Goal: Entertainment & Leisure: Consume media (video, audio)

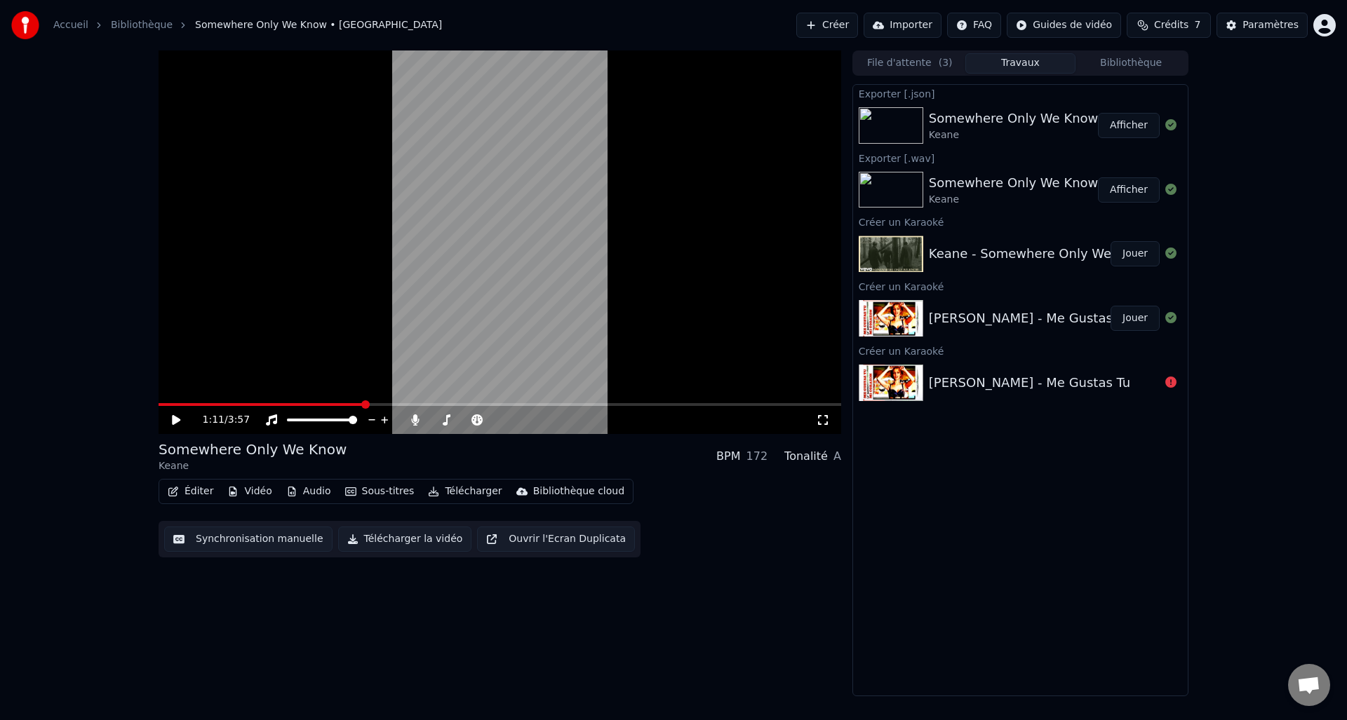
click at [175, 419] on icon at bounding box center [176, 420] width 8 height 10
drag, startPoint x: 466, startPoint y: 422, endPoint x: 531, endPoint y: 422, distance: 65.2
click at [483, 421] on span at bounding box center [479, 420] width 8 height 8
click at [165, 401] on video at bounding box center [499, 242] width 682 height 384
click at [163, 404] on span at bounding box center [161, 404] width 6 height 3
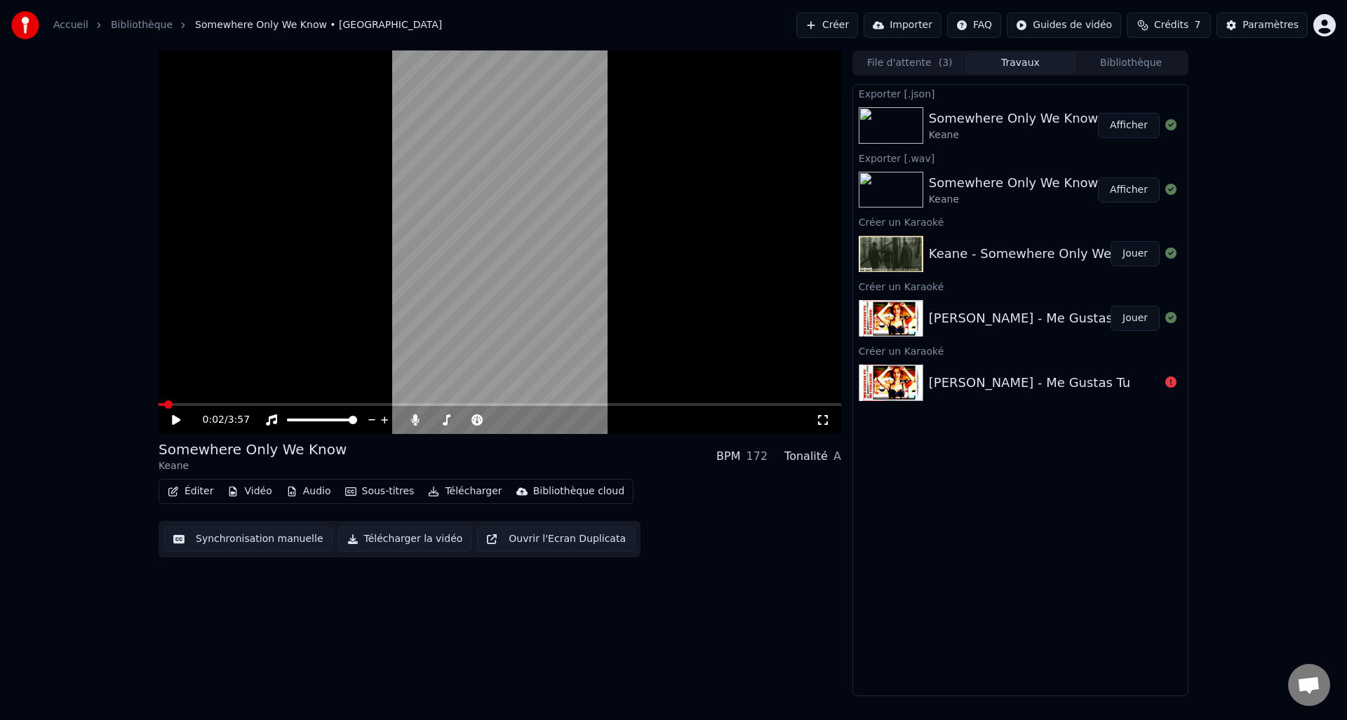
click at [217, 405] on span at bounding box center [499, 404] width 682 height 3
click at [249, 404] on span at bounding box center [499, 404] width 682 height 3
click at [231, 405] on span at bounding box center [204, 404] width 92 height 3
click at [175, 424] on icon at bounding box center [176, 420] width 8 height 10
click at [158, 402] on video at bounding box center [499, 242] width 682 height 384
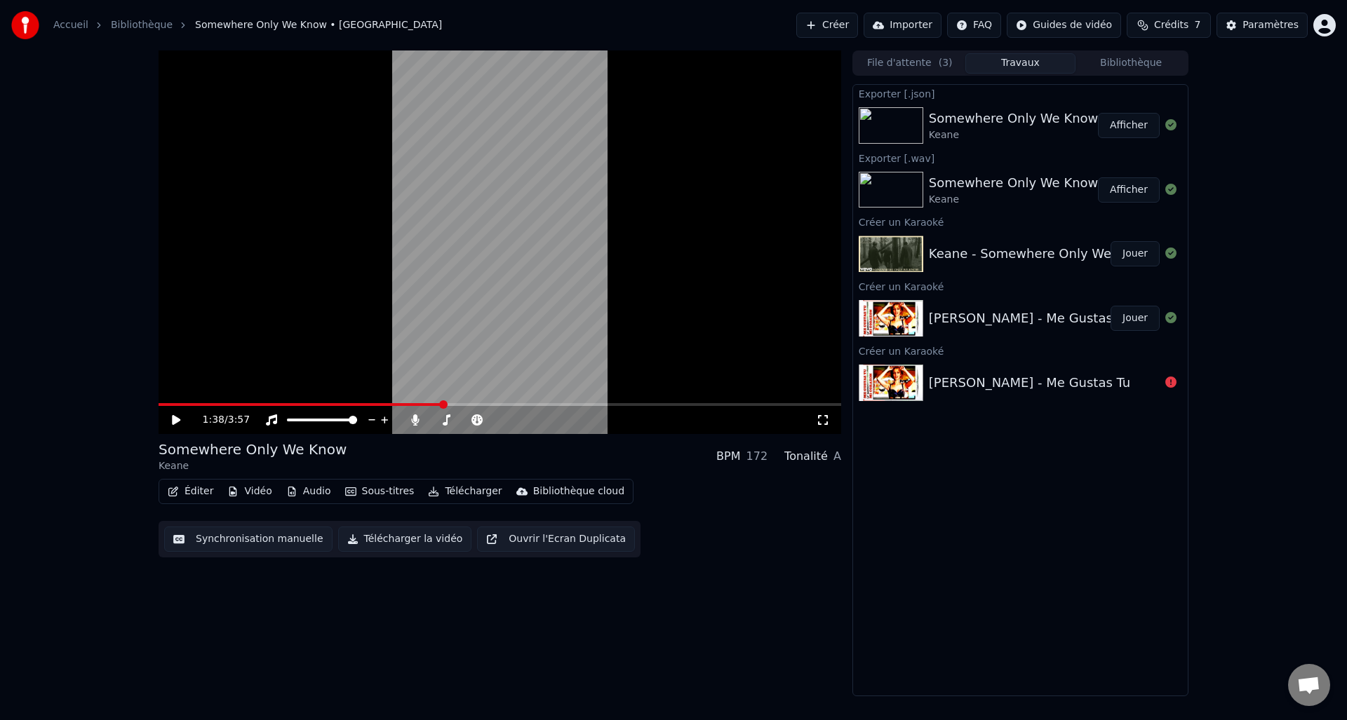
click at [241, 404] on span at bounding box center [300, 404] width 284 height 3
click at [176, 417] on icon at bounding box center [176, 420] width 8 height 10
click at [175, 417] on icon at bounding box center [186, 419] width 33 height 11
click at [454, 497] on button "Télécharger" at bounding box center [464, 492] width 85 height 20
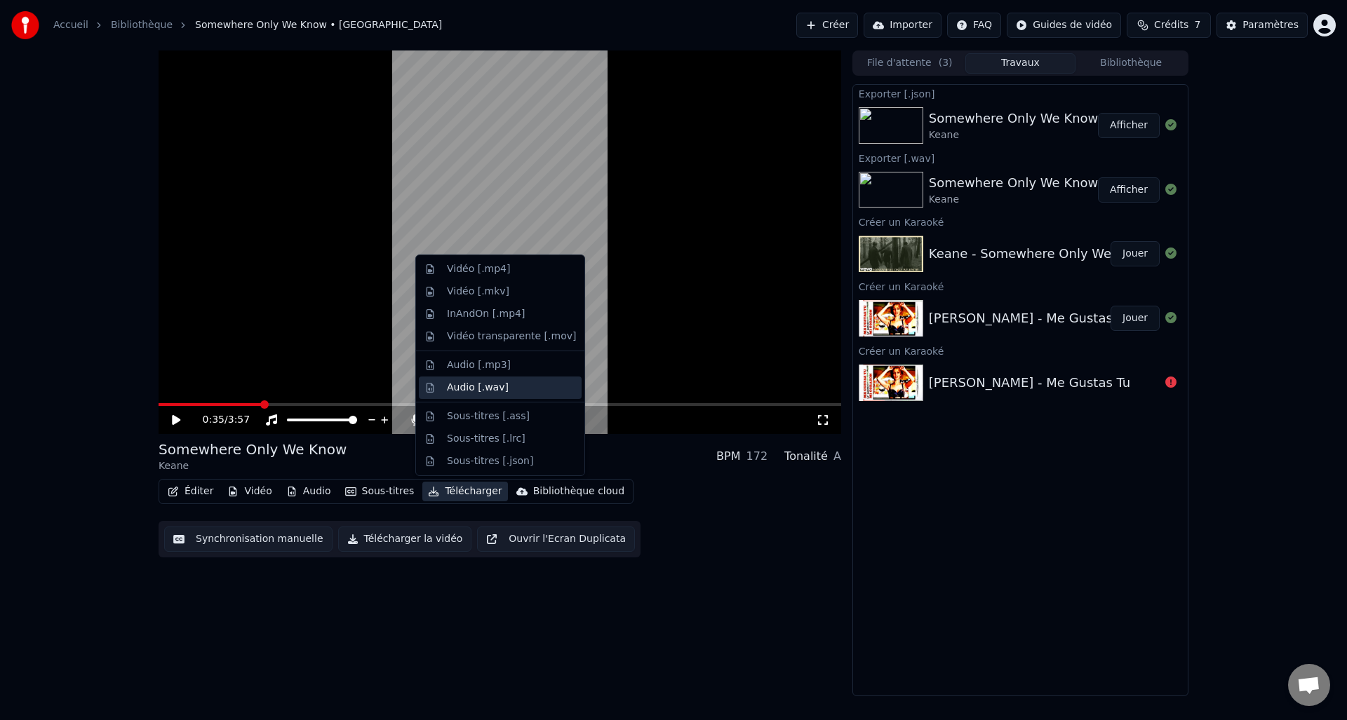
click at [515, 391] on div "Audio [.wav]" at bounding box center [511, 388] width 129 height 14
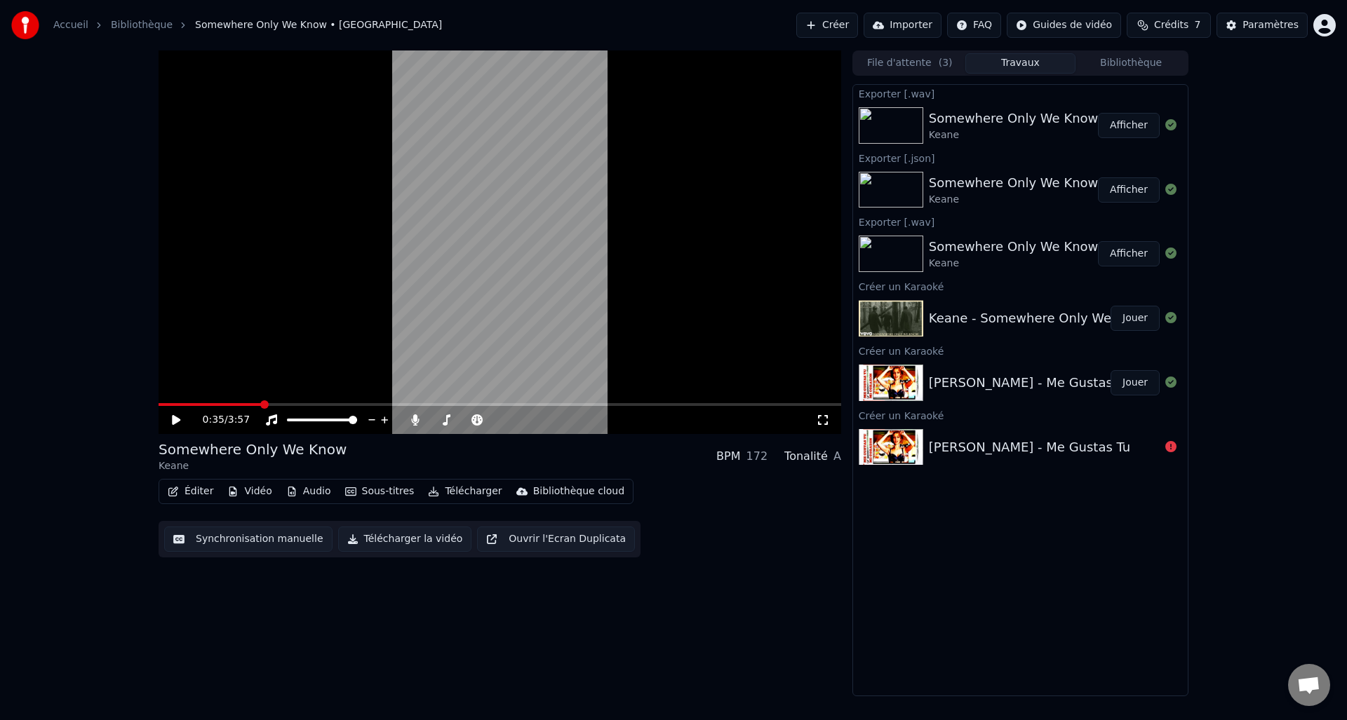
click at [823, 27] on button "Créer" at bounding box center [827, 25] width 62 height 25
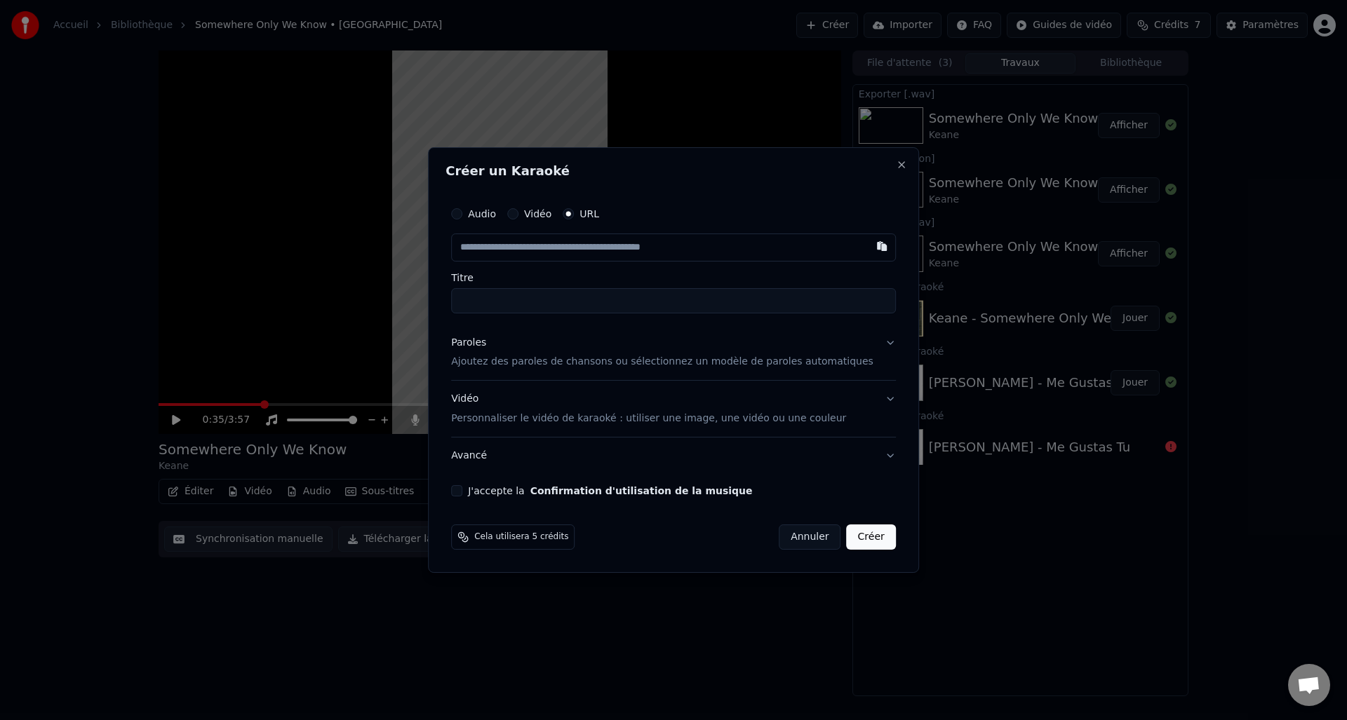
drag, startPoint x: 556, startPoint y: 311, endPoint x: 546, endPoint y: 279, distance: 33.7
click at [555, 311] on input "Titre" at bounding box center [673, 300] width 445 height 25
click at [539, 253] on input "text" at bounding box center [673, 248] width 445 height 28
paste input "**********"
type input "**********"
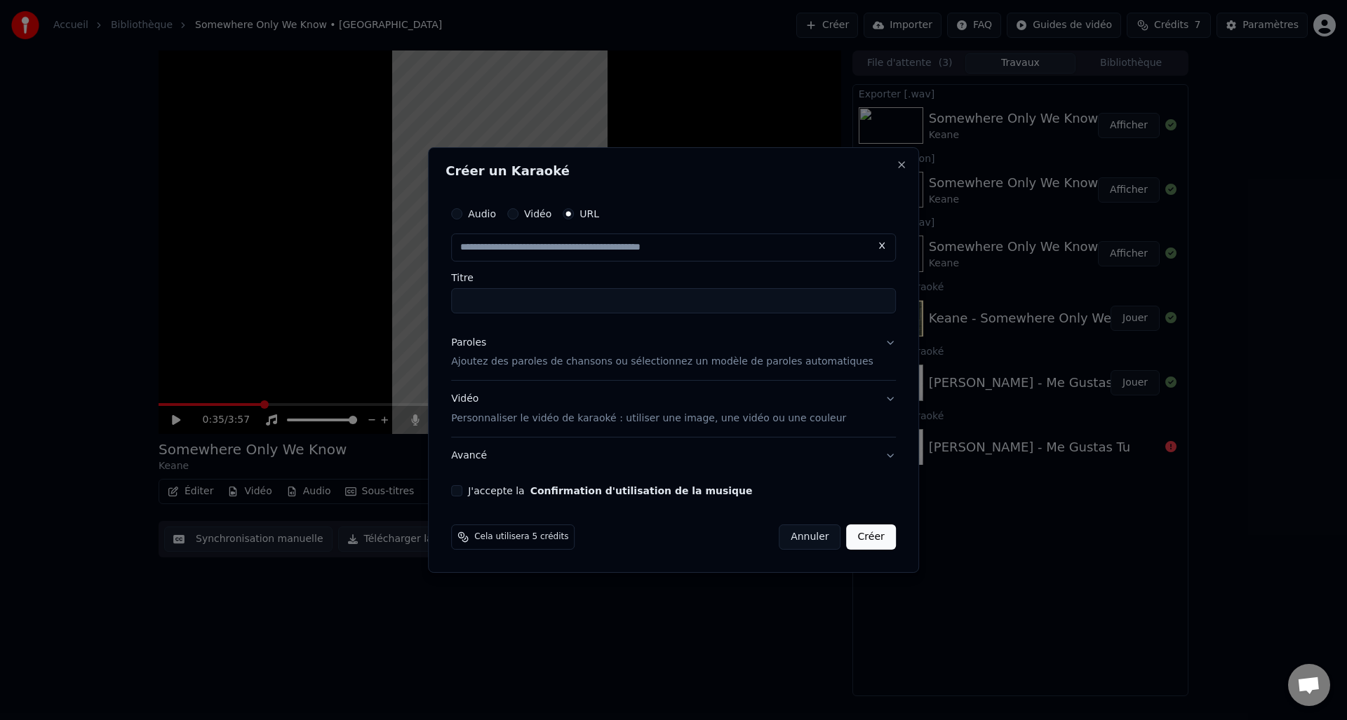
click at [560, 279] on label "Titre" at bounding box center [673, 278] width 445 height 10
click at [560, 288] on input "Titre" at bounding box center [673, 300] width 445 height 25
type input "**********"
click at [542, 352] on div "Paroles Ajoutez des paroles de chansons ou sélectionnez un modèle de paroles au…" at bounding box center [662, 353] width 422 height 34
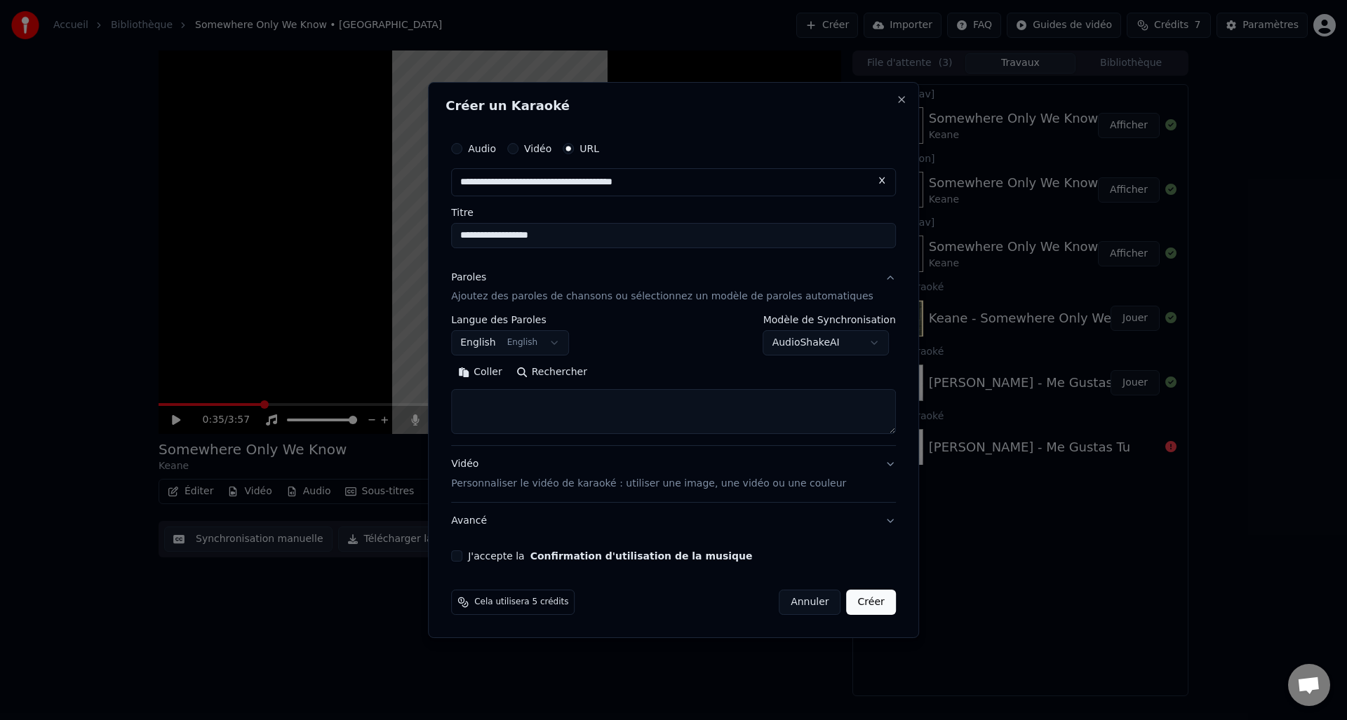
click at [520, 339] on body "**********" at bounding box center [673, 360] width 1347 height 720
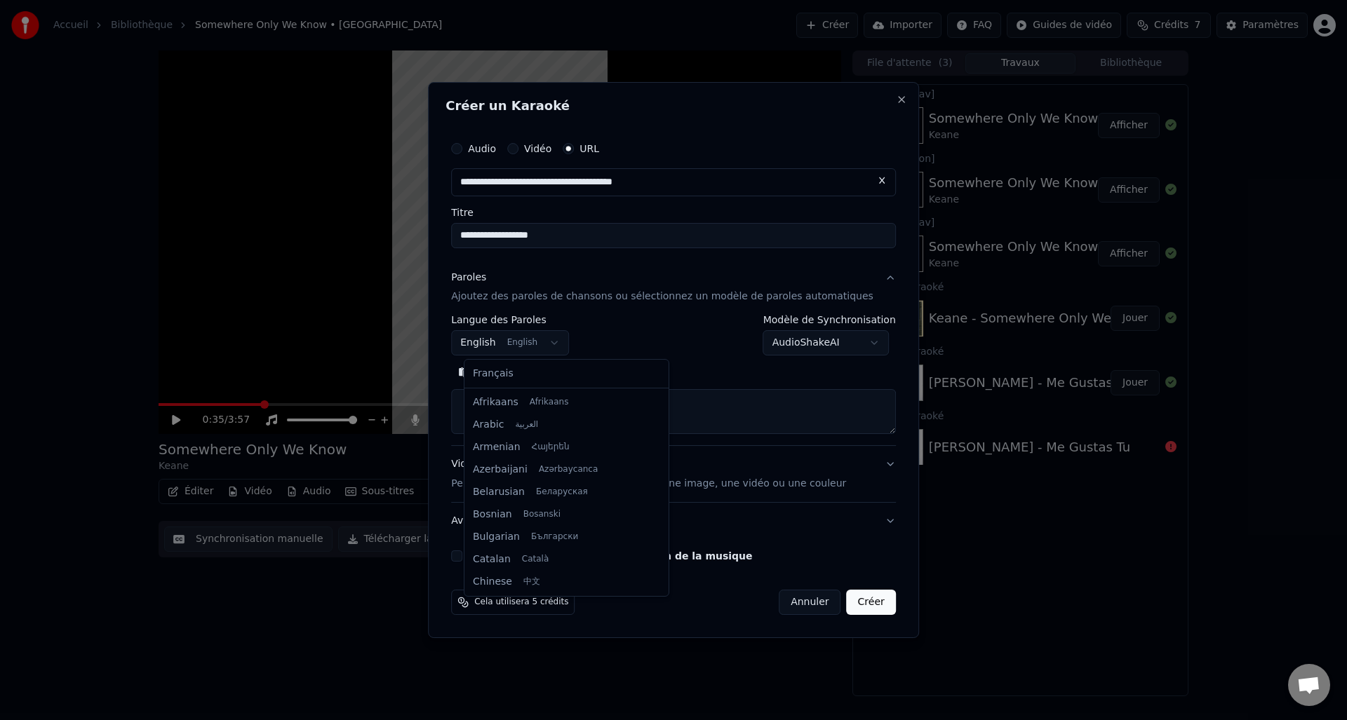
scroll to position [112, 0]
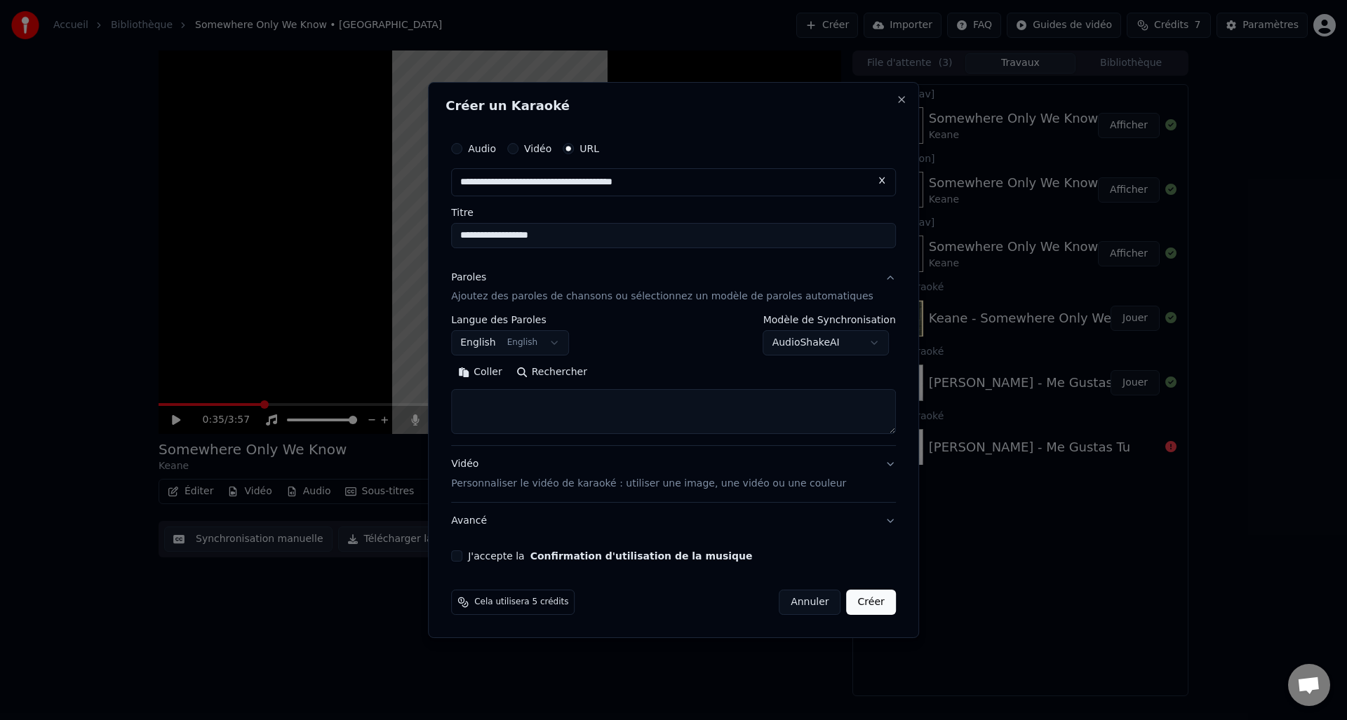
click at [548, 338] on body "**********" at bounding box center [673, 360] width 1347 height 720
select select "**"
click at [548, 370] on button "Rechercher" at bounding box center [551, 373] width 85 height 22
click at [462, 560] on button "J'accepte la Confirmation d'utilisation de la musique" at bounding box center [456, 556] width 11 height 11
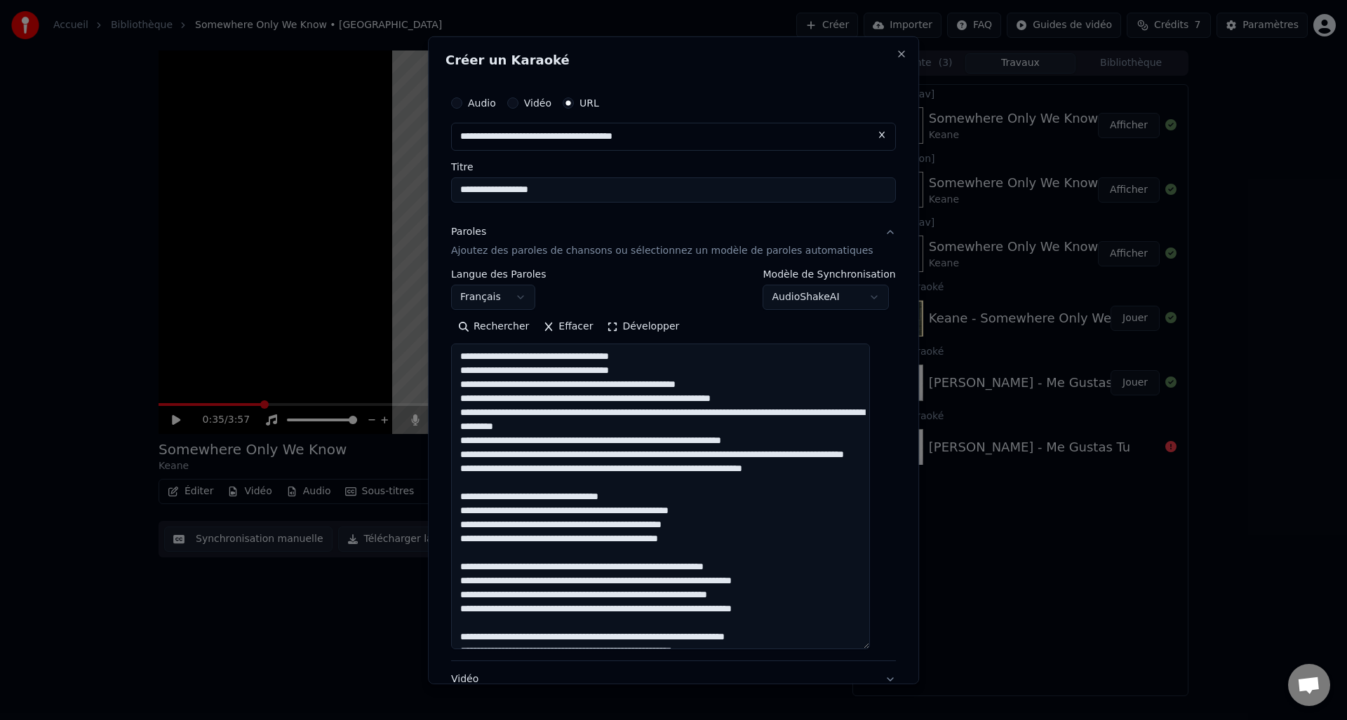
drag, startPoint x: 879, startPoint y: 432, endPoint x: 846, endPoint y: 680, distance: 250.5
click at [846, 649] on textarea at bounding box center [660, 497] width 419 height 306
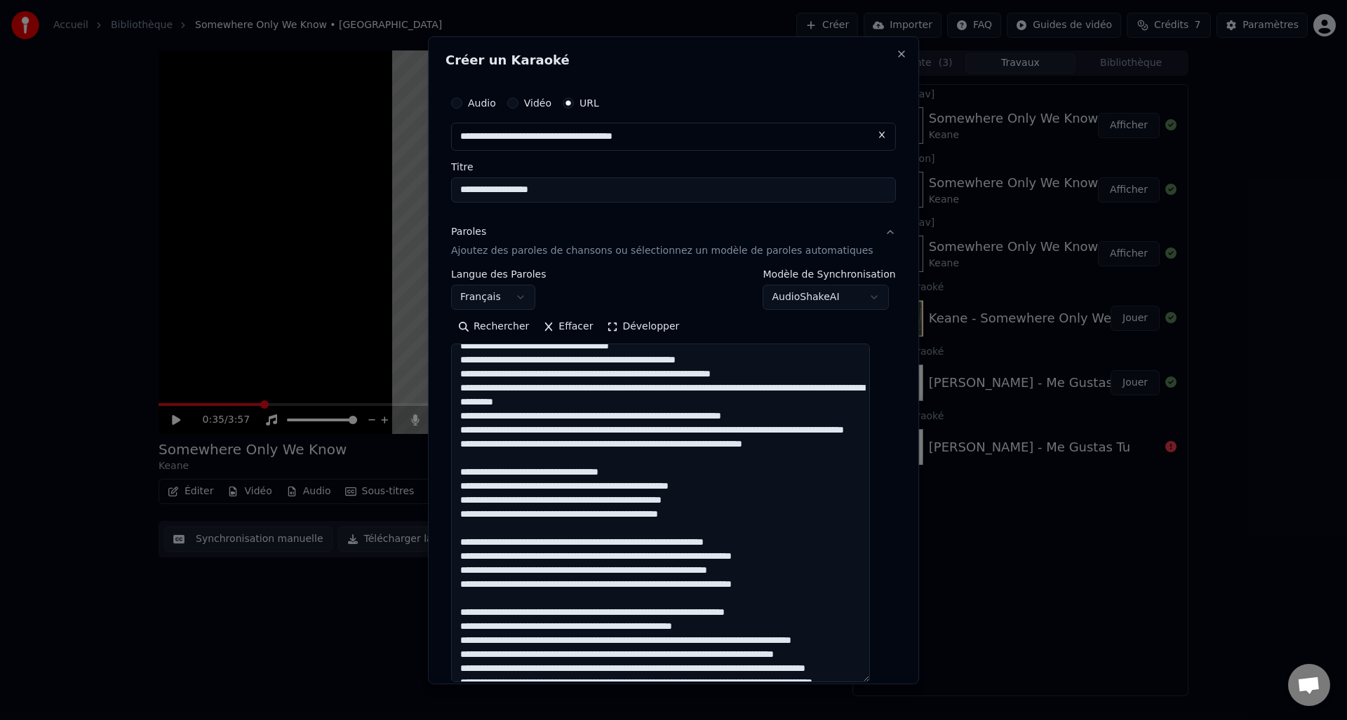
scroll to position [27, 0]
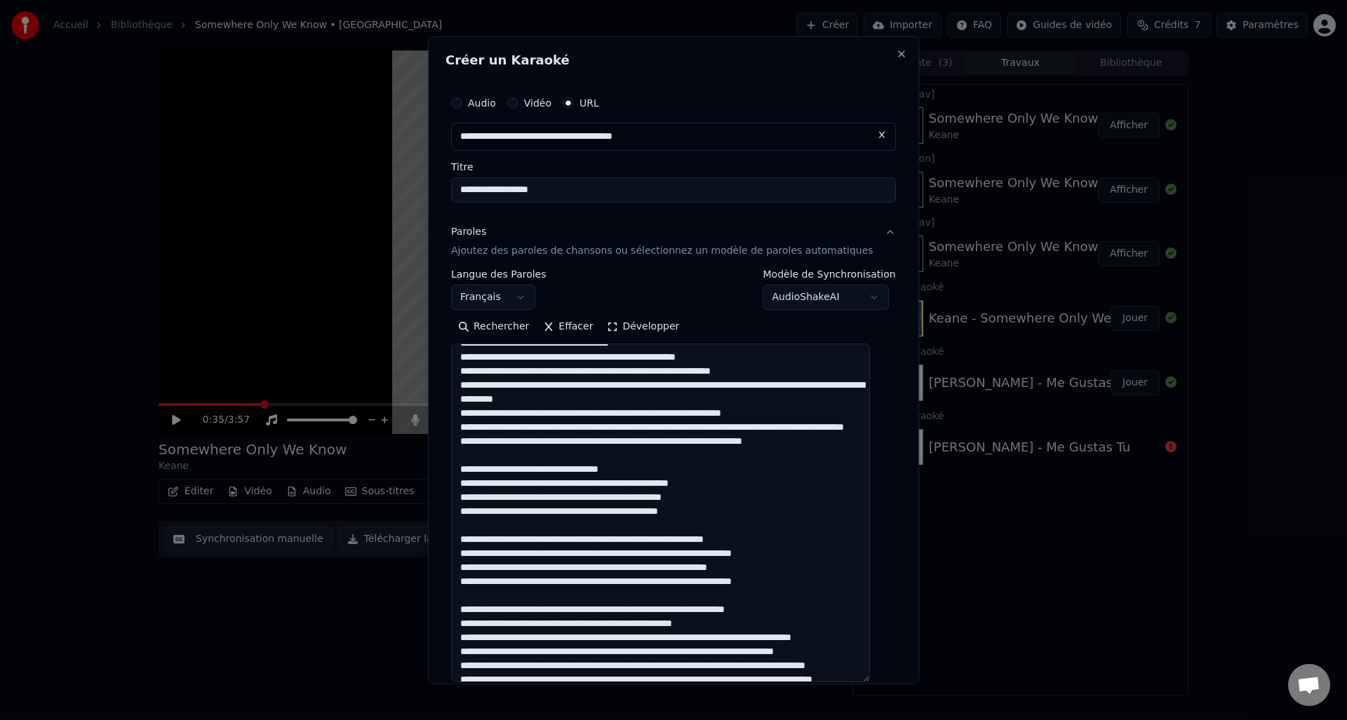
click at [722, 396] on textarea at bounding box center [660, 513] width 419 height 339
click at [471, 400] on textarea at bounding box center [660, 513] width 419 height 339
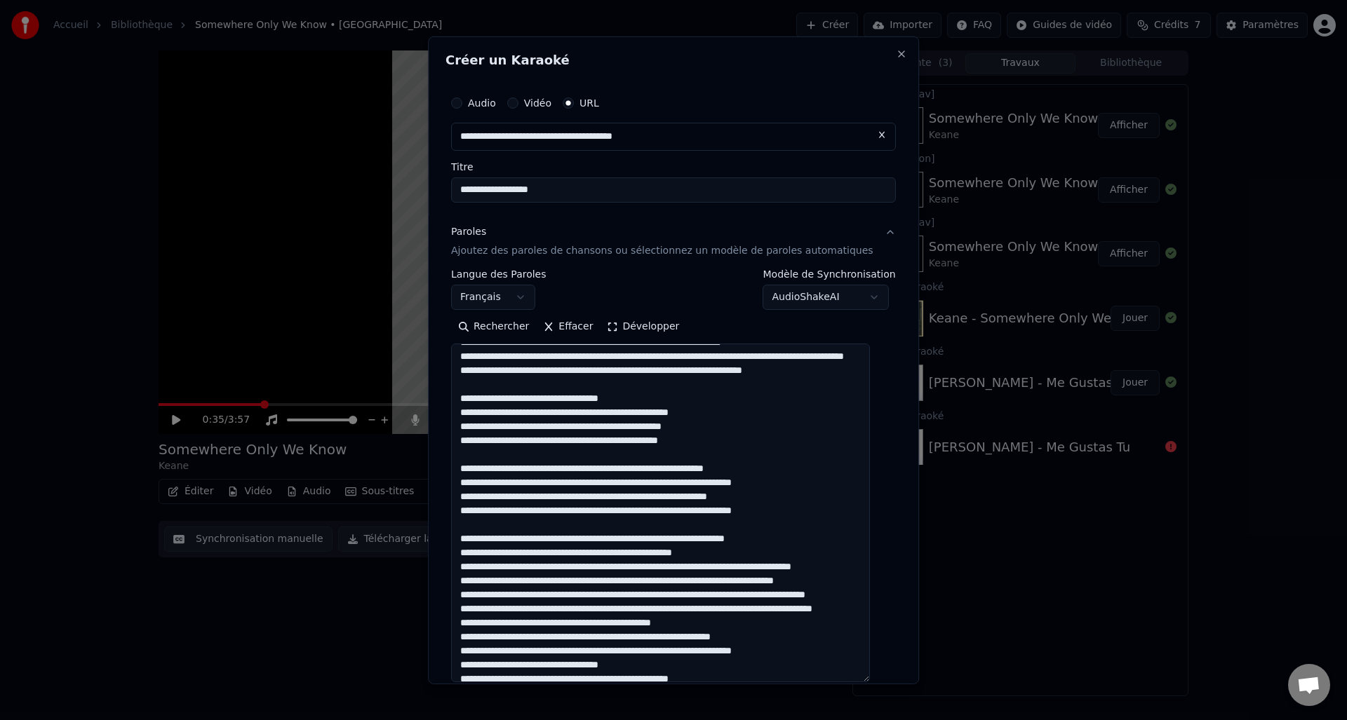
scroll to position [115, 0]
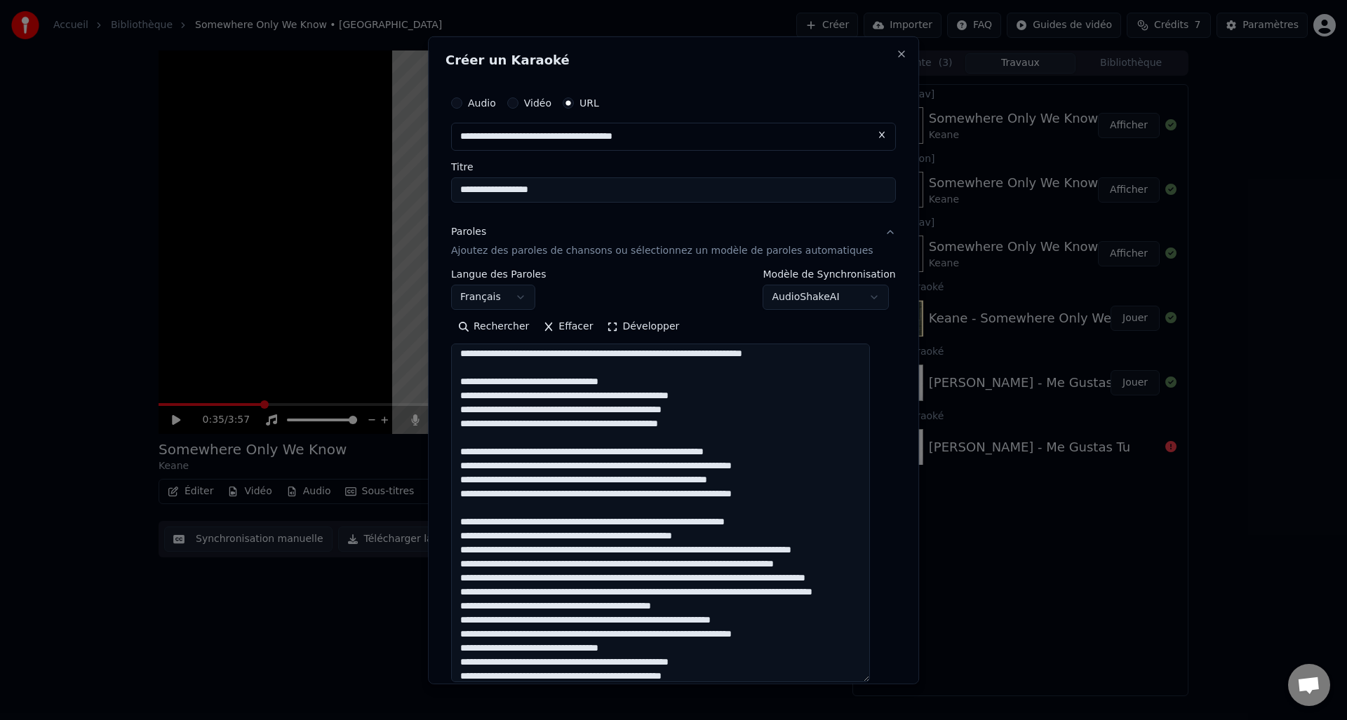
click at [659, 478] on textarea at bounding box center [660, 513] width 419 height 339
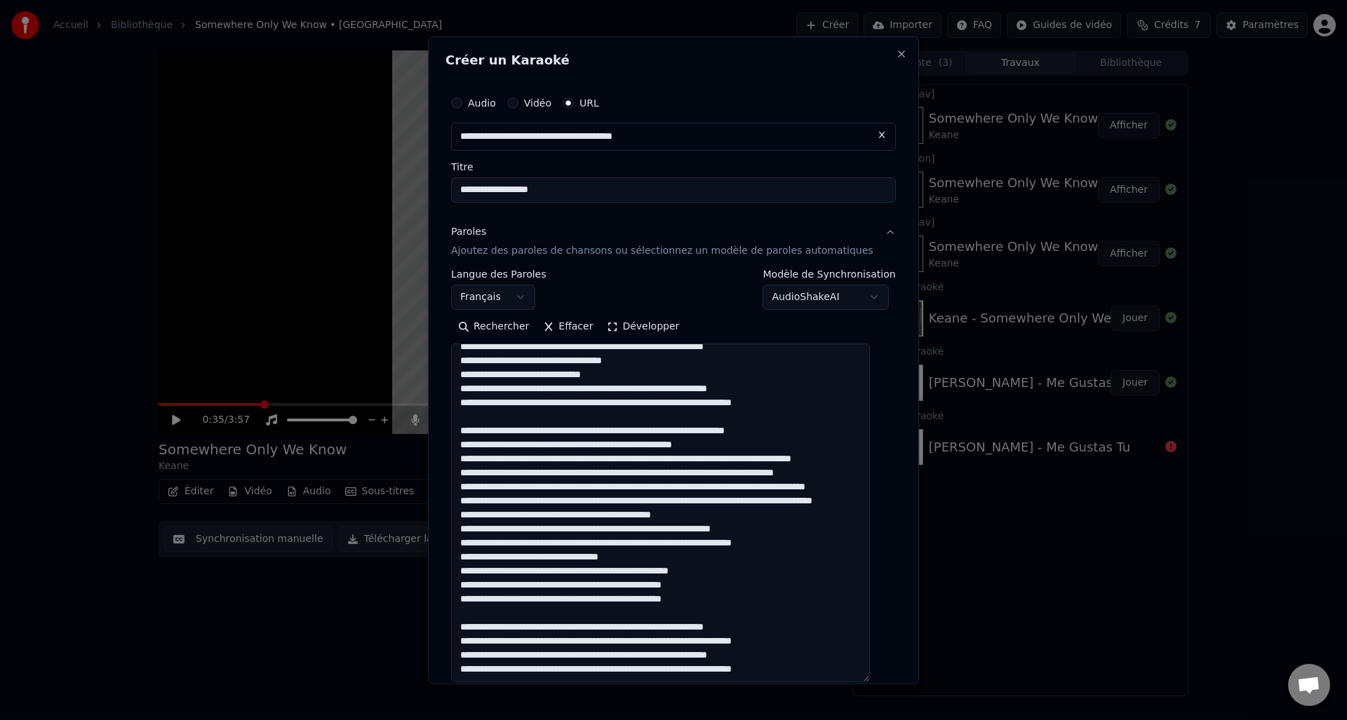
scroll to position [244, 0]
click at [657, 392] on textarea at bounding box center [660, 513] width 419 height 339
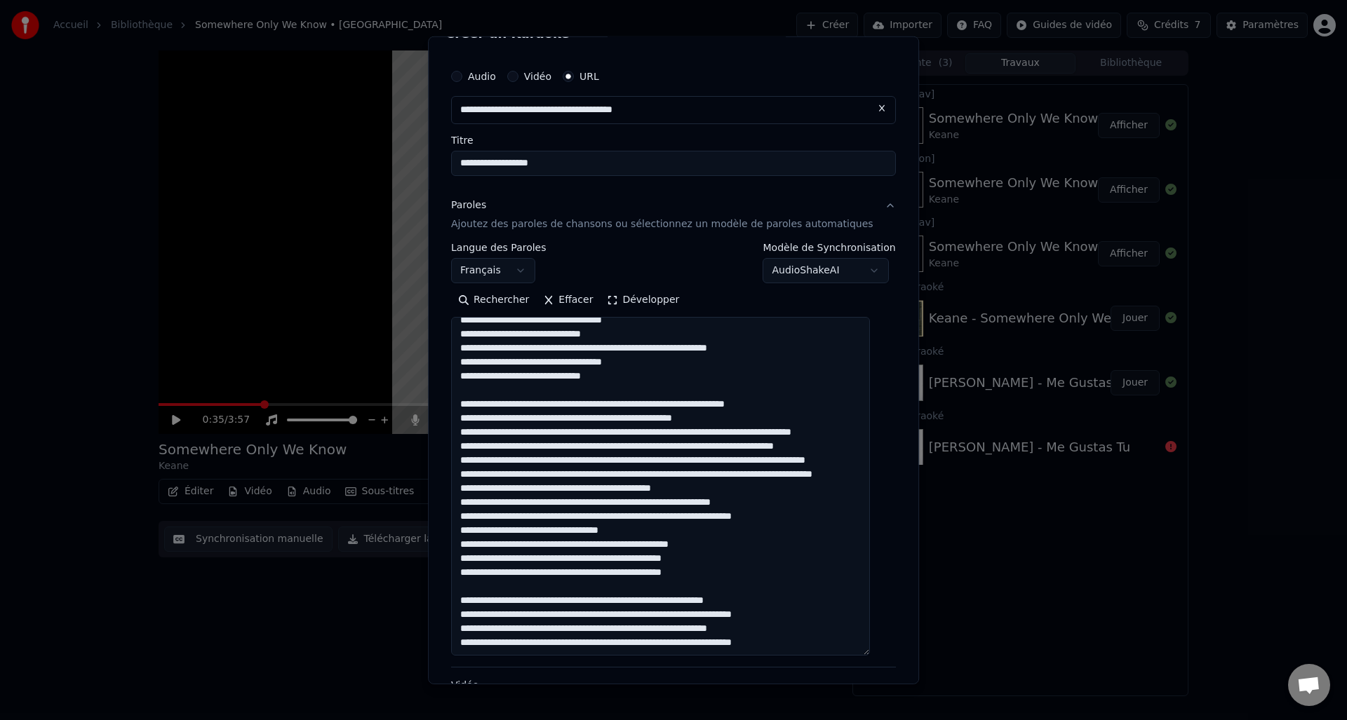
scroll to position [85, 0]
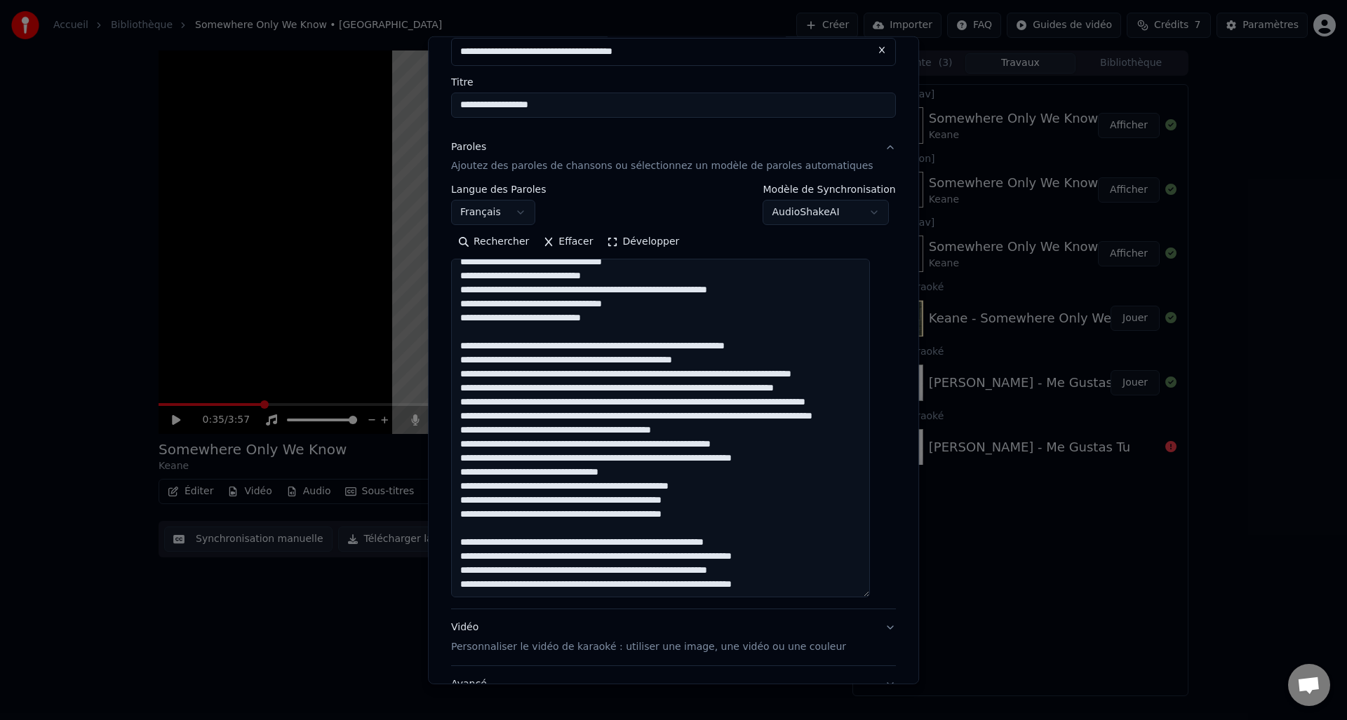
click at [662, 558] on textarea at bounding box center [660, 428] width 419 height 339
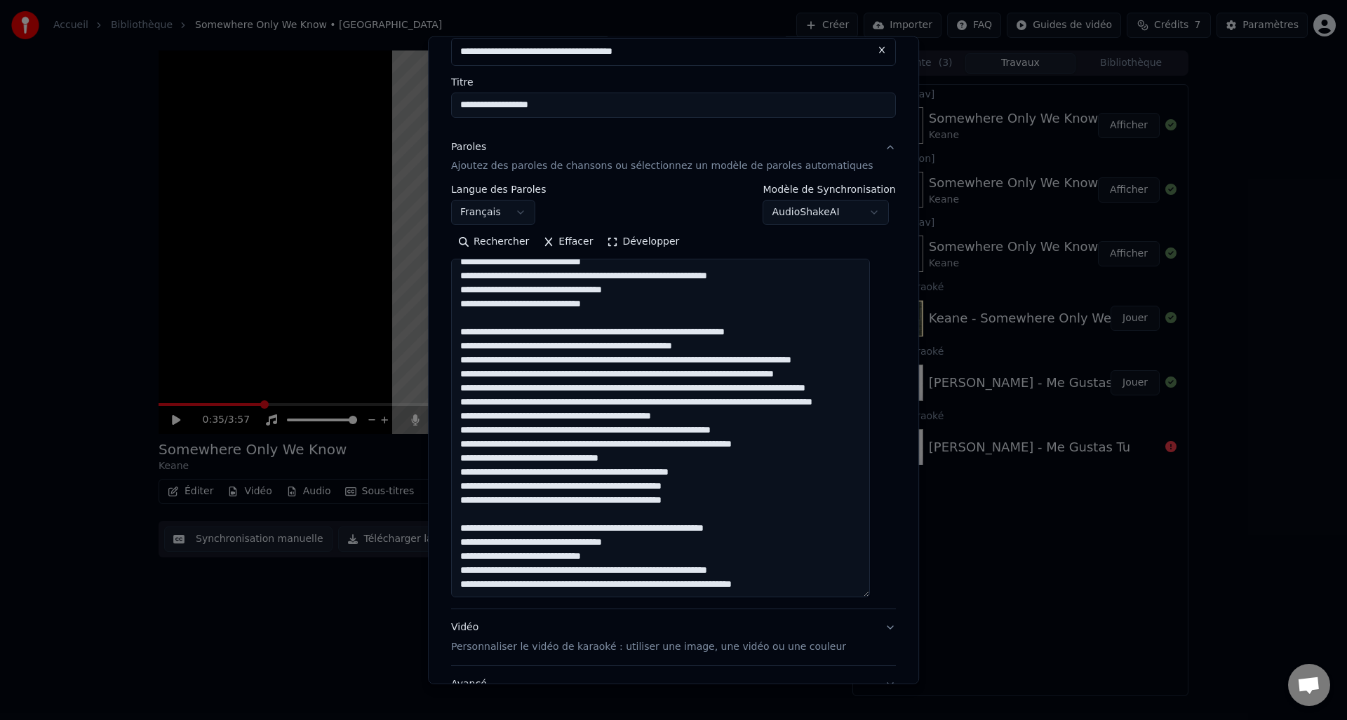
scroll to position [318, 0]
click at [661, 585] on textarea at bounding box center [660, 428] width 419 height 339
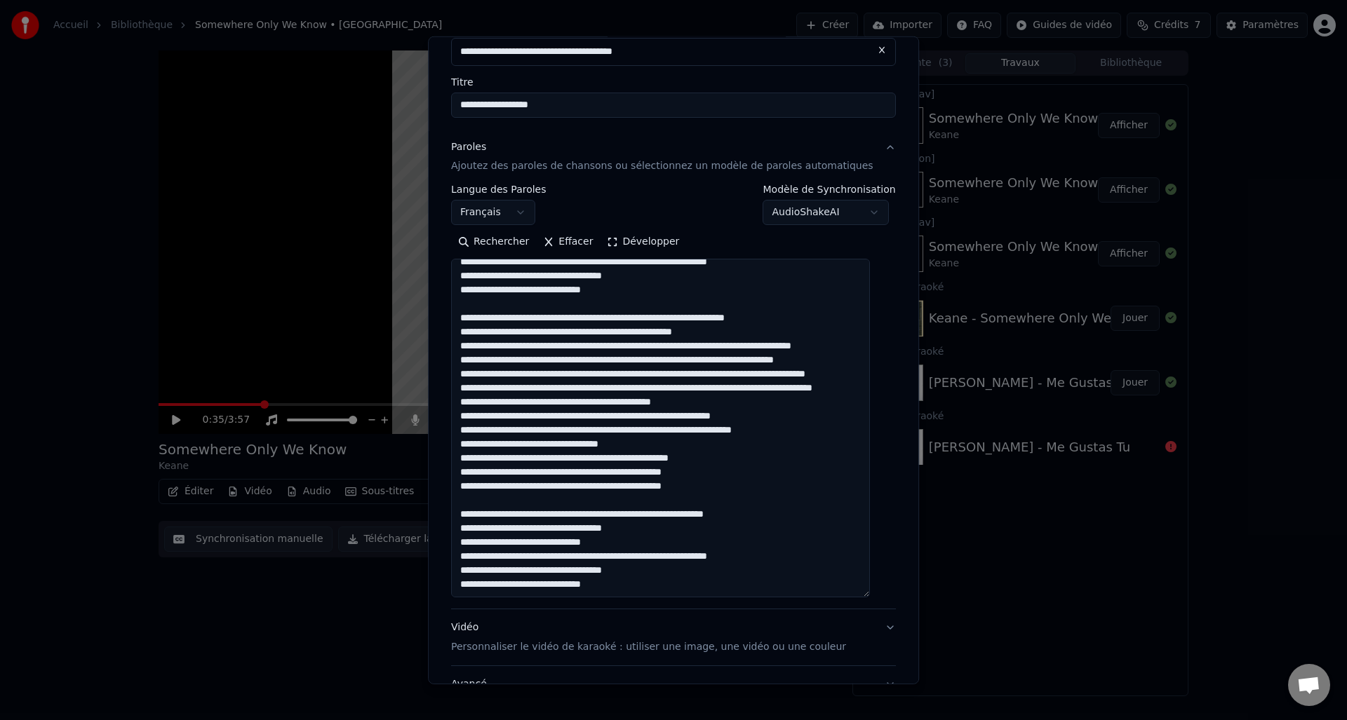
scroll to position [332, 0]
type textarea "**********"
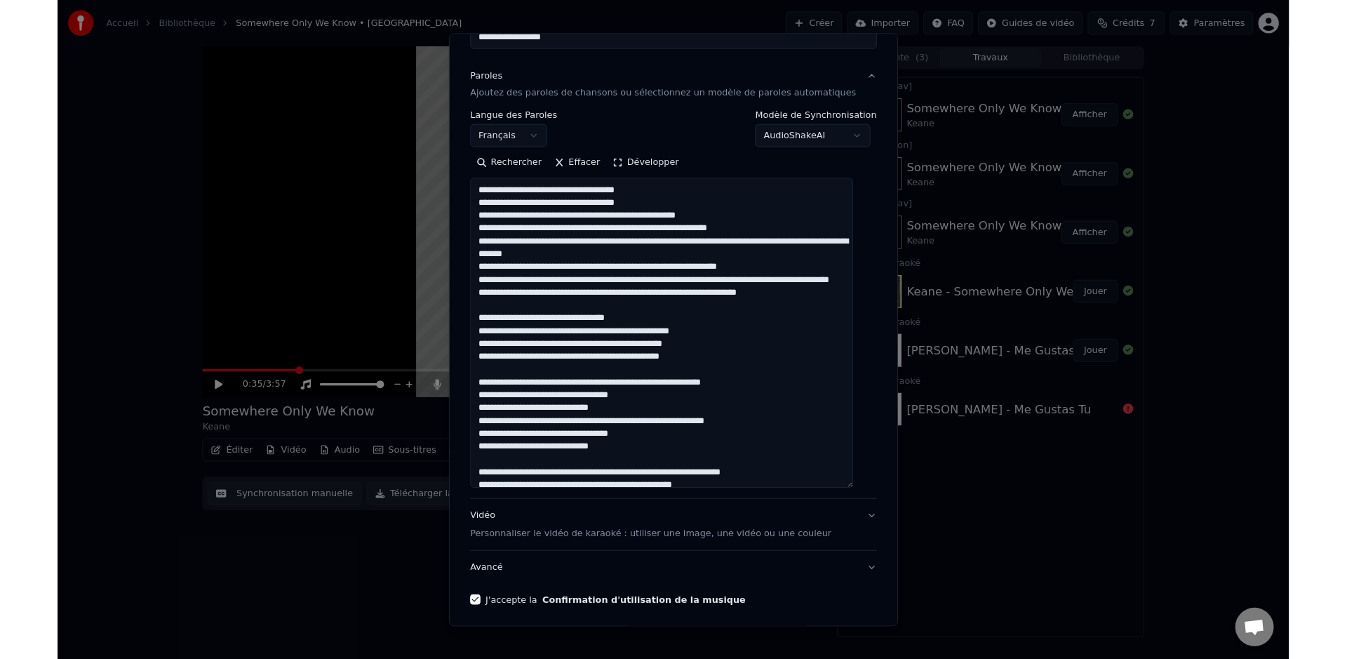
scroll to position [202, 0]
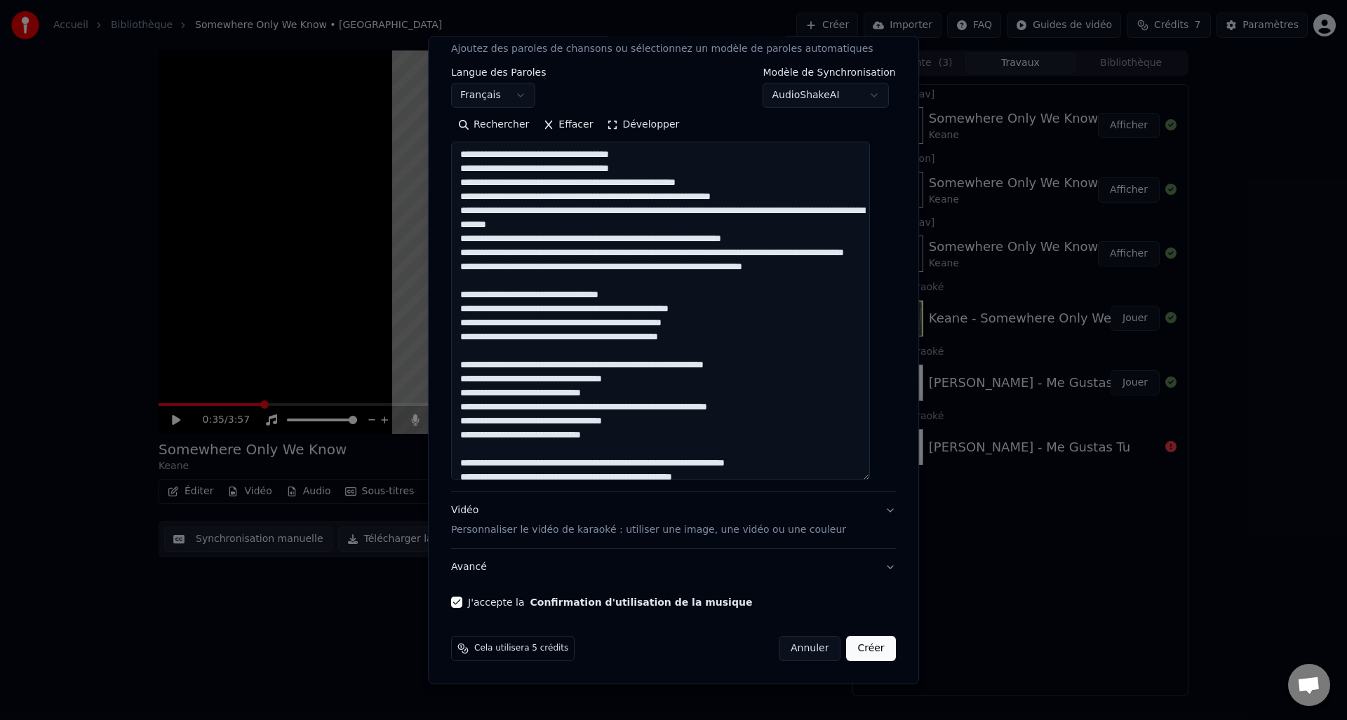
click at [853, 654] on button "Créer" at bounding box center [871, 648] width 49 height 25
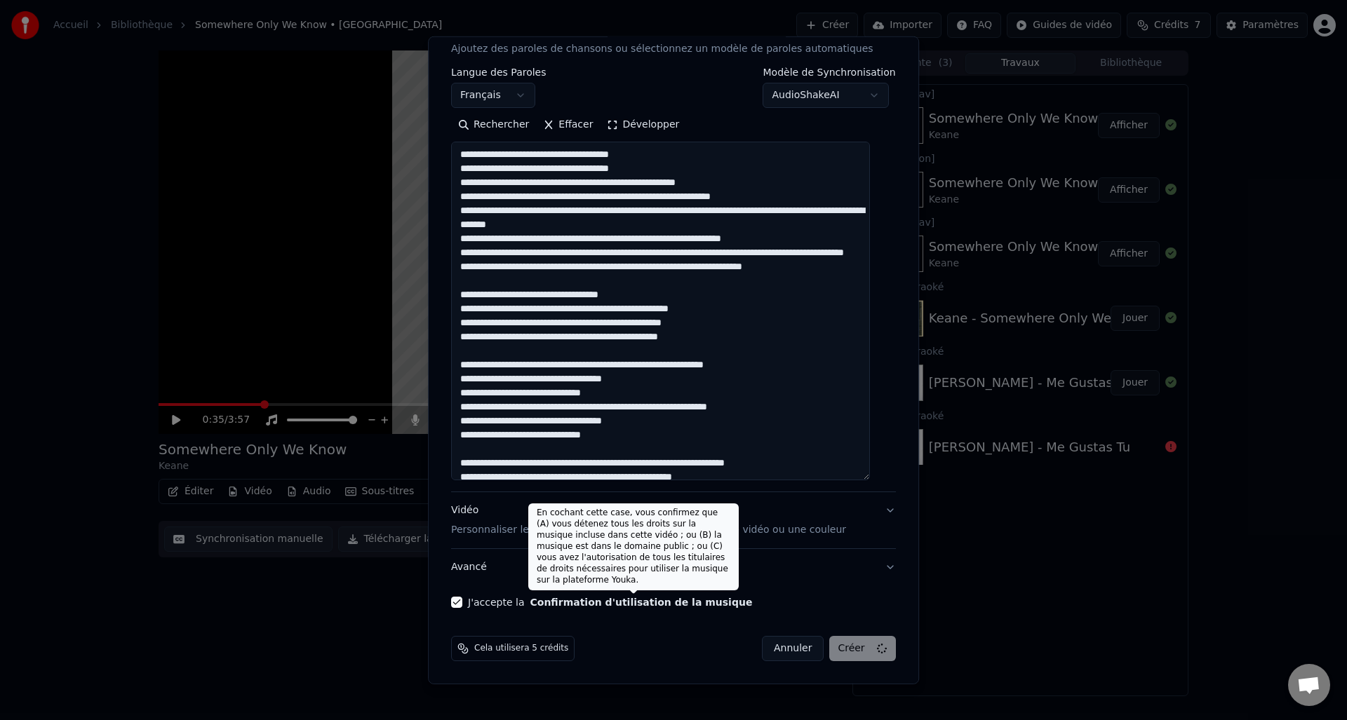
select select
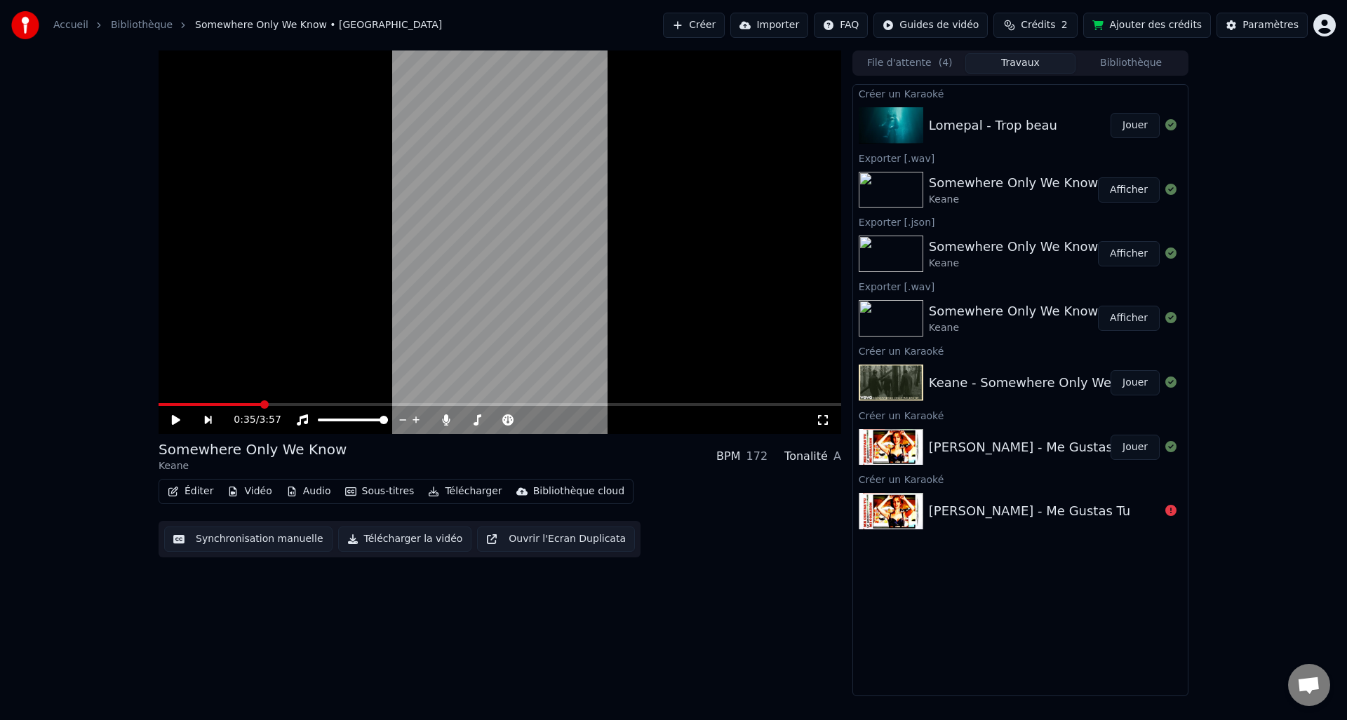
click at [1007, 132] on div "Lomepal - Trop beau" at bounding box center [993, 126] width 128 height 20
drag, startPoint x: 1124, startPoint y: 131, endPoint x: 1124, endPoint y: 138, distance: 7.0
click at [1124, 131] on button "Jouer" at bounding box center [1134, 125] width 49 height 25
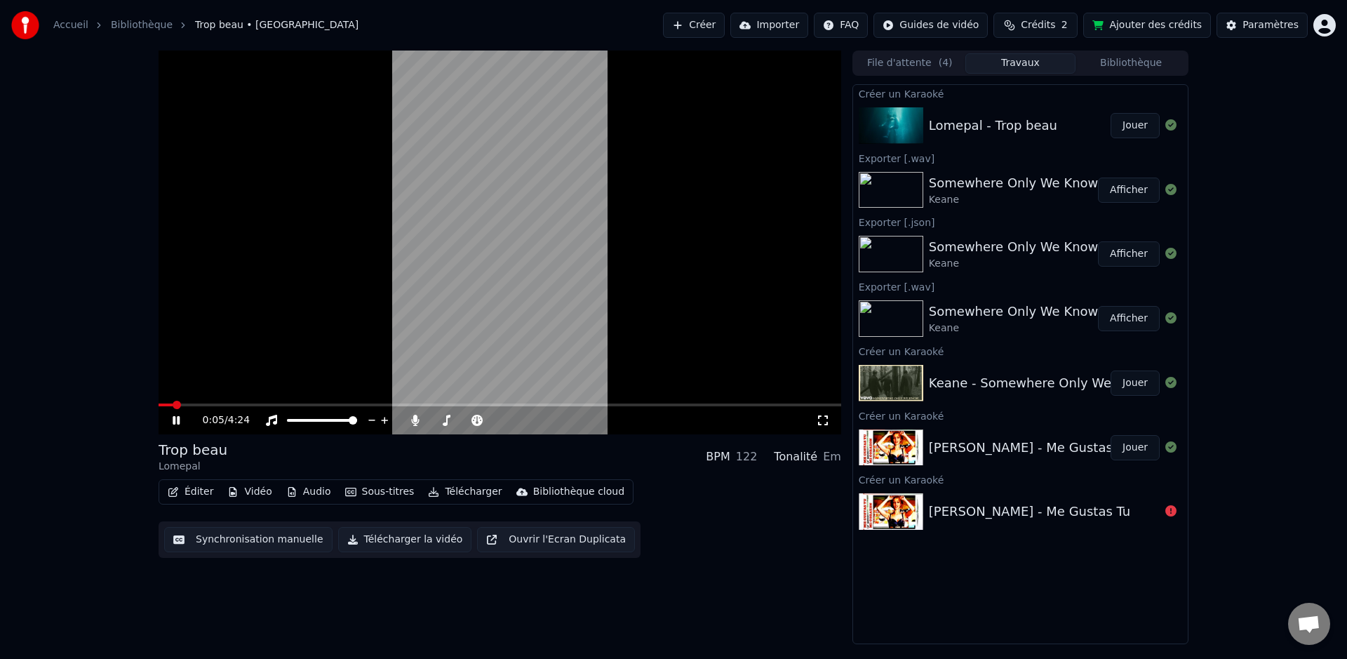
click at [203, 403] on video at bounding box center [499, 242] width 682 height 384
click at [234, 403] on span at bounding box center [499, 404] width 682 height 3
click at [164, 426] on div "0:29 / 4:24" at bounding box center [499, 420] width 671 height 14
click at [171, 424] on icon at bounding box center [186, 419] width 33 height 11
click at [213, 403] on span at bounding box center [196, 404] width 76 height 3
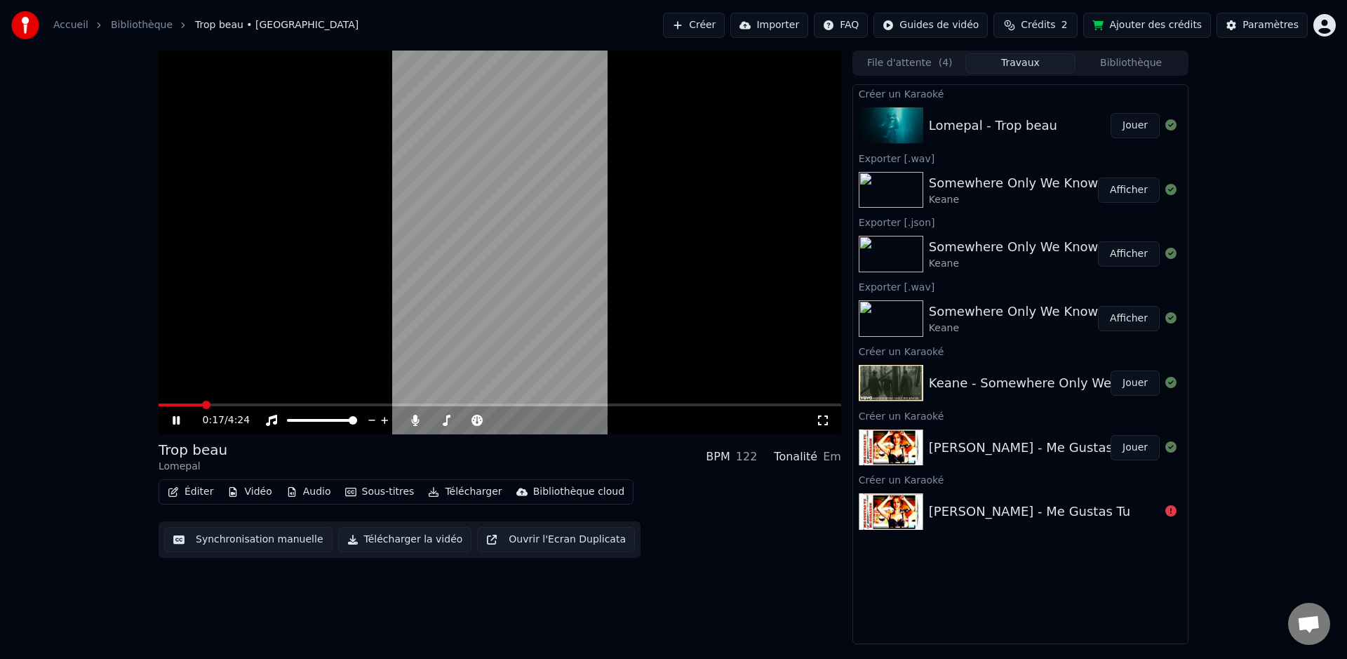
click at [203, 405] on span at bounding box center [180, 404] width 44 height 3
click at [194, 404] on span at bounding box center [176, 404] width 36 height 3
click at [183, 403] on span at bounding box center [171, 404] width 26 height 3
click at [365, 497] on button "Sous-titres" at bounding box center [379, 492] width 81 height 20
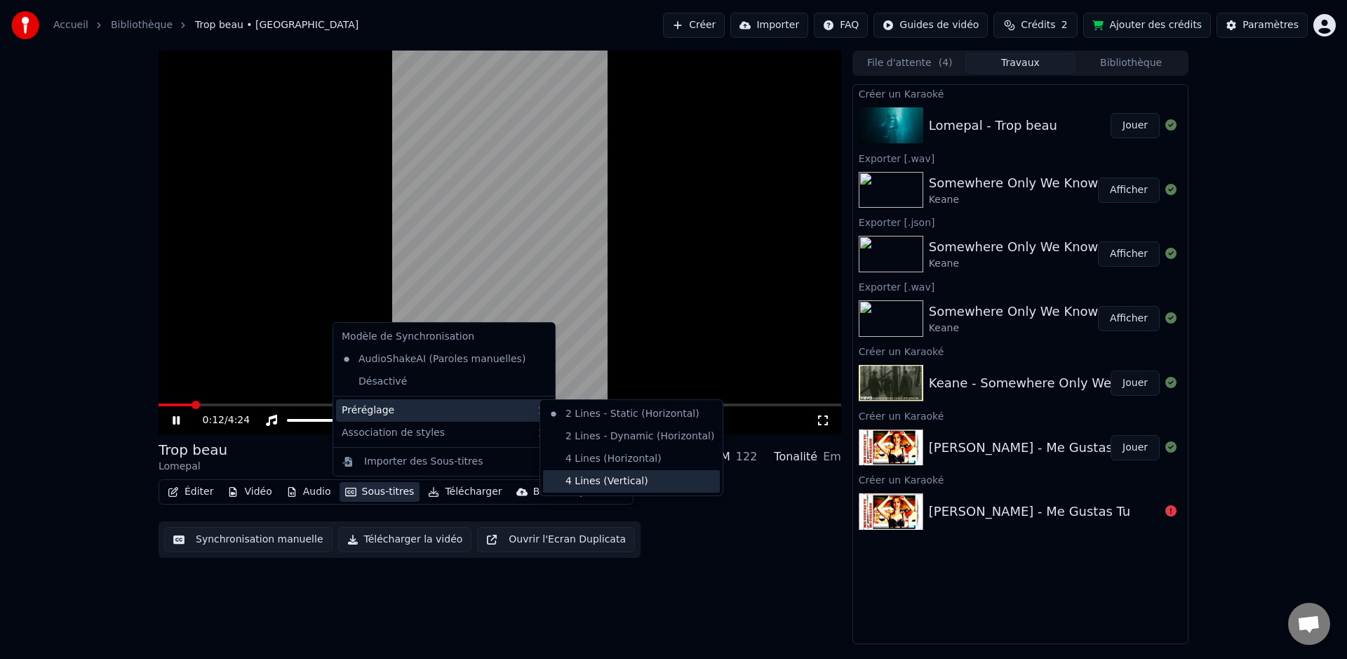
click at [624, 476] on div "4 Lines (Vertical)" at bounding box center [631, 481] width 177 height 22
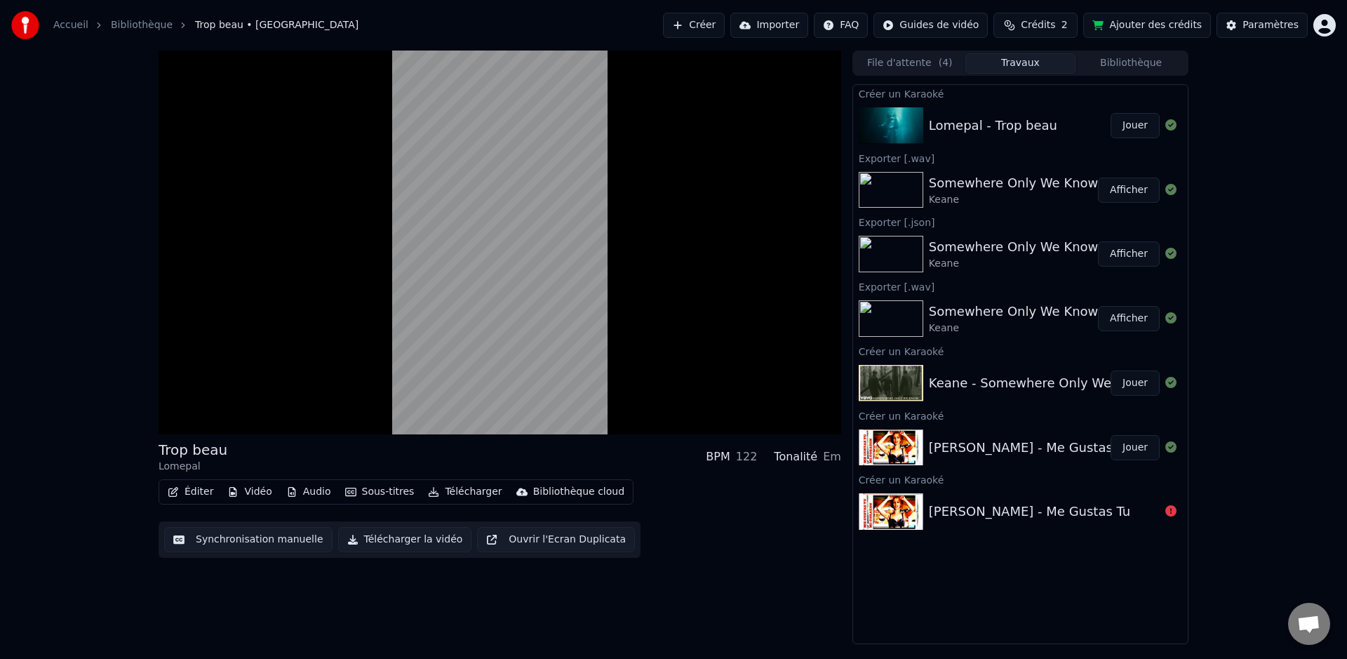
click at [244, 539] on button "Synchronisation manuelle" at bounding box center [248, 539] width 168 height 25
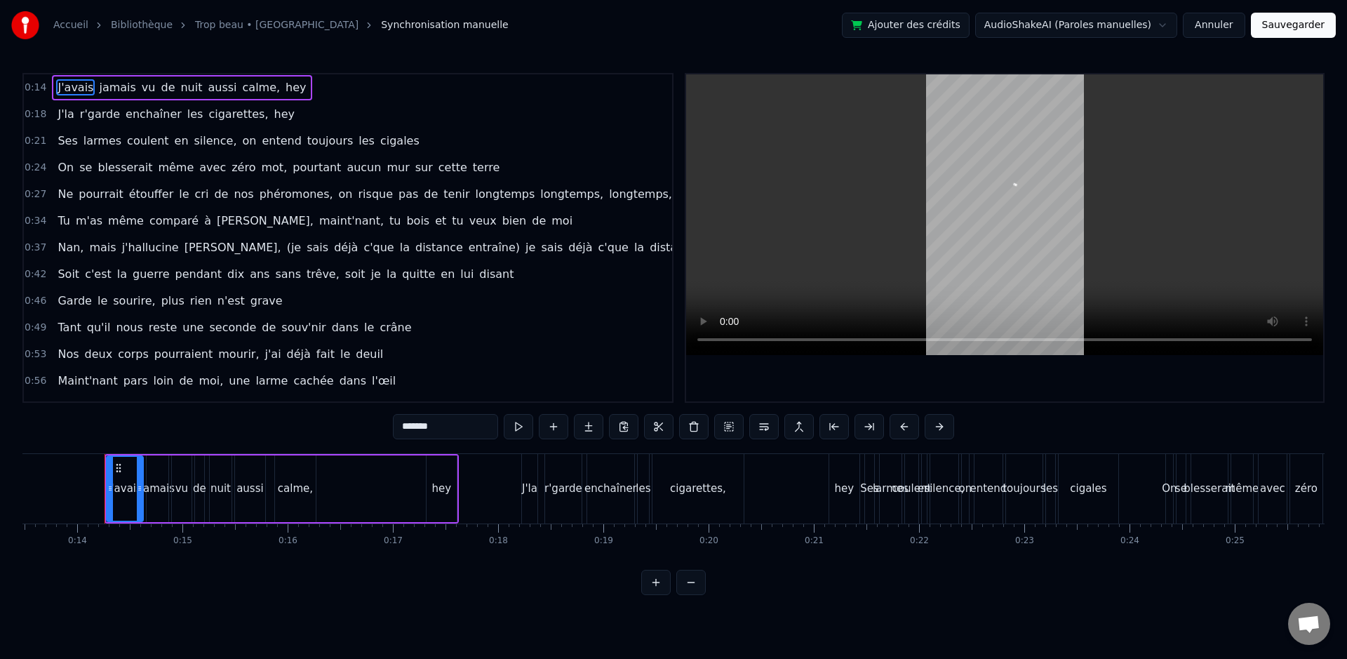
scroll to position [0, 1430]
click at [495, 202] on span "longtemps" at bounding box center [505, 194] width 62 height 17
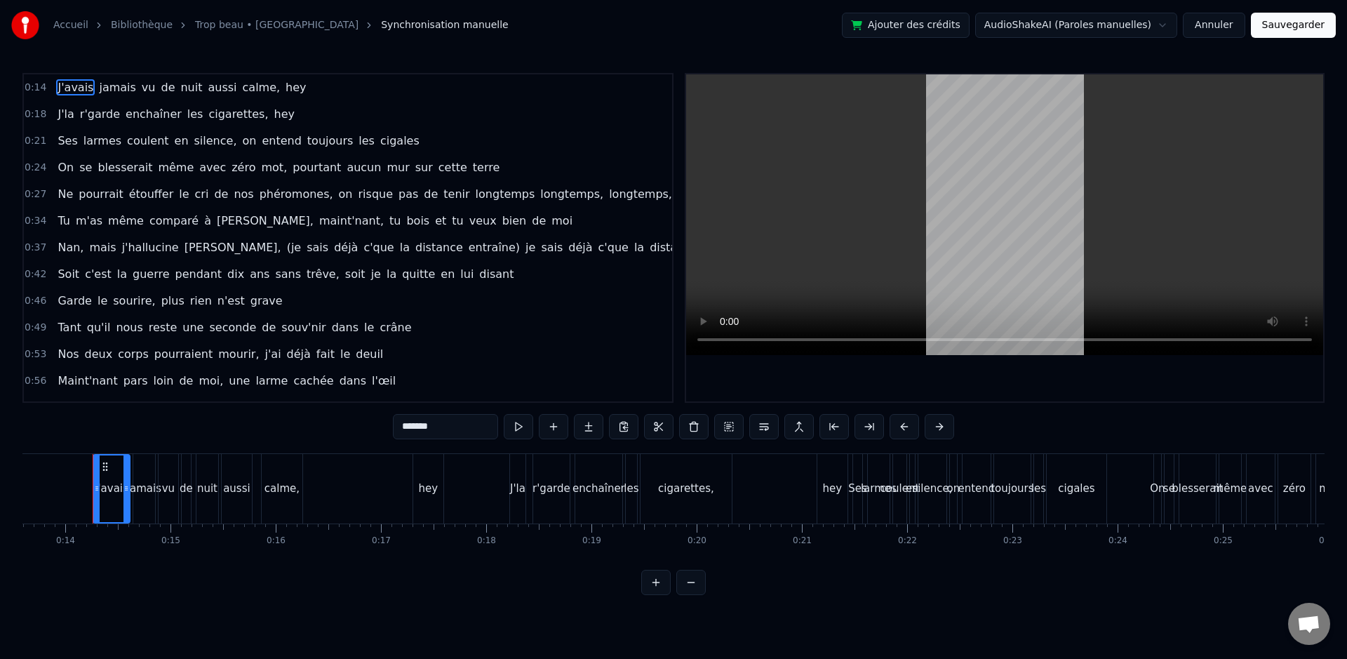
click at [539, 195] on span "longtemps," at bounding box center [572, 194] width 66 height 16
type input "**********"
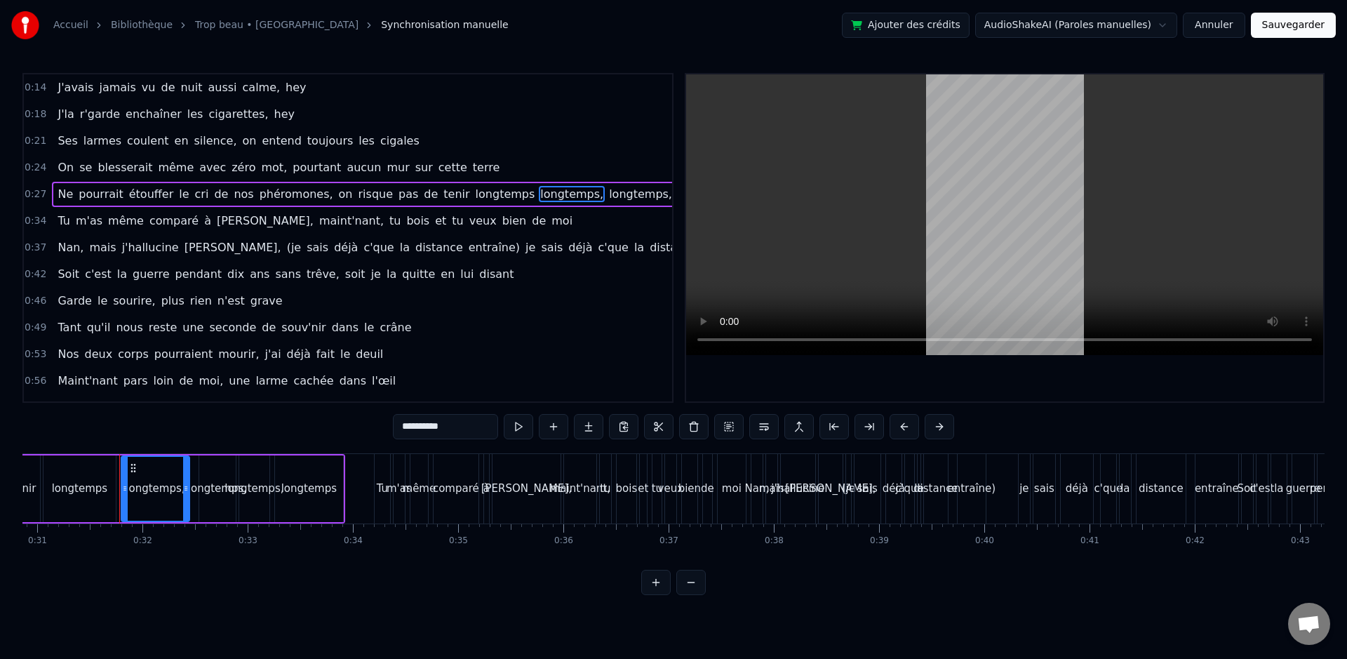
scroll to position [0, 3273]
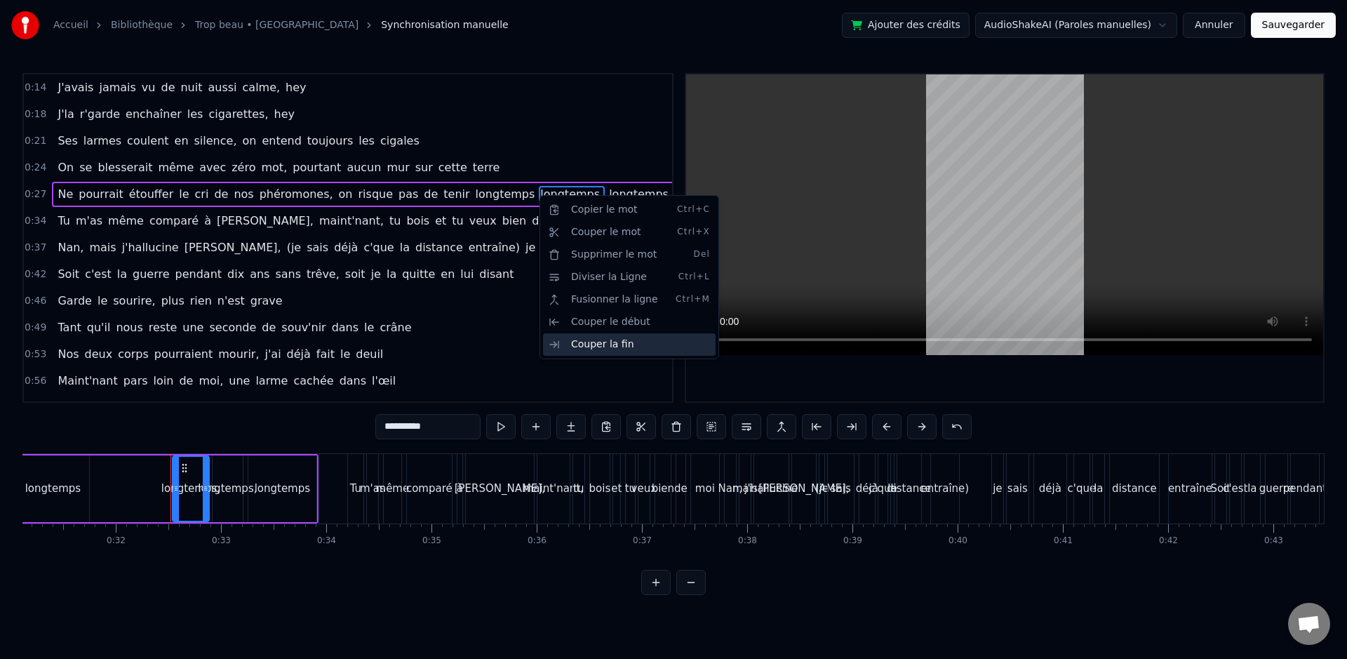
click at [624, 346] on div "Couper la fin" at bounding box center [629, 344] width 173 height 22
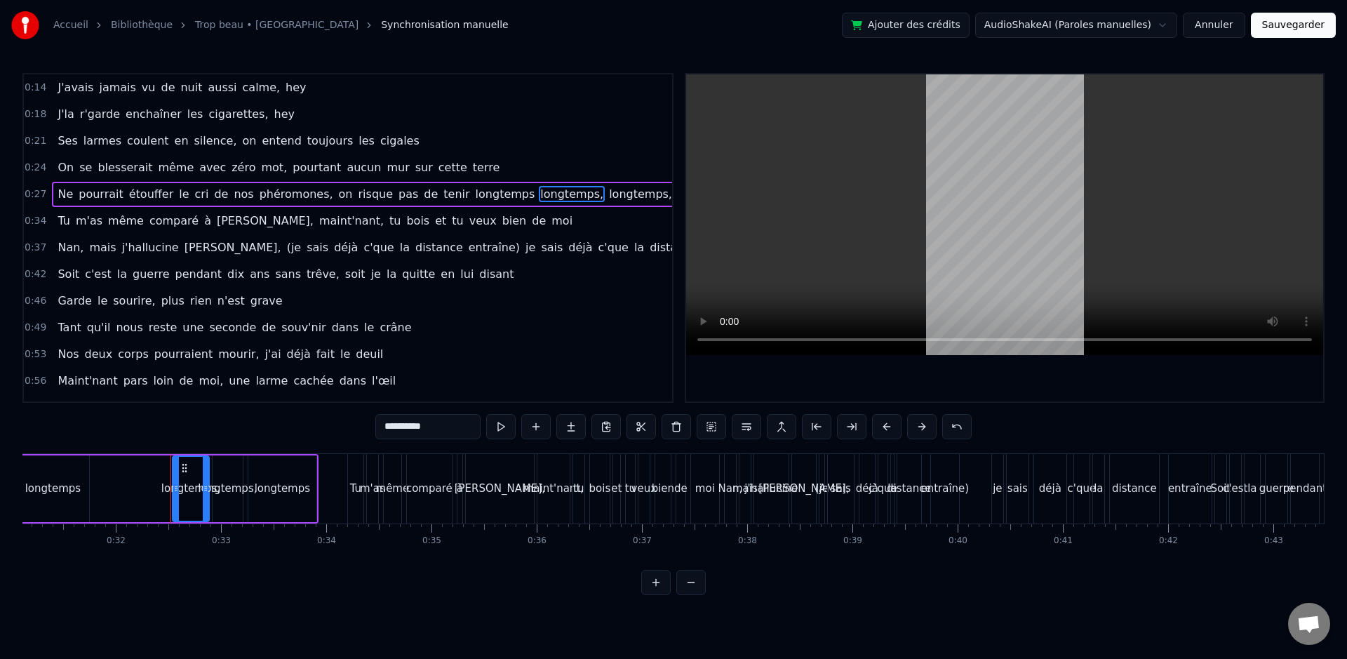
click at [607, 193] on span "longtemps," at bounding box center [640, 194] width 66 height 16
click at [539, 194] on span "longtemps," at bounding box center [572, 194] width 66 height 16
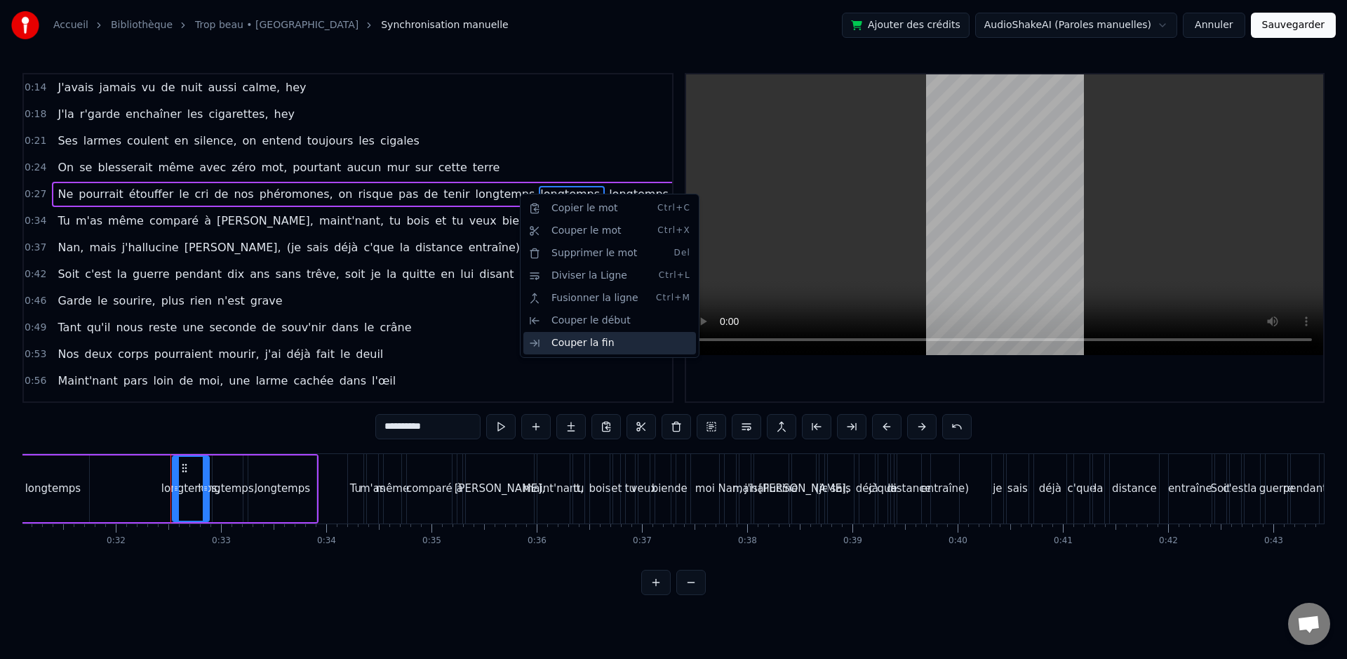
click at [591, 334] on div "Couper la fin" at bounding box center [609, 343] width 173 height 22
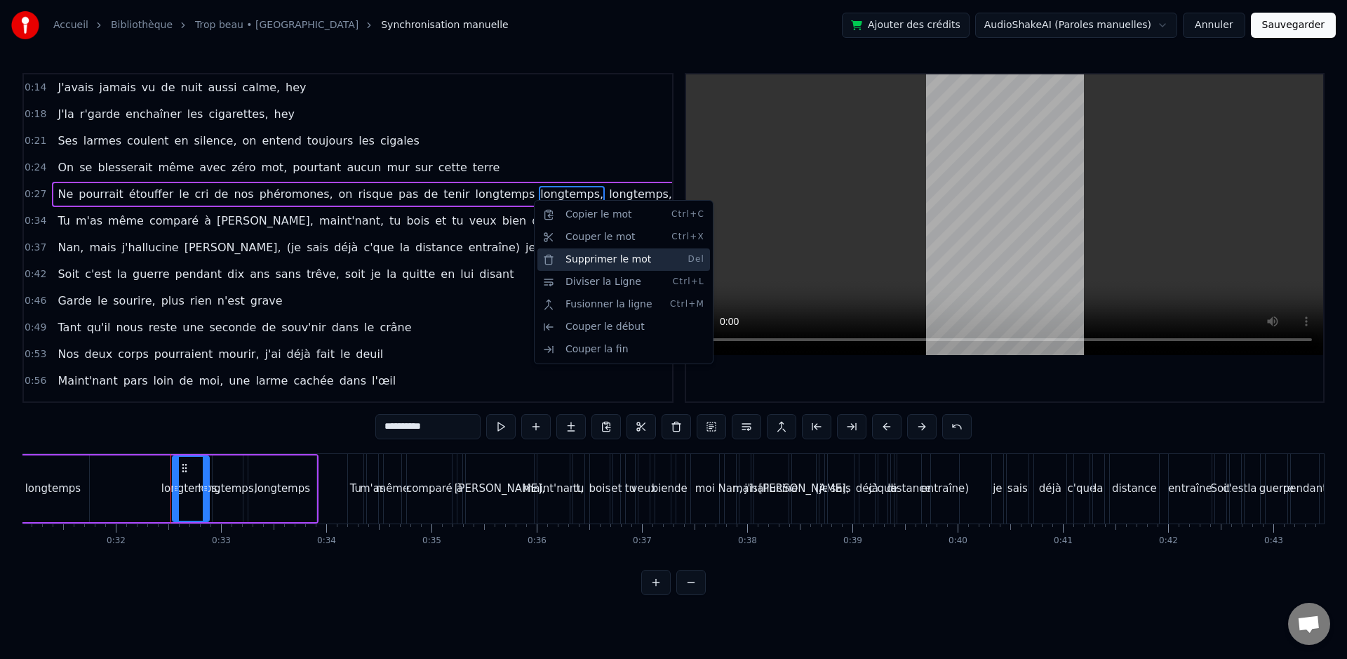
click at [618, 262] on div "Supprimer le mot Del" at bounding box center [623, 259] width 173 height 22
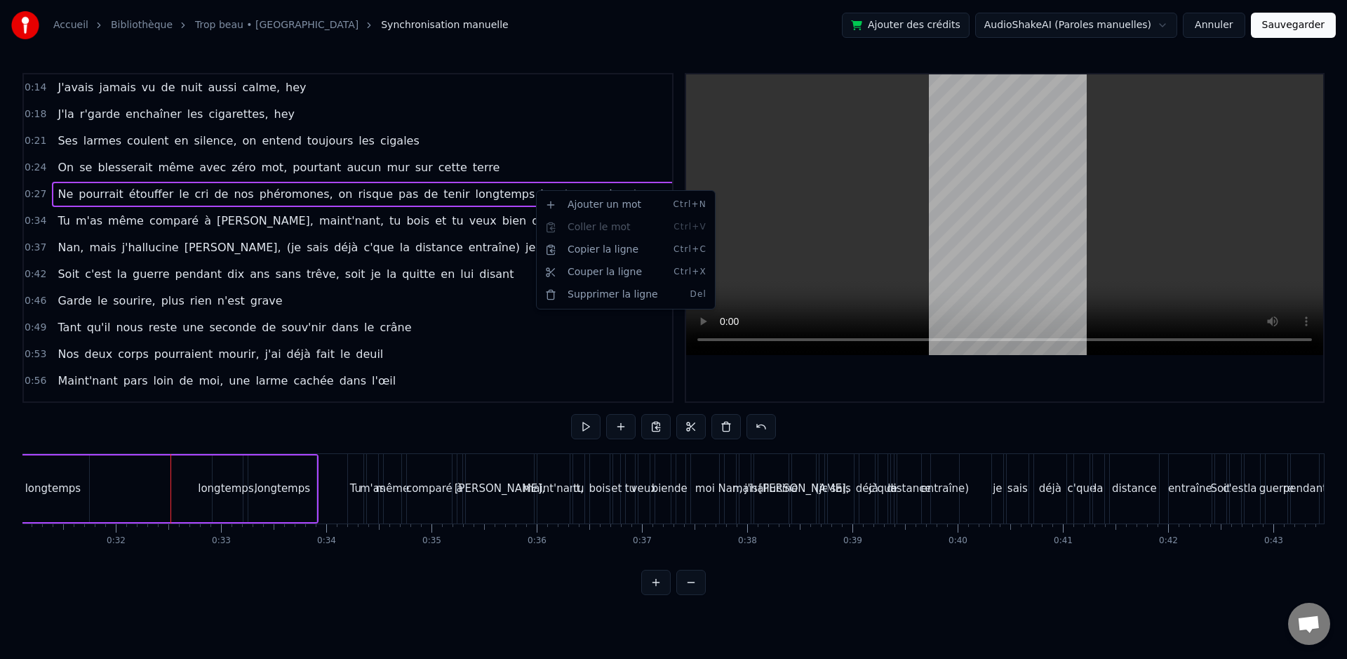
click at [508, 200] on html "Accueil Bibliothèque Trop beau • Lomepal Synchronisation manuelle Ajouter des c…" at bounding box center [673, 308] width 1347 height 617
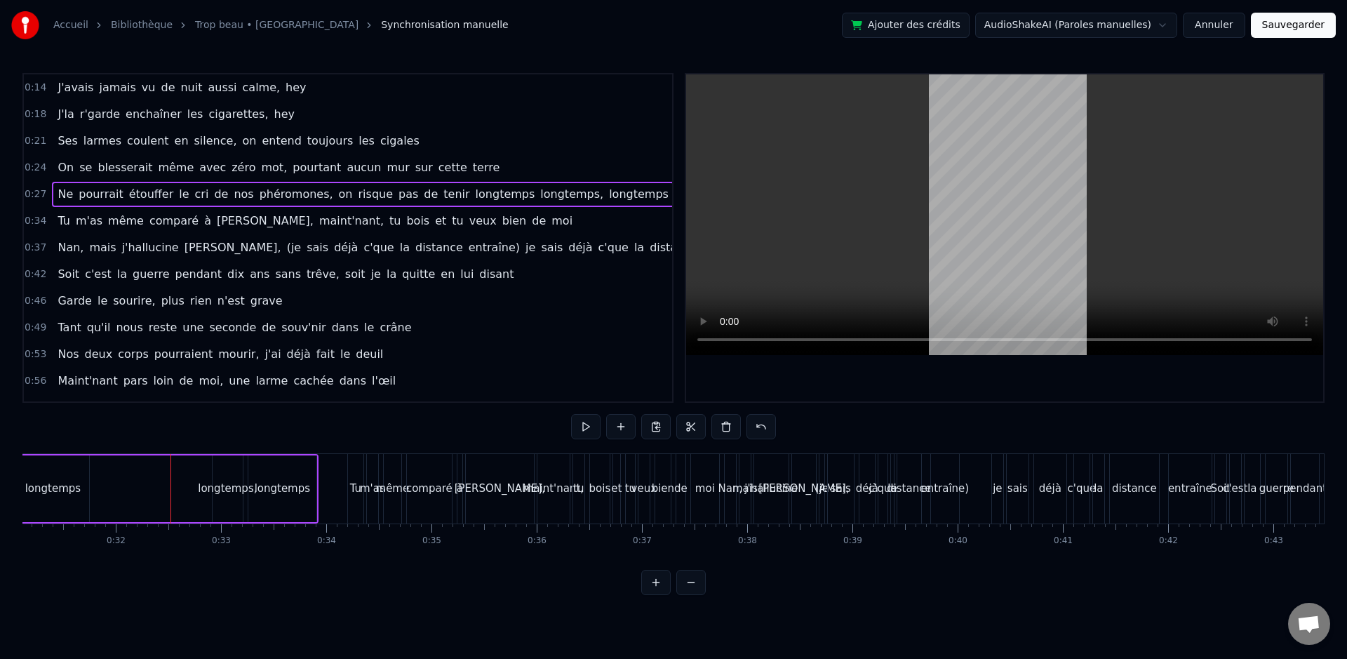
click at [539, 197] on span "longtemps," at bounding box center [572, 194] width 66 height 16
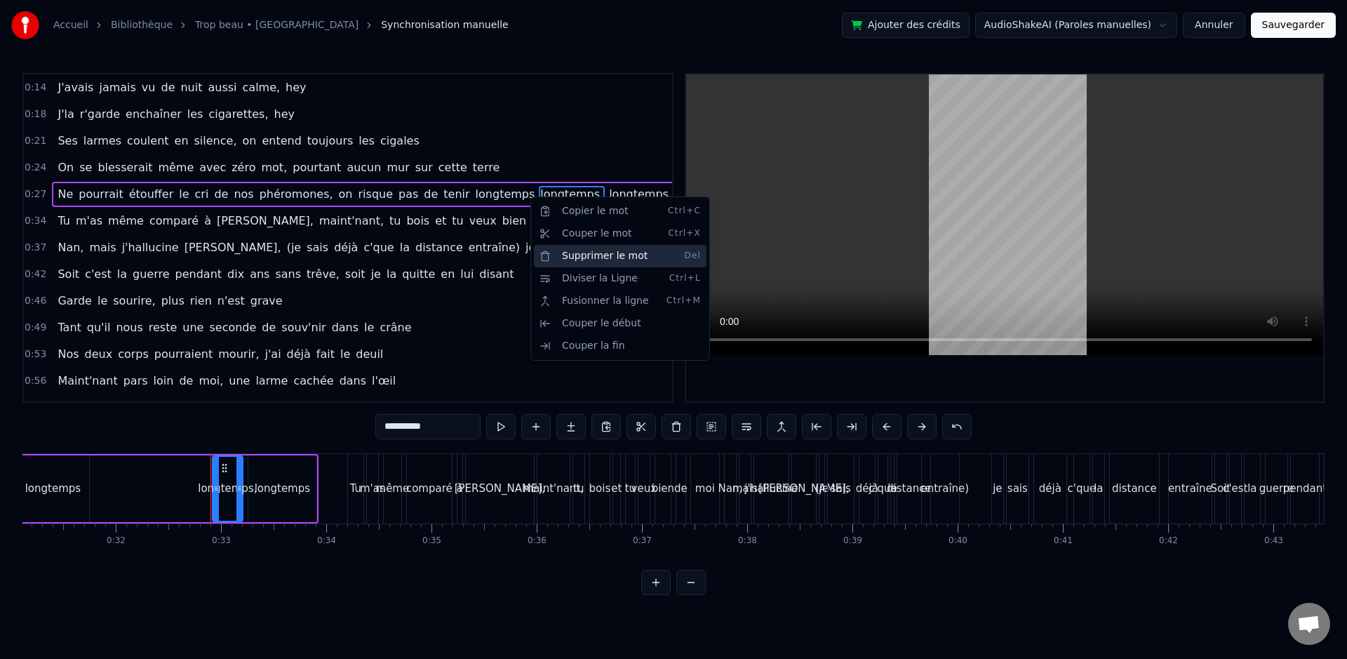
drag, startPoint x: 640, startPoint y: 264, endPoint x: 612, endPoint y: 252, distance: 30.9
click at [640, 264] on div "Supprimer le mot Del" at bounding box center [620, 256] width 173 height 22
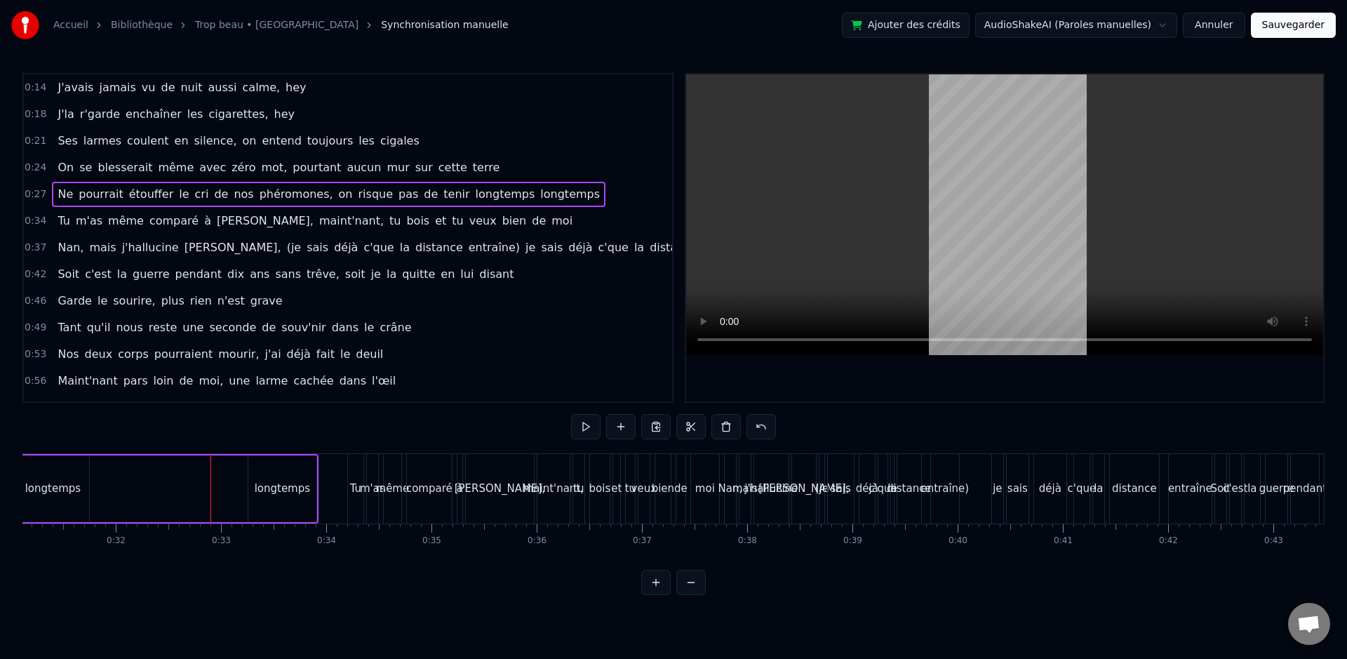
click at [527, 203] on div "Ne pourrait étouffer le cri de nos phéromones, on risque pas de tenir longtemps…" at bounding box center [328, 194] width 553 height 25
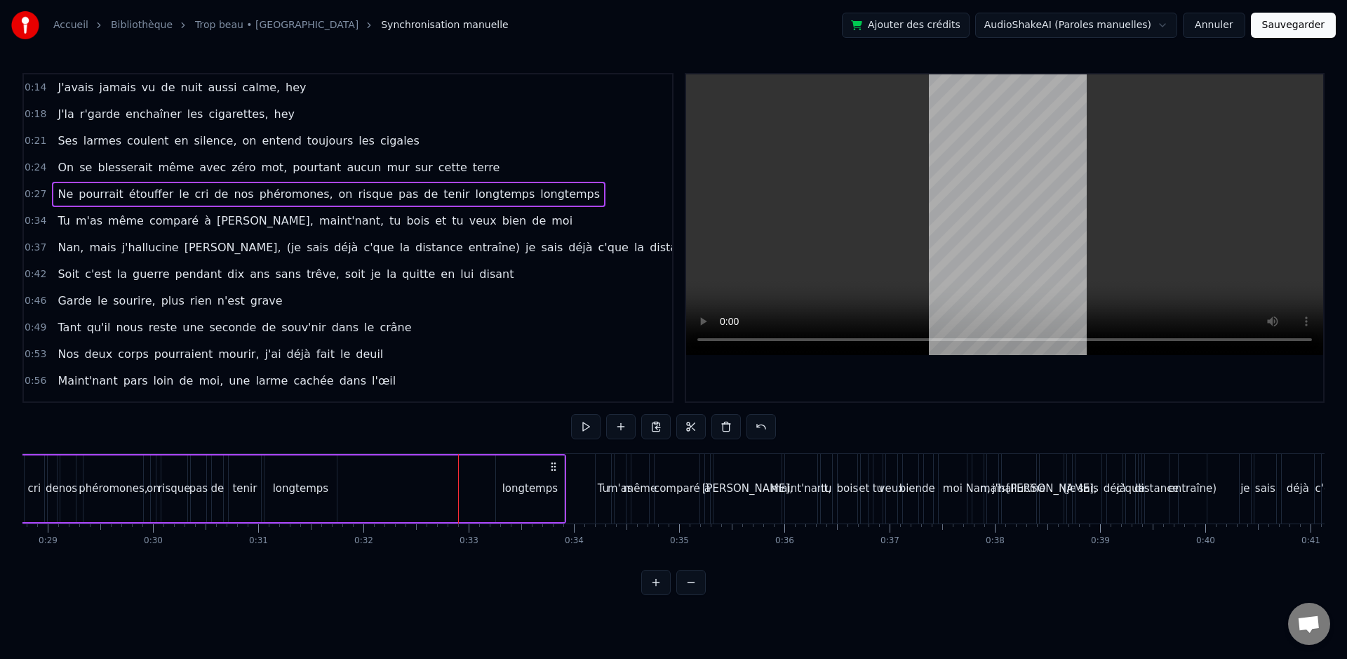
click at [539, 199] on span "longtemps" at bounding box center [570, 194] width 62 height 16
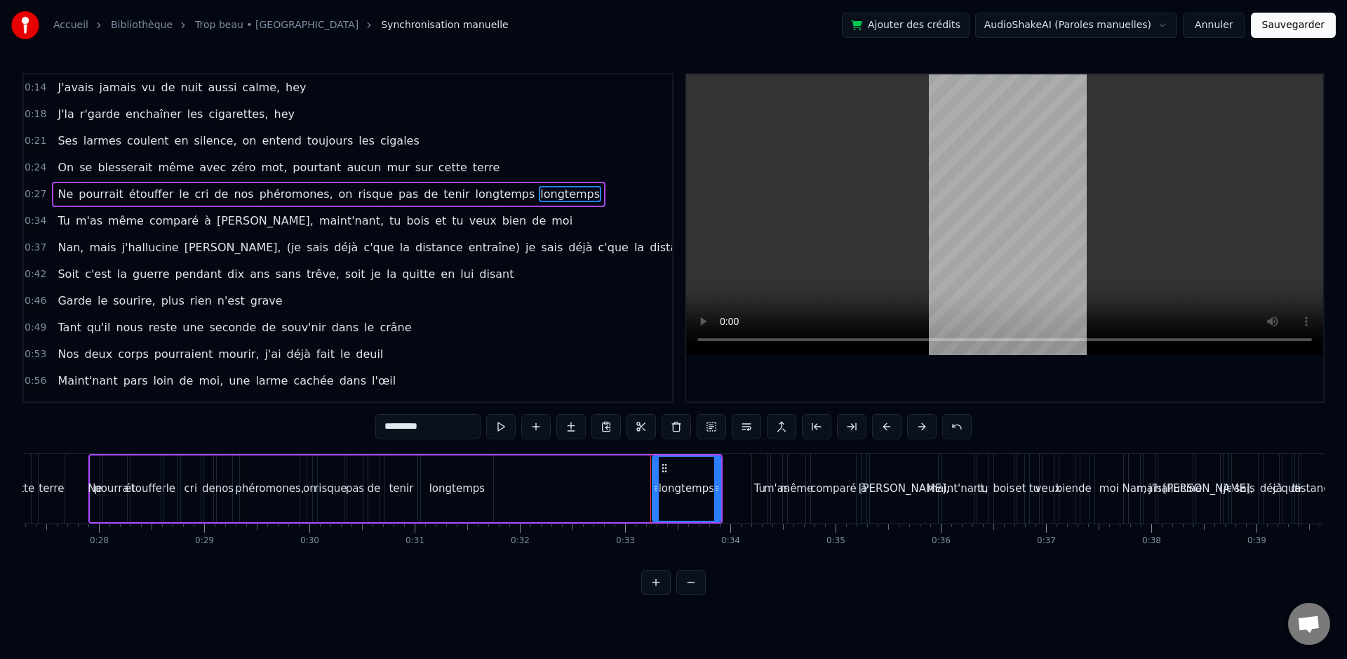
scroll to position [0, 2865]
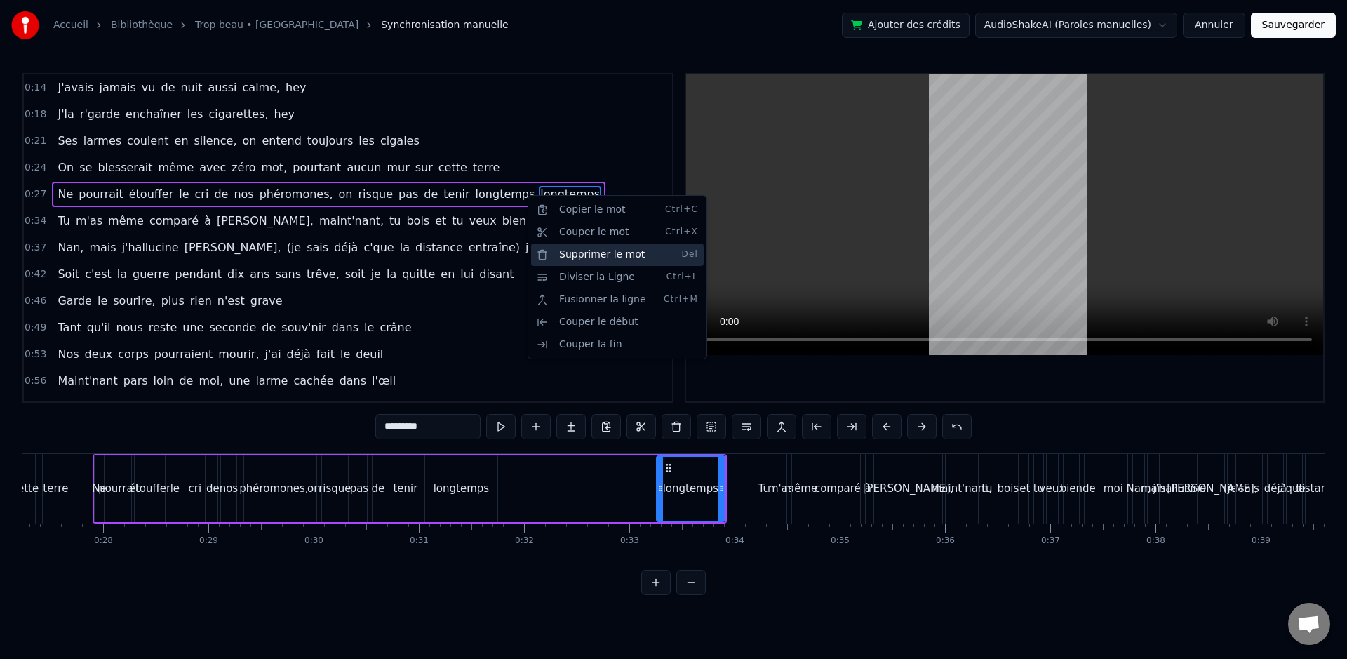
click at [591, 257] on div "Supprimer le mot Del" at bounding box center [617, 254] width 173 height 22
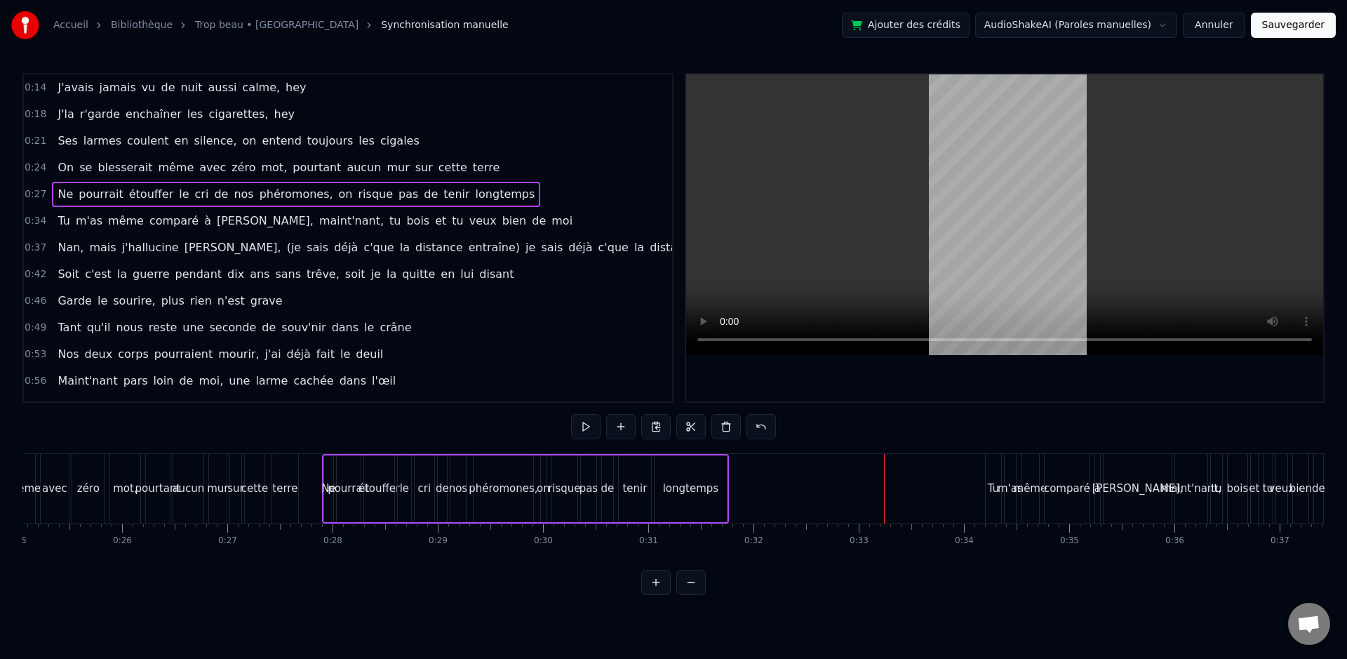
scroll to position [0, 2591]
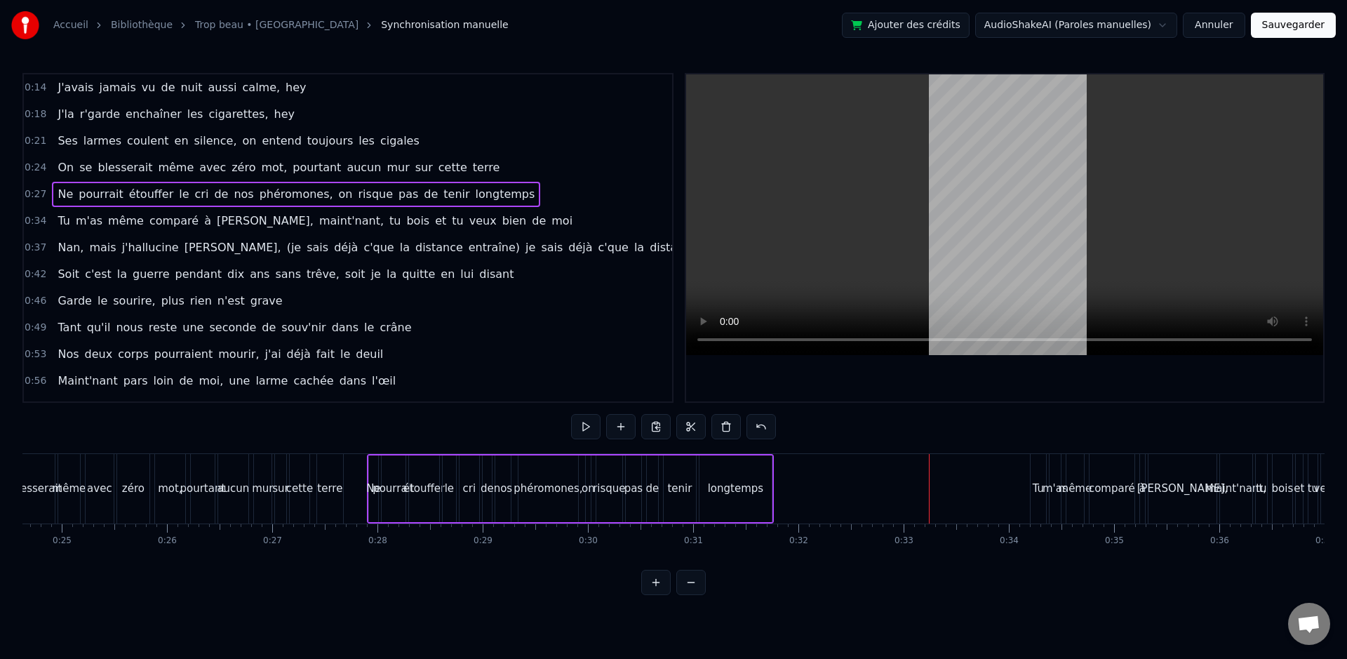
click at [207, 551] on div "J'avais jamais vu de nuit aussi calme, hey J'la r'garde enchaîner les cigarette…" at bounding box center [673, 505] width 1302 height 105
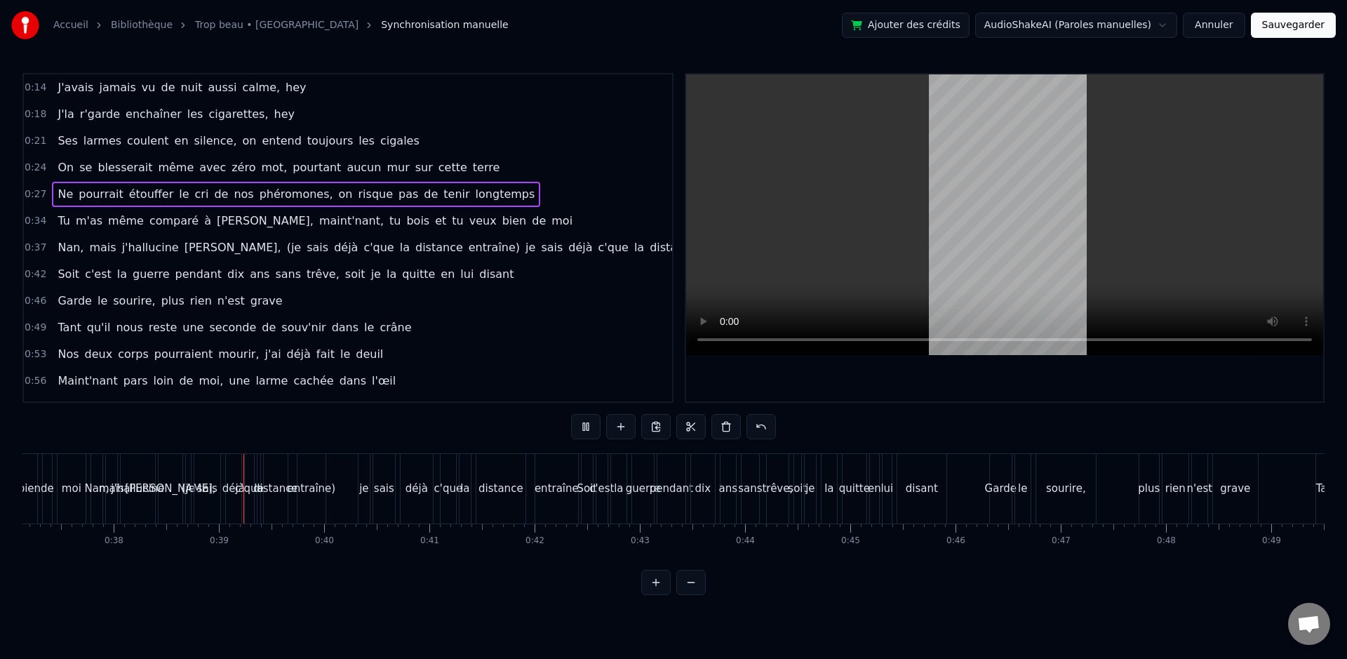
scroll to position [0, 4000]
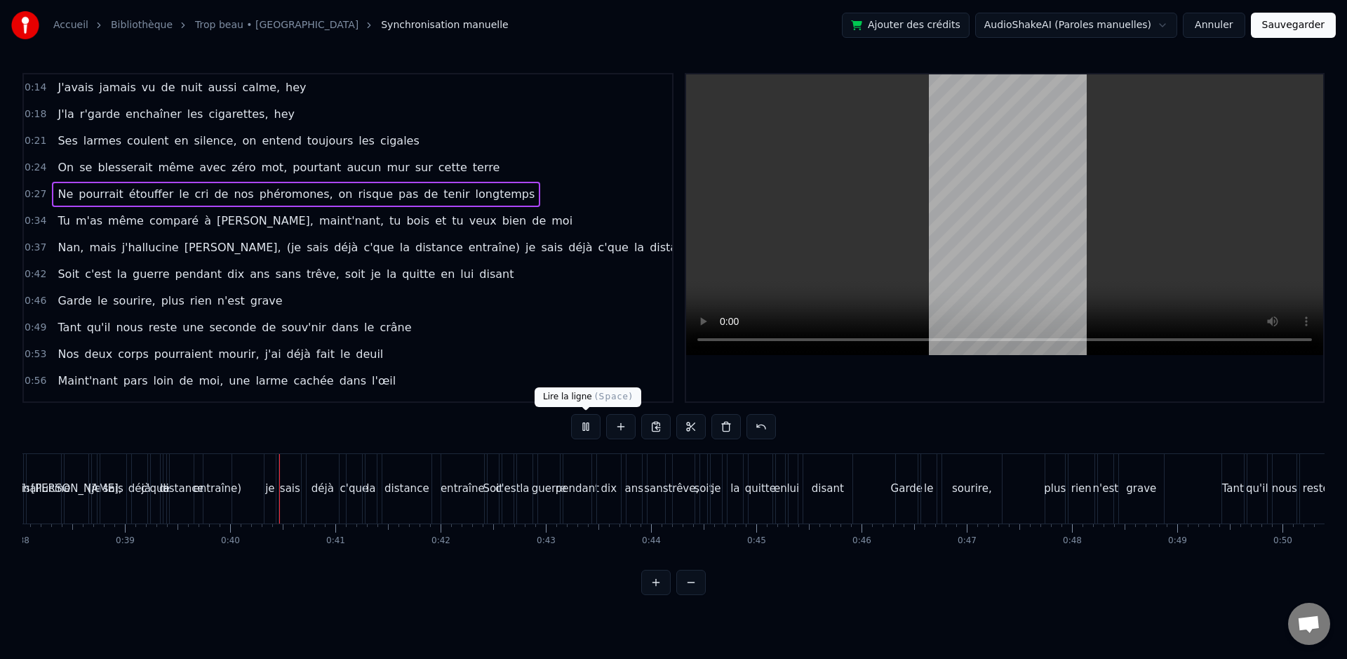
click at [598, 430] on button at bounding box center [585, 426] width 29 height 25
click at [332, 239] on span "déjà" at bounding box center [345, 247] width 27 height 16
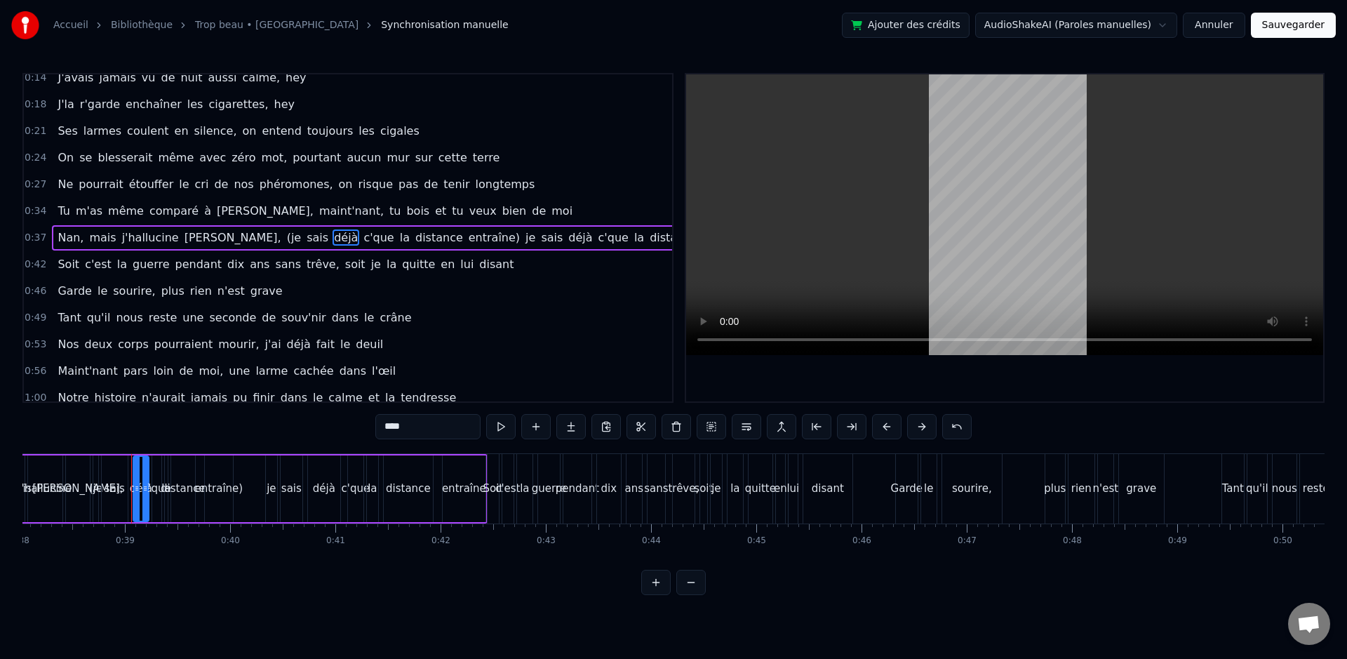
click at [467, 238] on span "entraîne)" at bounding box center [494, 237] width 54 height 16
click at [414, 237] on span "distance" at bounding box center [439, 237] width 50 height 16
click at [195, 242] on span "[PERSON_NAME]," at bounding box center [233, 237] width 100 height 16
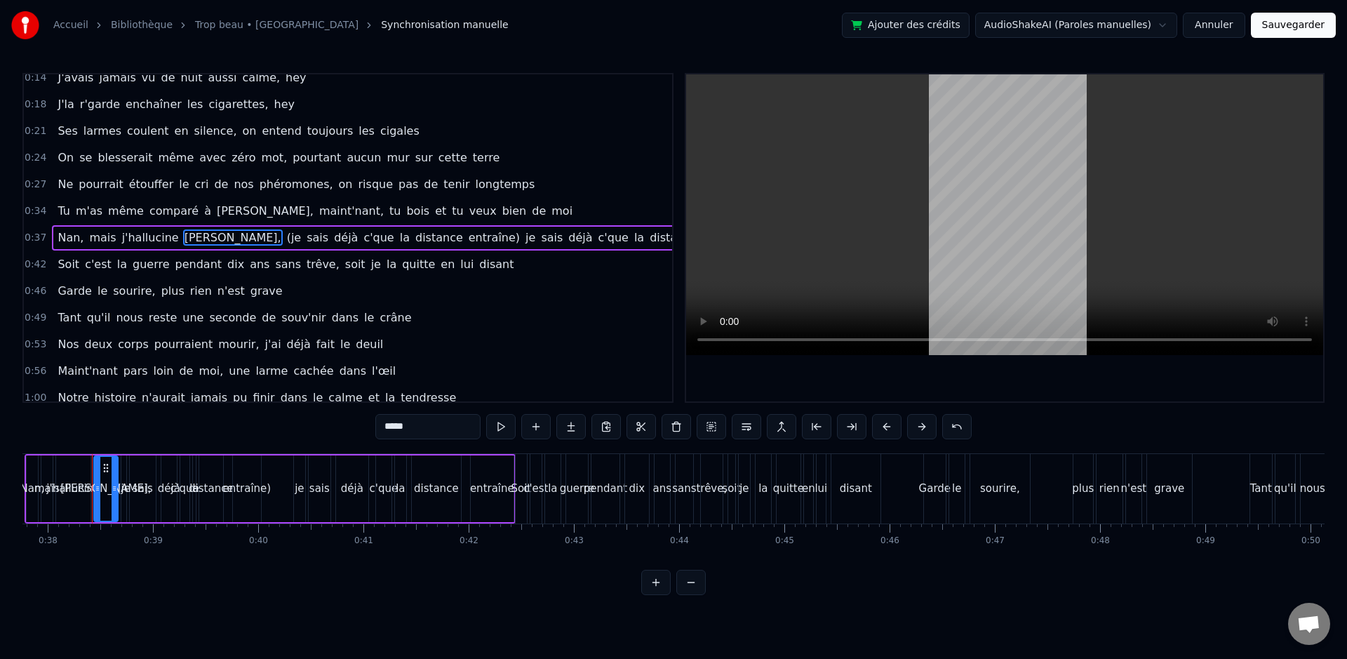
scroll to position [0, 3972]
click at [285, 240] on span "(je" at bounding box center [294, 237] width 18 height 16
type input "***"
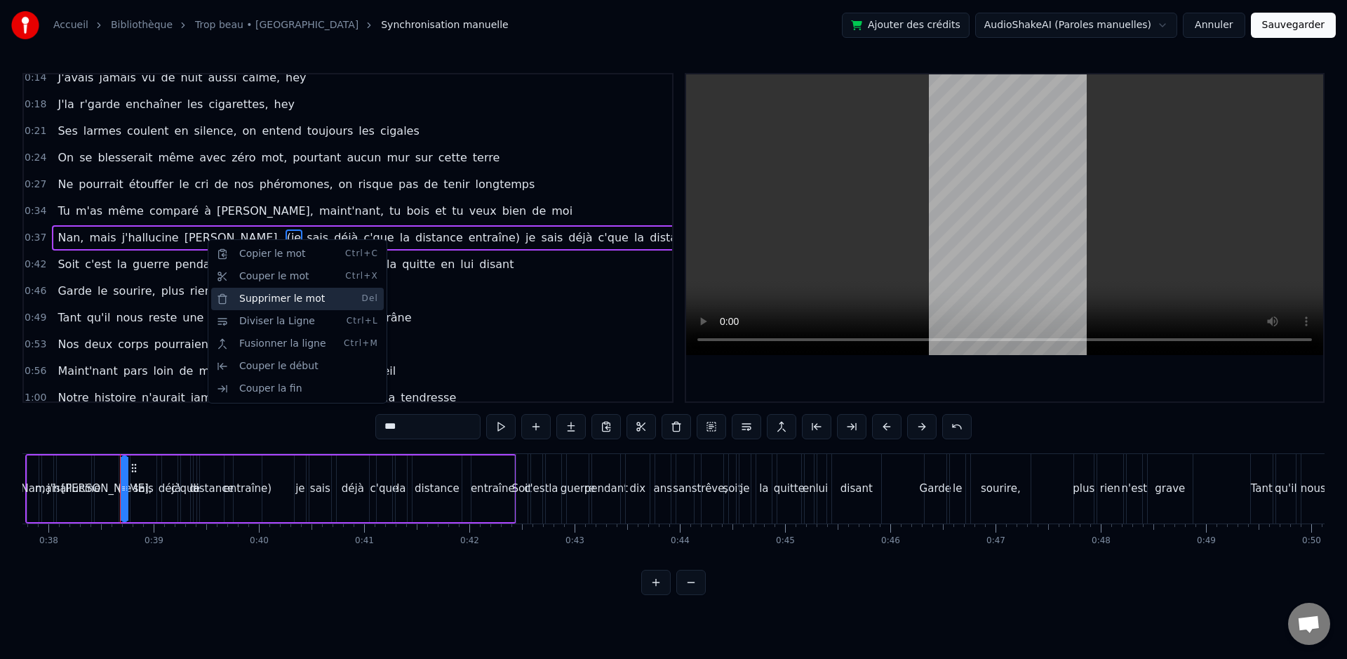
click at [279, 302] on div "Supprimer le mot Del" at bounding box center [297, 299] width 173 height 22
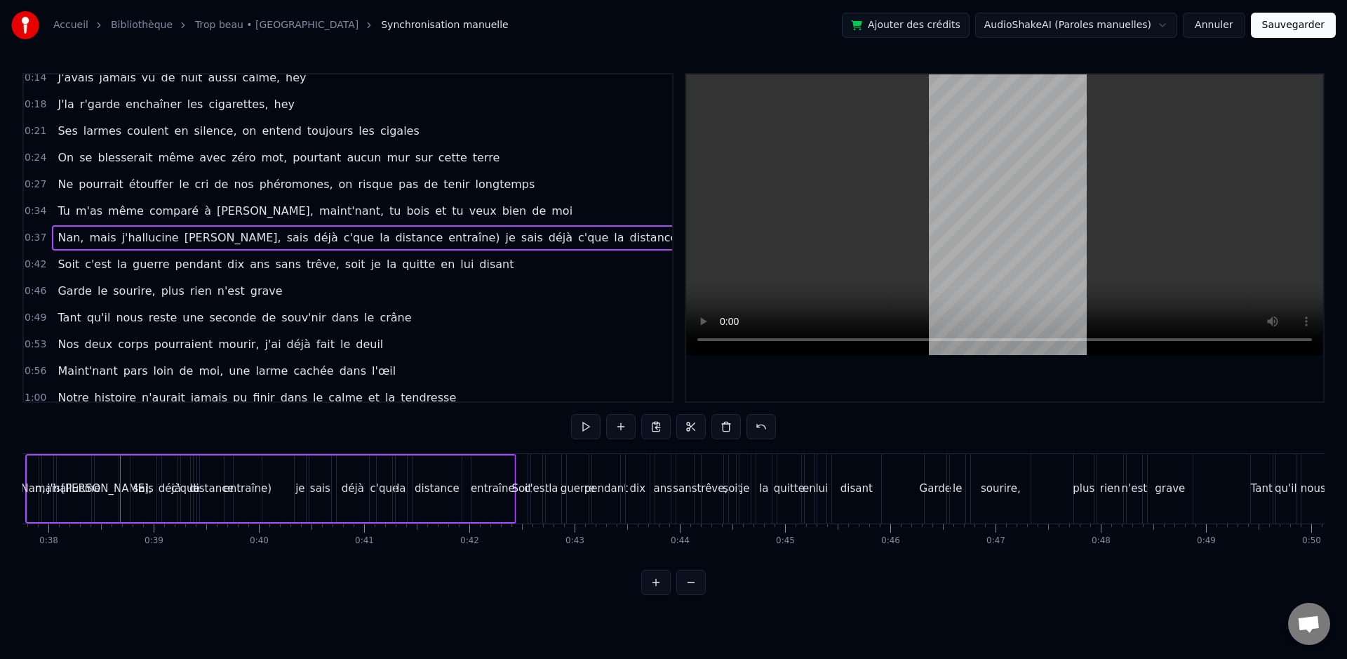
click at [285, 241] on span "sais" at bounding box center [297, 237] width 25 height 16
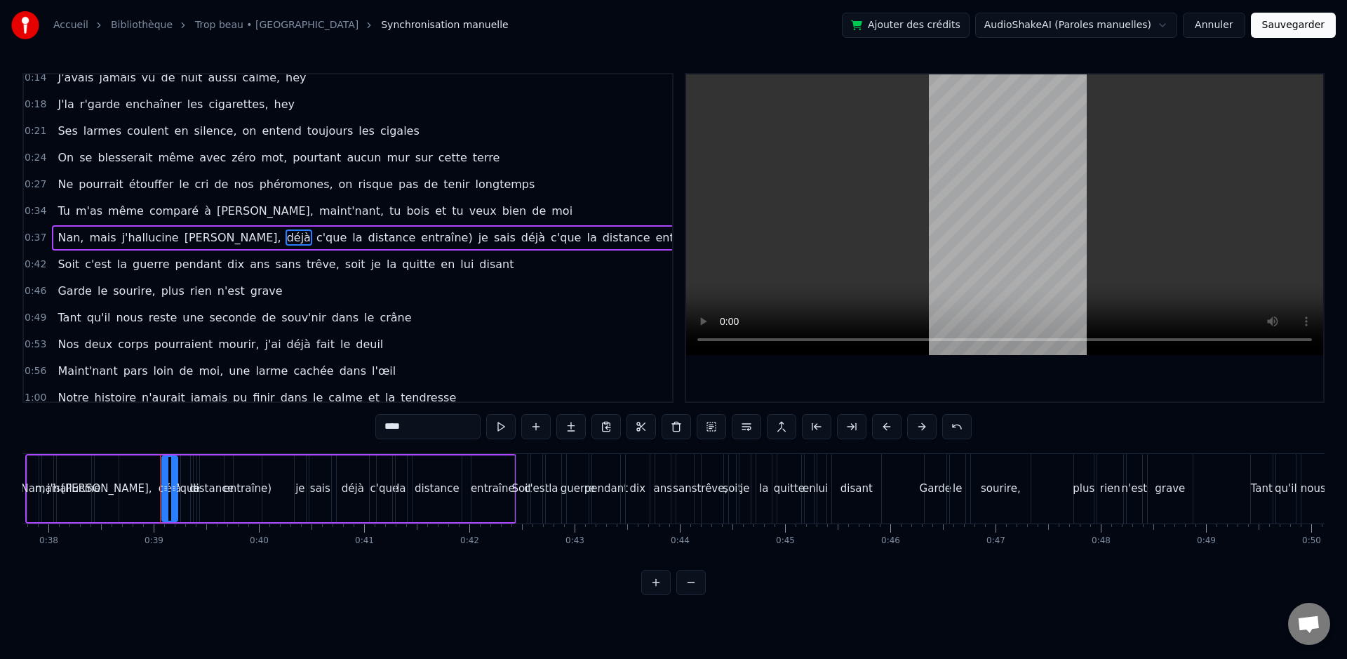
click at [285, 239] on span "déjà" at bounding box center [298, 237] width 27 height 16
click at [285, 240] on span "c'que" at bounding box center [301, 237] width 33 height 16
type input "**"
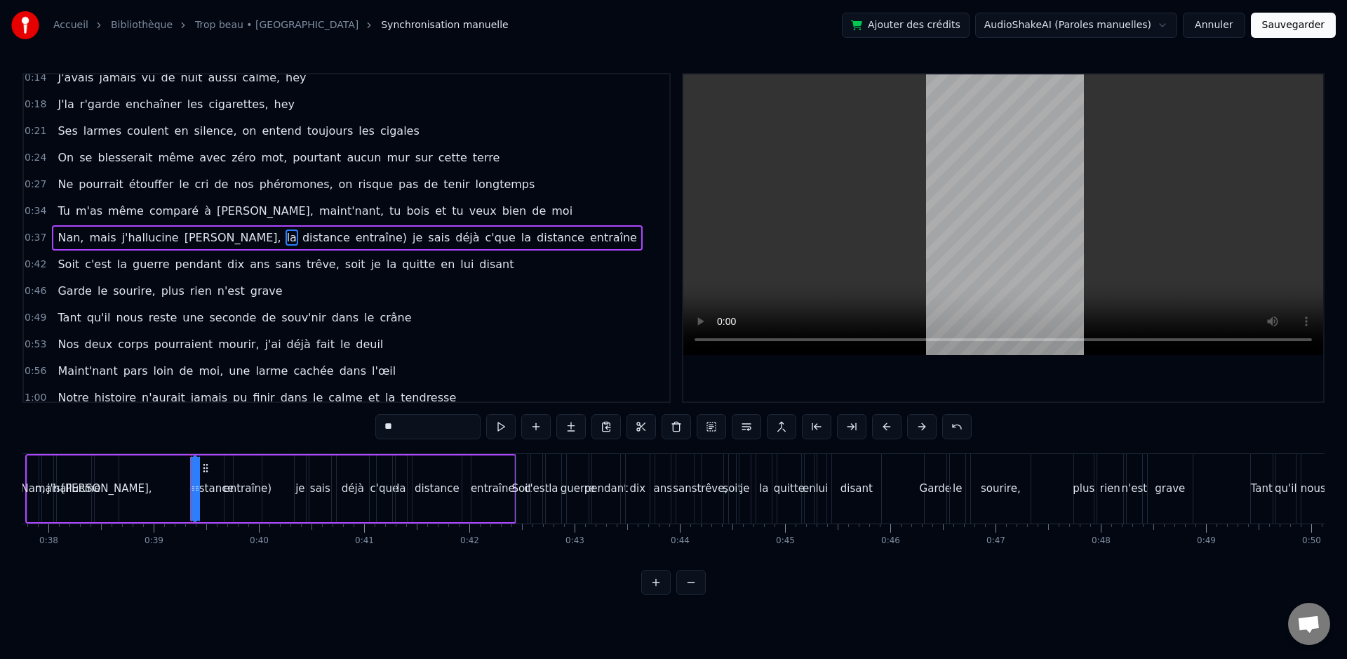
click at [211, 239] on div "[PERSON_NAME], mais j'hallucine [PERSON_NAME], la distance entraîne) je sais dé…" at bounding box center [347, 237] width 591 height 25
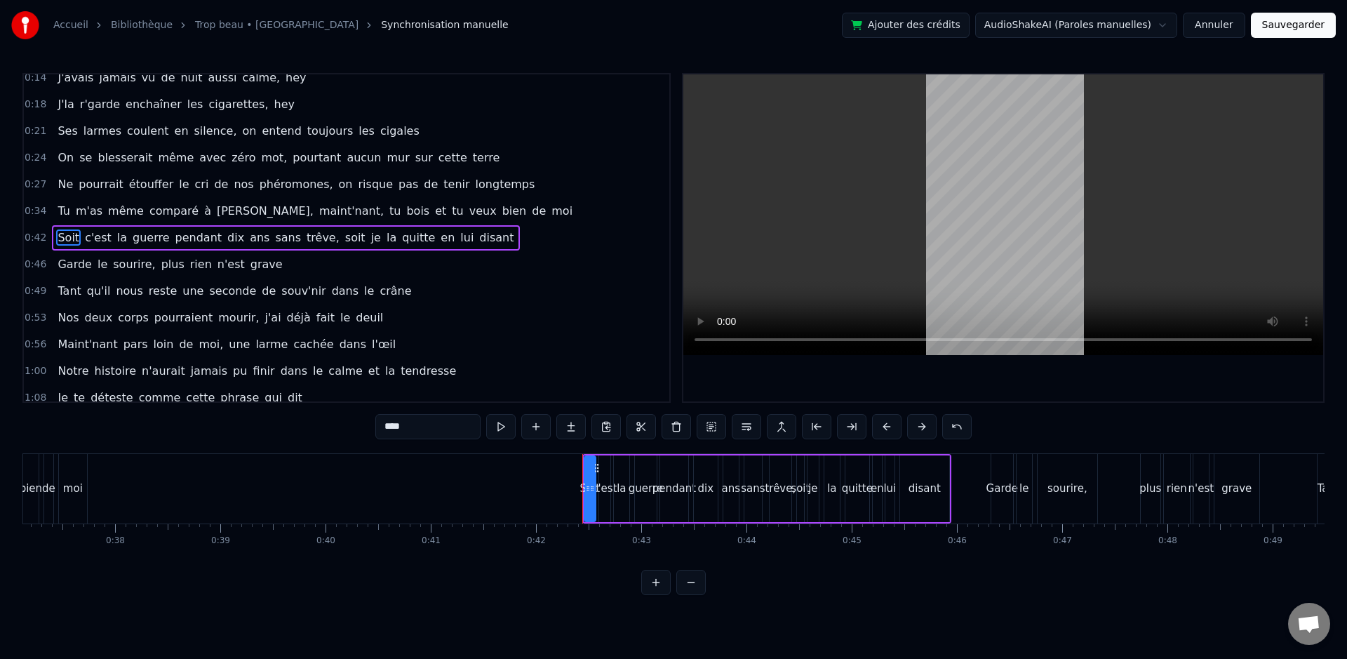
scroll to position [0, 3904]
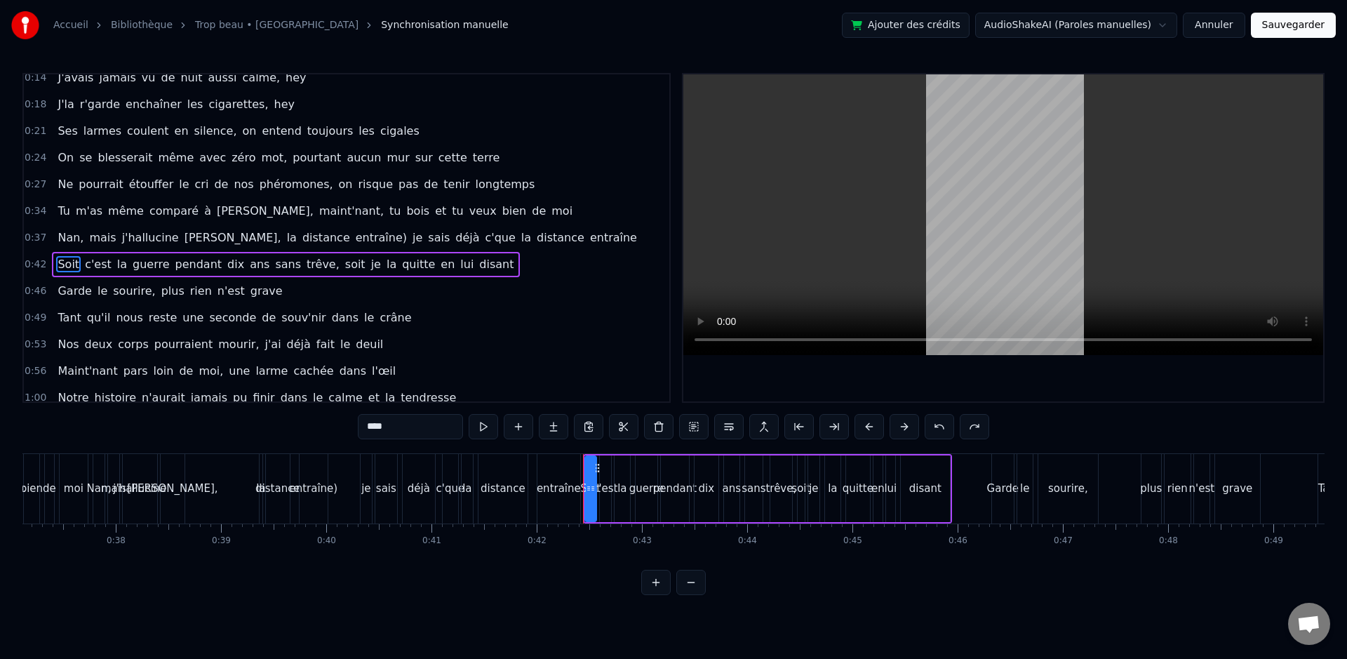
click at [198, 236] on div "[PERSON_NAME], mais j'hallucine [PERSON_NAME], la distance entraîne) je sais dé…" at bounding box center [347, 237] width 591 height 25
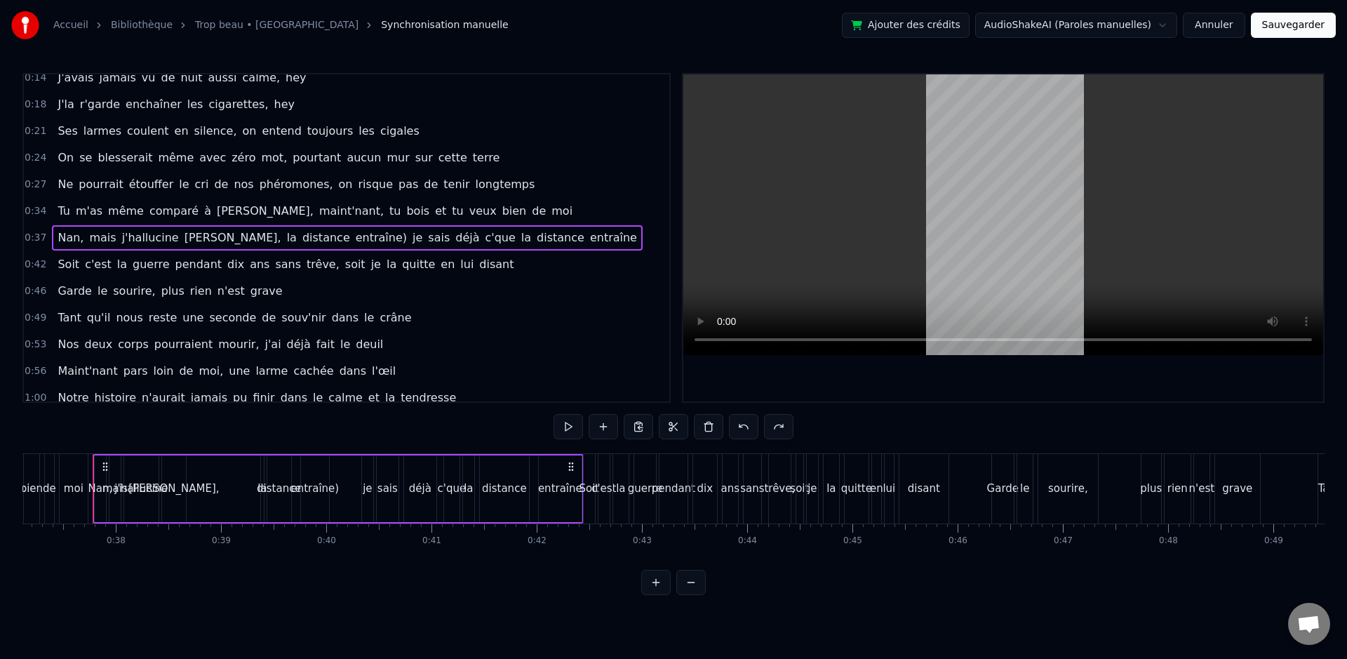
click at [285, 238] on span "la" at bounding box center [291, 237] width 13 height 16
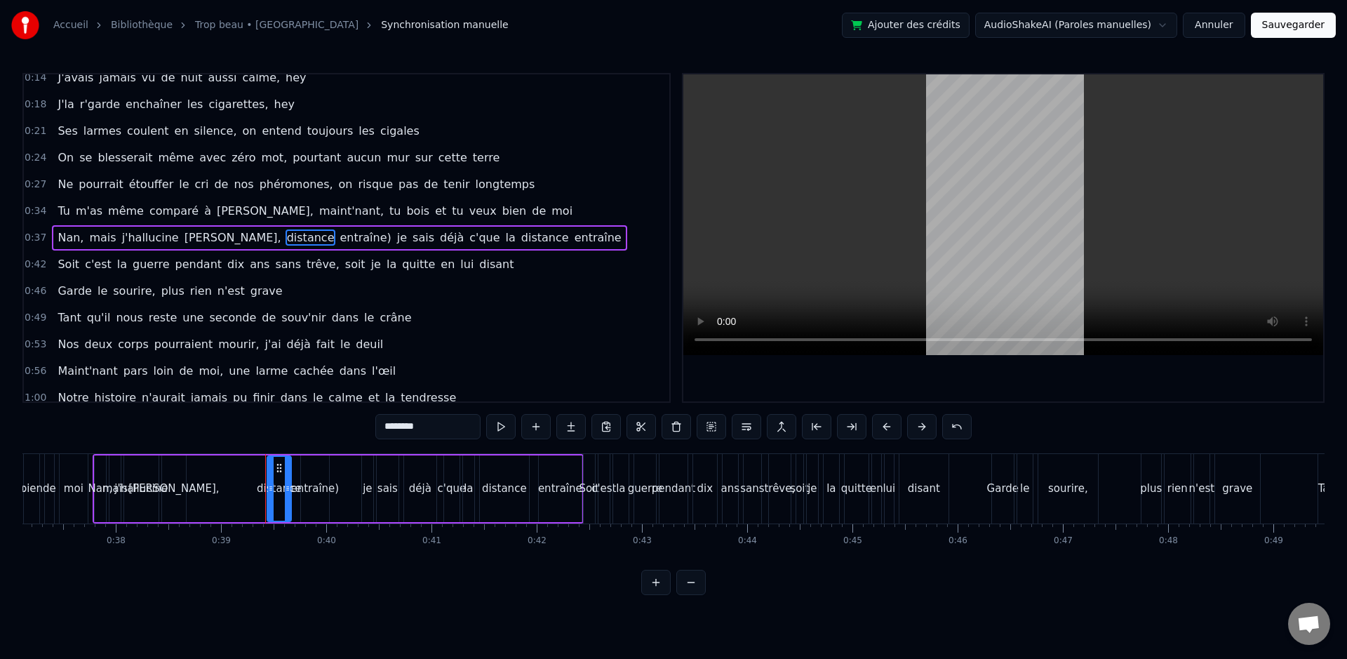
click at [285, 238] on span "distance" at bounding box center [310, 237] width 50 height 16
click at [285, 241] on span "entraîne)" at bounding box center [312, 237] width 54 height 16
type input "**"
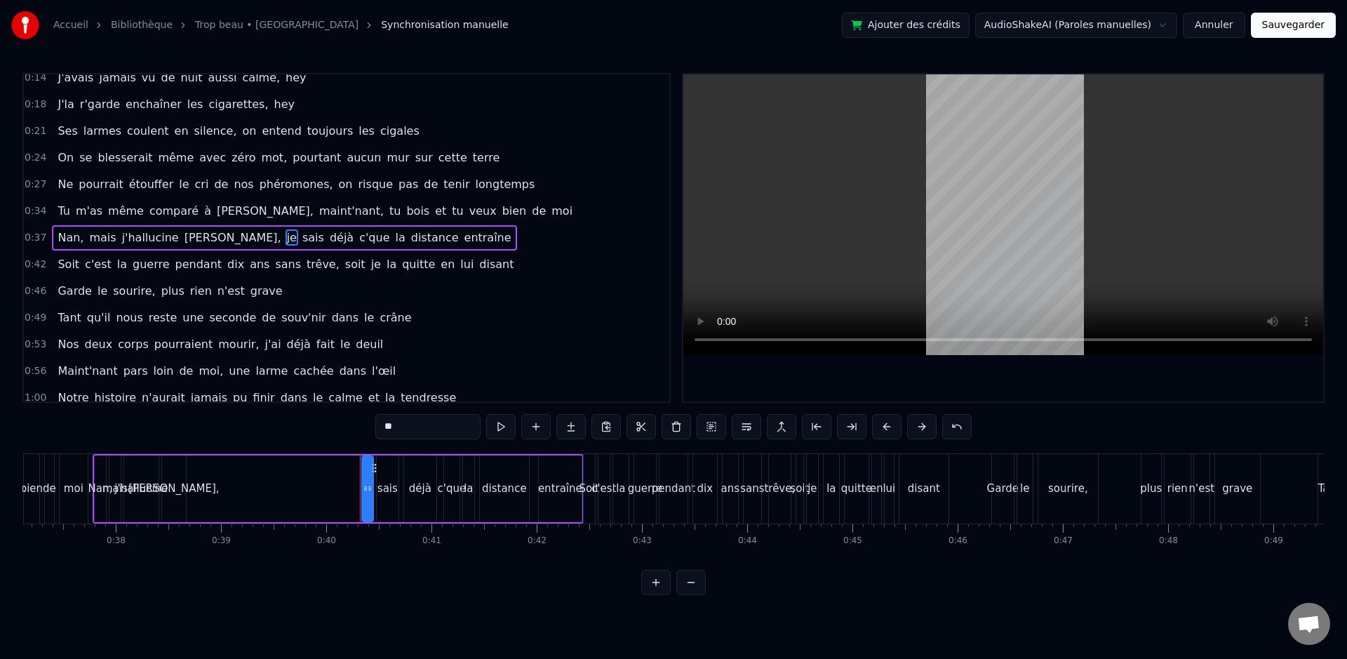
click at [221, 479] on div "[PERSON_NAME], mais j'hallucine [PERSON_NAME], je sais déjà c'que la distance e…" at bounding box center [338, 488] width 491 height 69
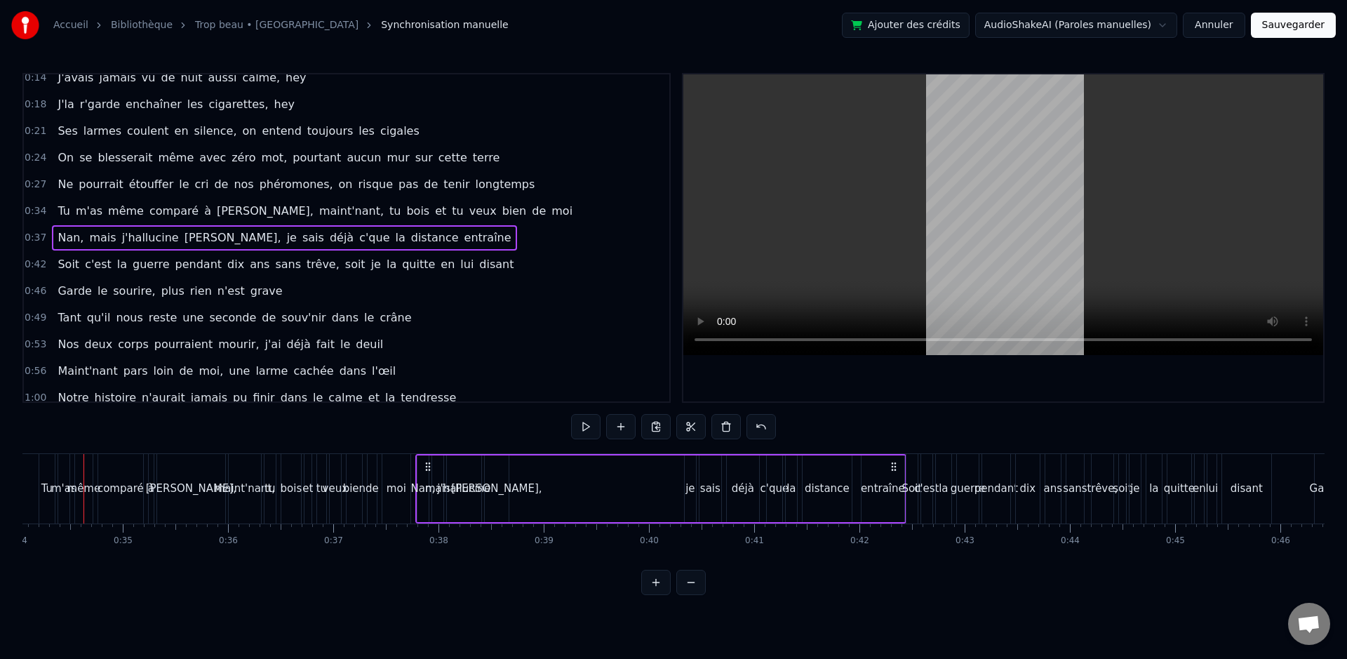
scroll to position [0, 3573]
click at [513, 473] on div "[PERSON_NAME]," at bounding box center [506, 488] width 24 height 67
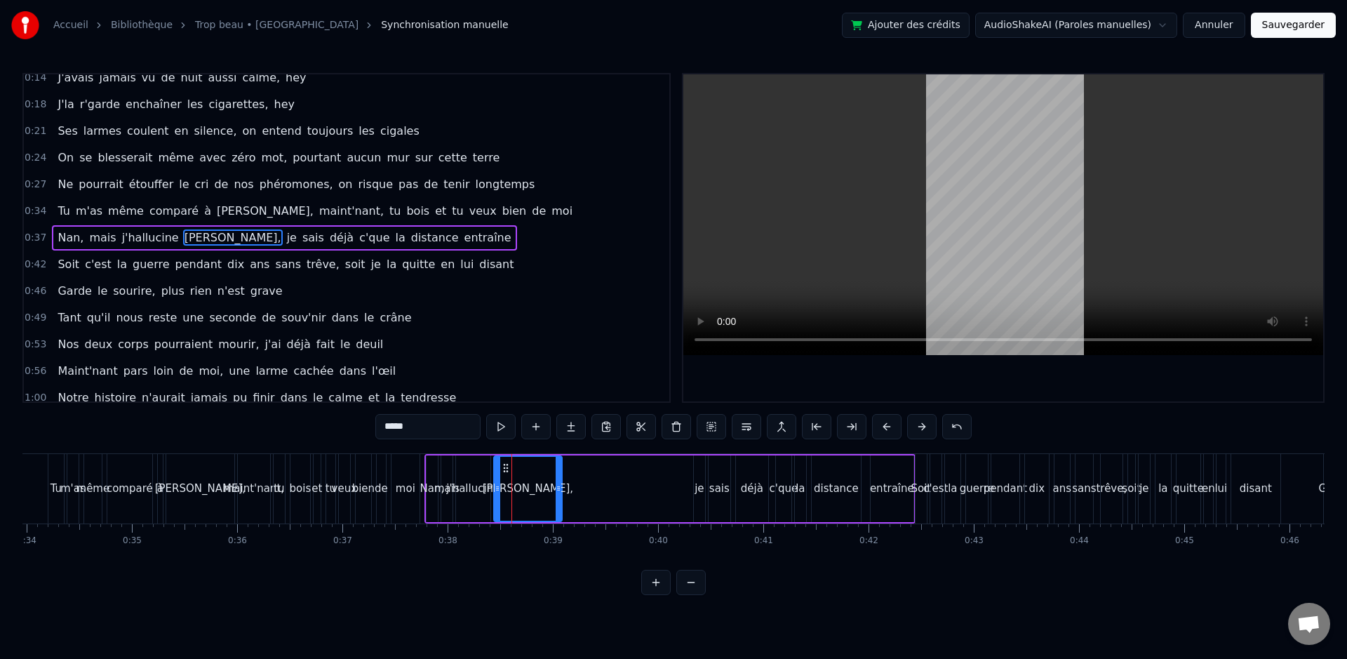
drag, startPoint x: 513, startPoint y: 487, endPoint x: 551, endPoint y: 497, distance: 39.0
click at [557, 497] on div at bounding box center [558, 489] width 6 height 64
click at [500, 497] on div at bounding box center [497, 489] width 6 height 64
click at [478, 492] on div "j'hallucine" at bounding box center [472, 488] width 53 height 16
type input "**********"
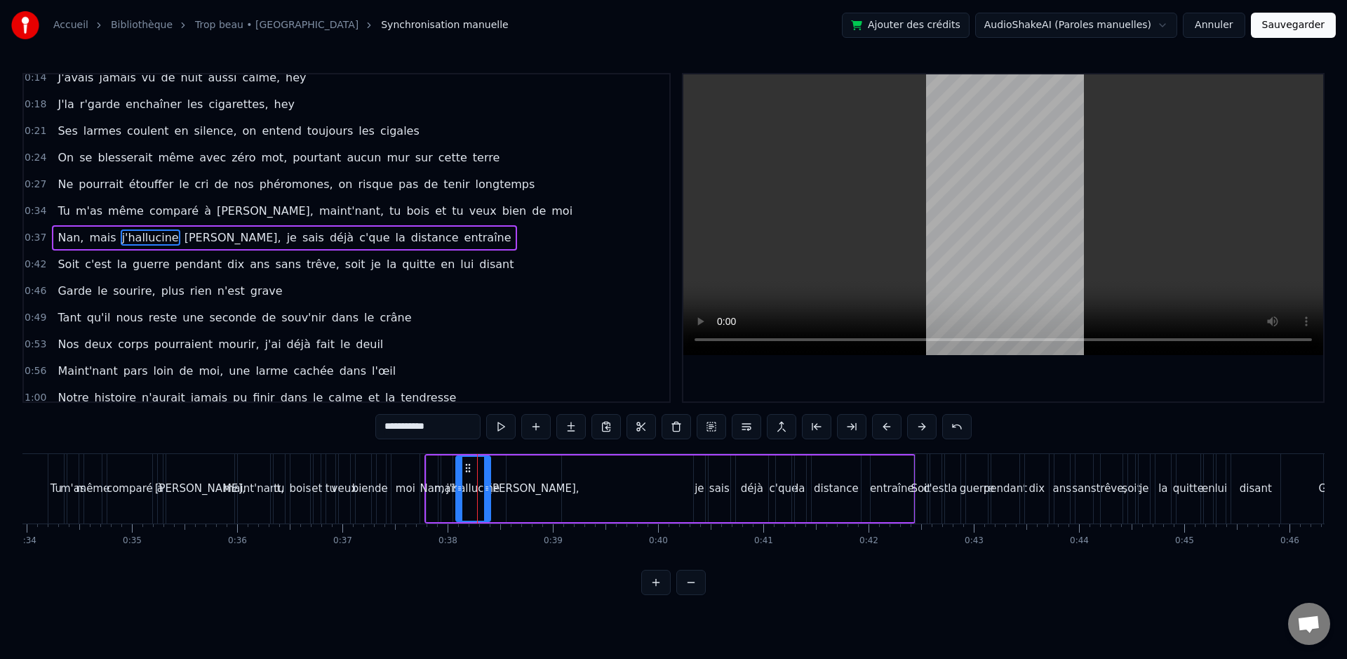
click at [495, 493] on div "j'hallucine" at bounding box center [472, 488] width 53 height 16
click at [490, 492] on icon at bounding box center [487, 488] width 6 height 11
click at [490, 492] on icon at bounding box center [488, 488] width 6 height 11
drag, startPoint x: 490, startPoint y: 492, endPoint x: 498, endPoint y: 493, distance: 7.7
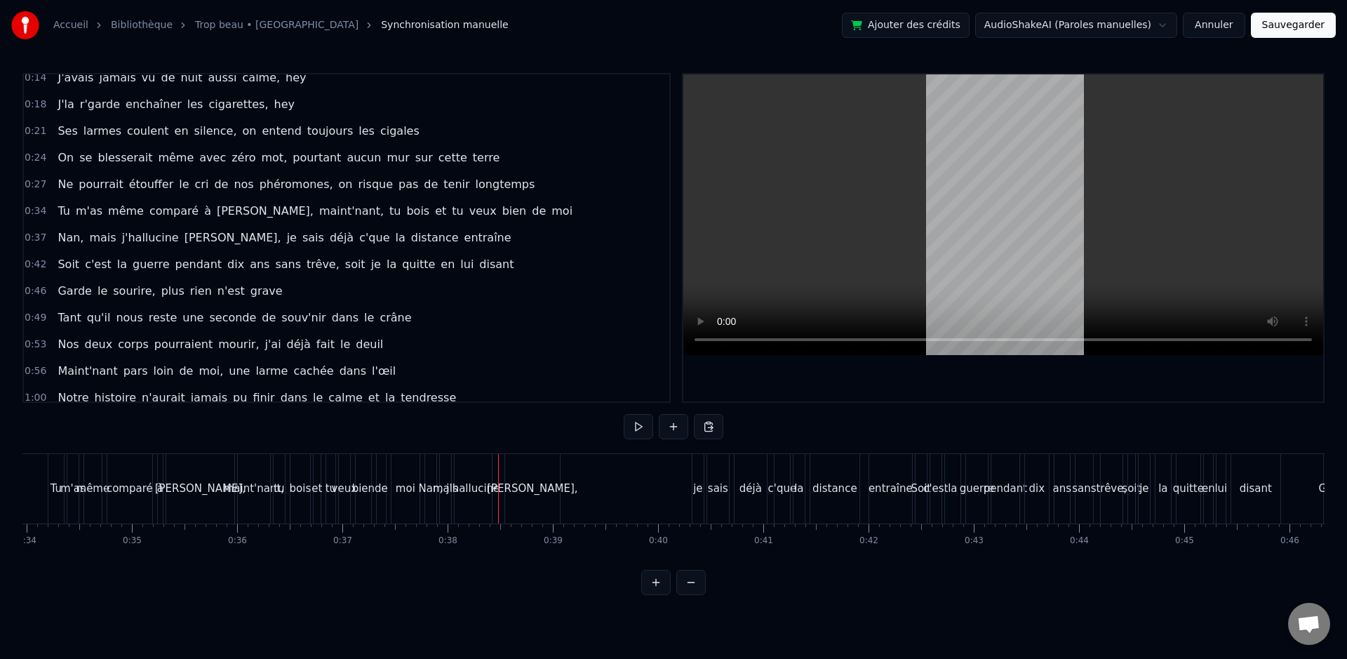
click at [492, 487] on div "j'hallucine" at bounding box center [472, 488] width 53 height 16
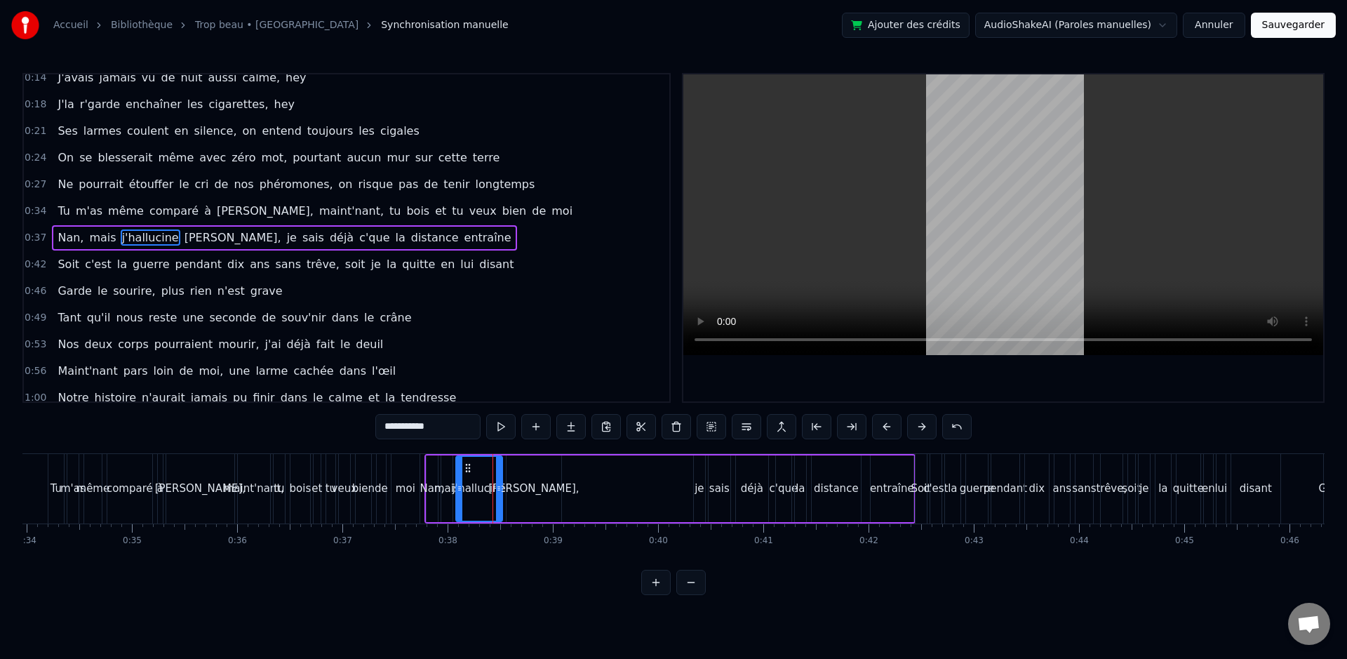
drag, startPoint x: 492, startPoint y: 487, endPoint x: 529, endPoint y: 476, distance: 38.8
click at [499, 491] on icon at bounding box center [499, 488] width 6 height 11
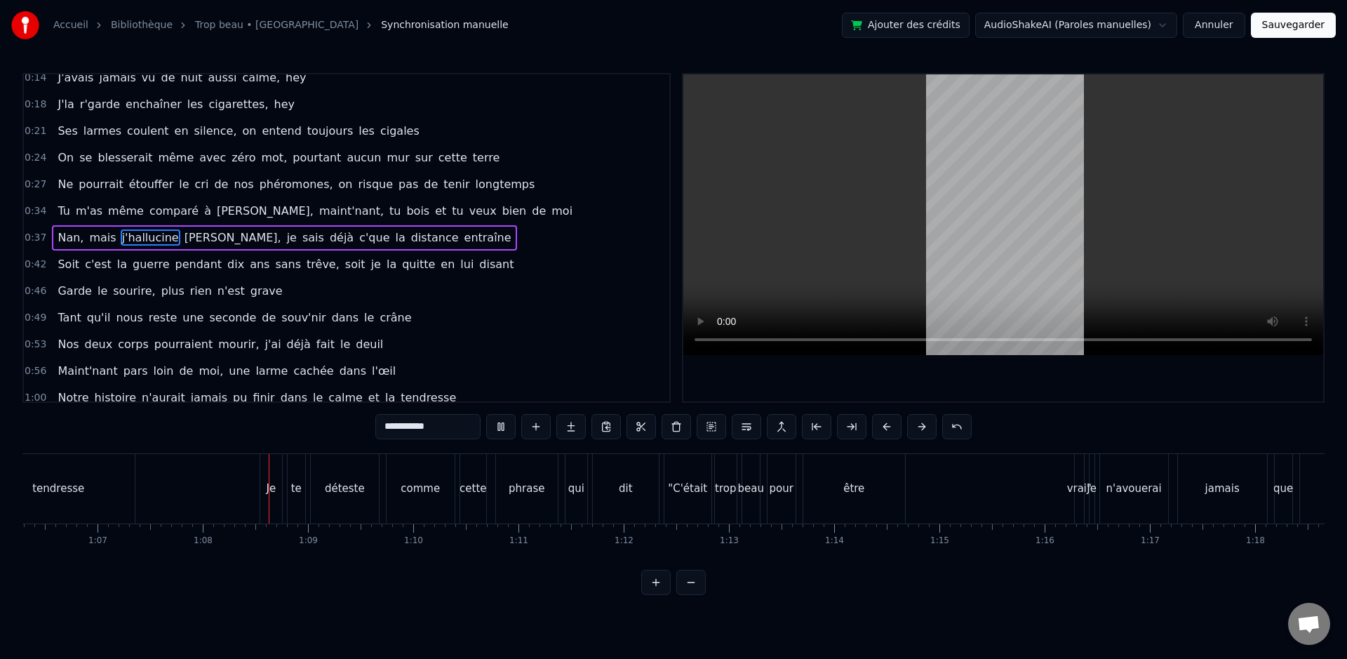
scroll to position [0, 7088]
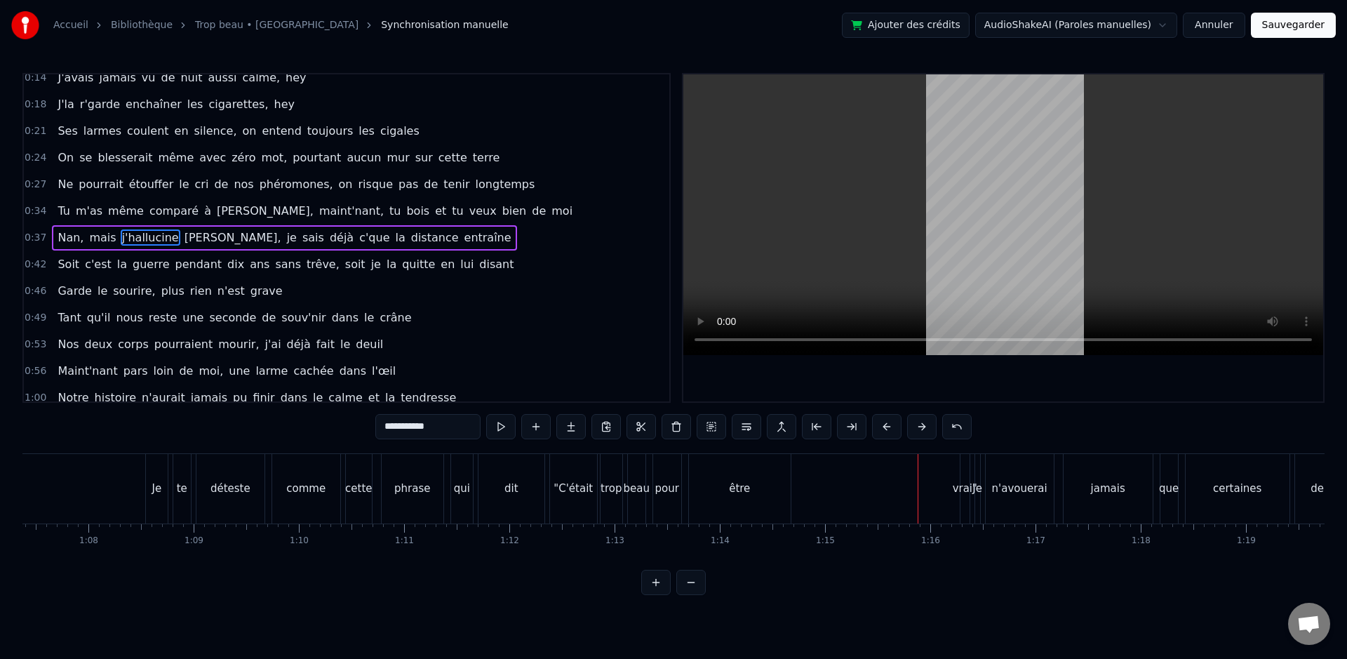
click at [699, 447] on div "0:14 J'avais jamais vu de nuit aussi calme, hey 0:18 J'la r'garde enchaîner les…" at bounding box center [673, 334] width 1302 height 522
click at [701, 450] on div "0:14 J'avais jamais vu de nuit aussi calme, hey 0:18 J'la r'garde enchaîner les…" at bounding box center [673, 334] width 1302 height 522
click at [747, 513] on div "être" at bounding box center [740, 488] width 102 height 69
type input "****"
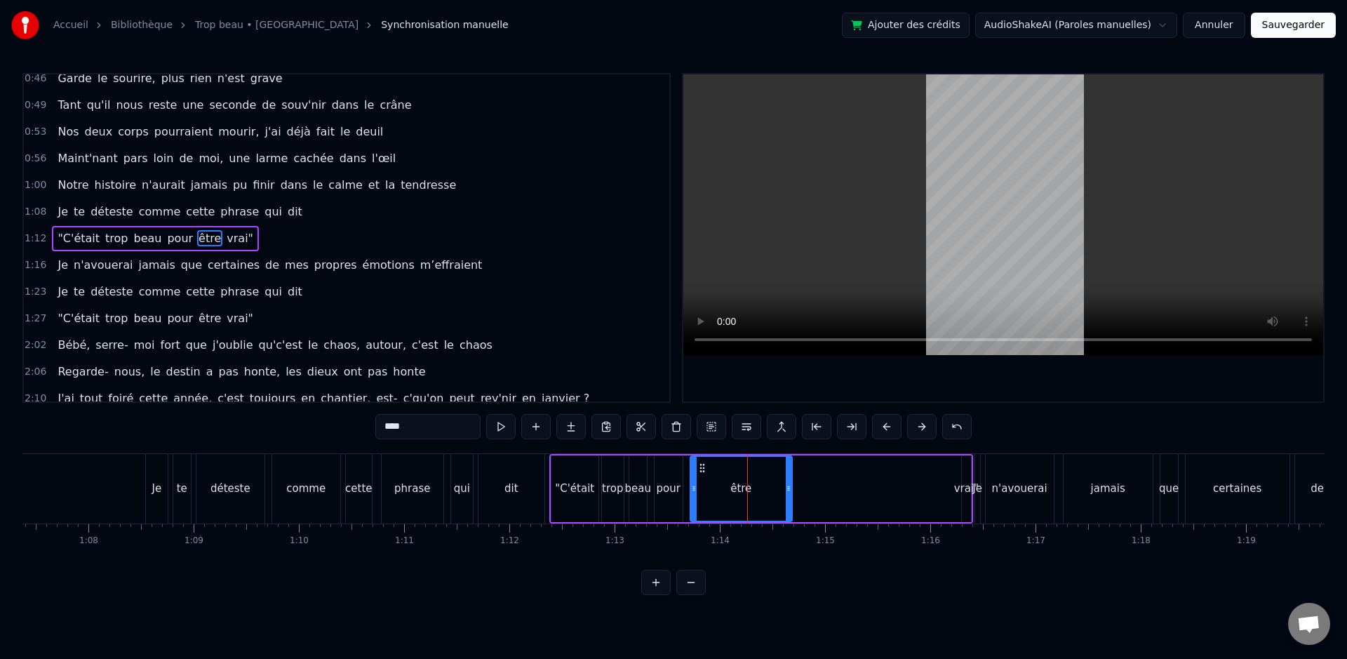
scroll to position [223, 0]
drag, startPoint x: 790, startPoint y: 498, endPoint x: 755, endPoint y: 498, distance: 34.4
click at [728, 499] on div at bounding box center [730, 489] width 6 height 64
click at [959, 498] on div ""C'était trop beau pour être vrai"" at bounding box center [761, 488] width 424 height 69
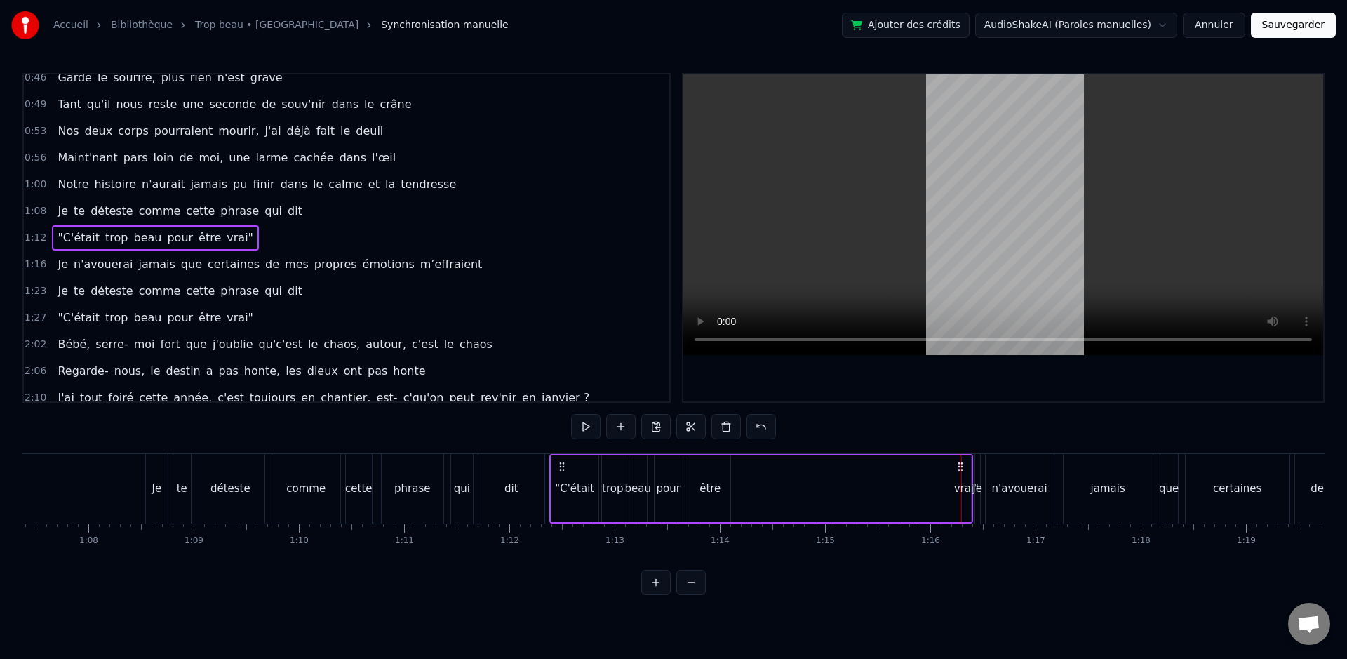
click at [963, 497] on div "vrai"" at bounding box center [966, 488] width 9 height 67
drag, startPoint x: 965, startPoint y: 493, endPoint x: 849, endPoint y: 491, distance: 115.7
click at [760, 493] on div ""C'était trop beau pour être vrai"" at bounding box center [761, 488] width 424 height 69
click at [964, 492] on div "vrai"" at bounding box center [961, 488] width 25 height 16
click at [225, 240] on span "vrai"" at bounding box center [239, 237] width 29 height 16
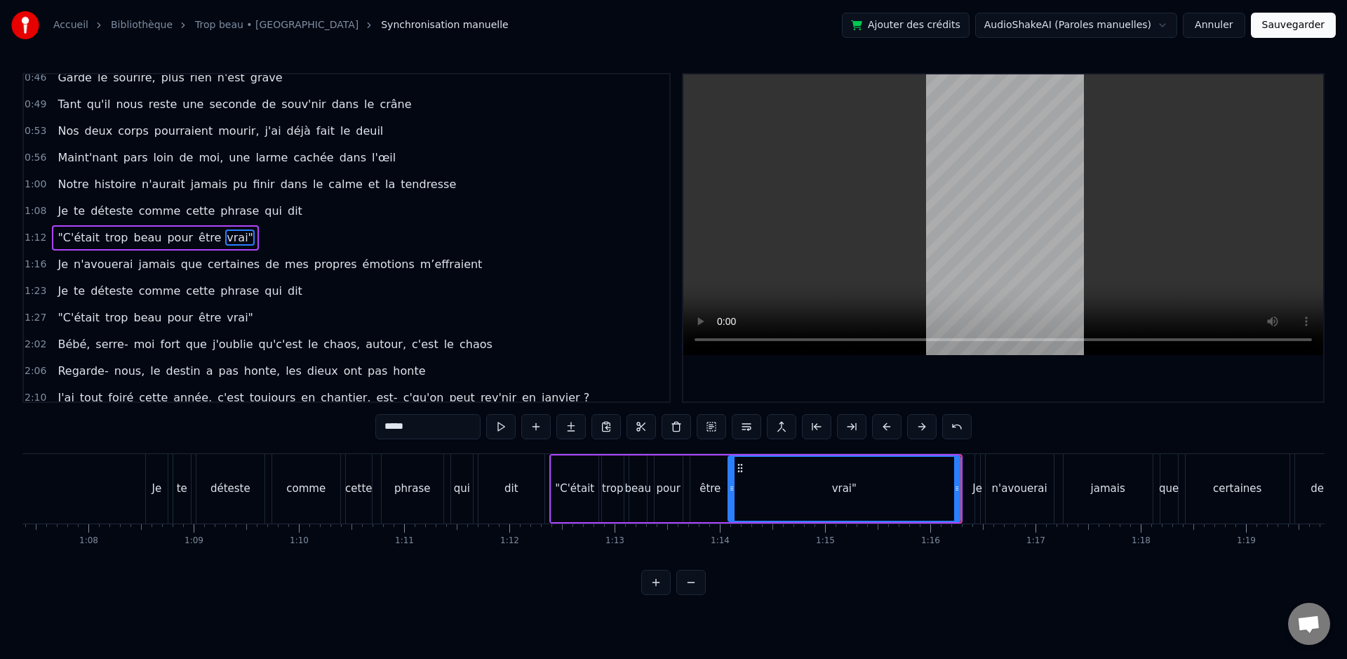
drag, startPoint x: 964, startPoint y: 487, endPoint x: 898, endPoint y: 492, distance: 65.5
click at [729, 496] on div at bounding box center [732, 489] width 6 height 64
drag, startPoint x: 957, startPoint y: 489, endPoint x: 787, endPoint y: 511, distance: 171.2
click at [787, 511] on div at bounding box center [788, 489] width 6 height 64
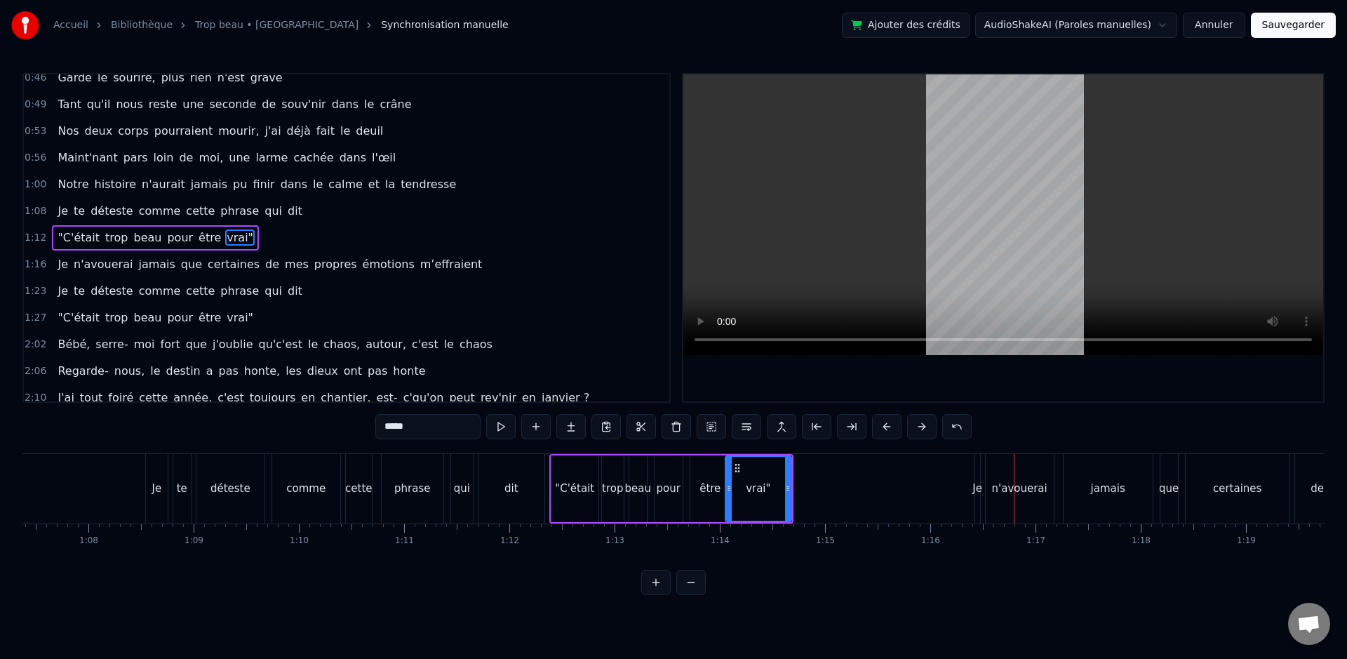
click at [974, 492] on div "Je" at bounding box center [977, 488] width 10 height 16
type input "**"
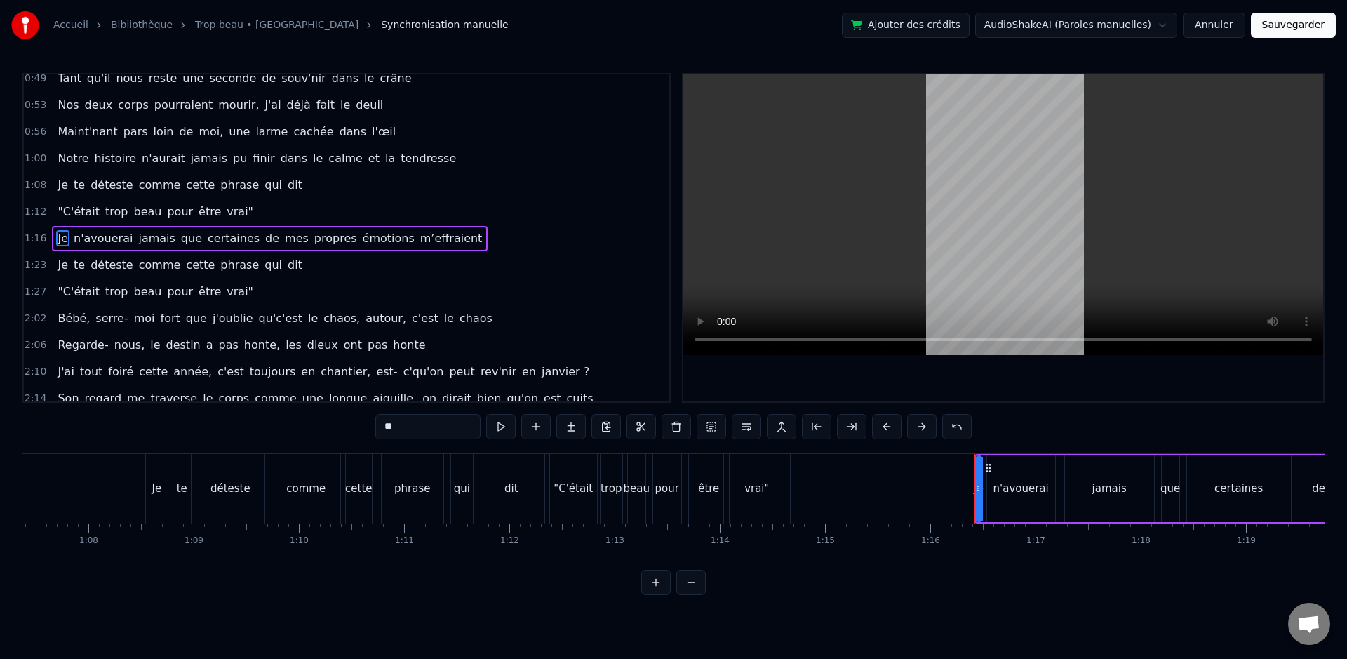
scroll to position [250, 0]
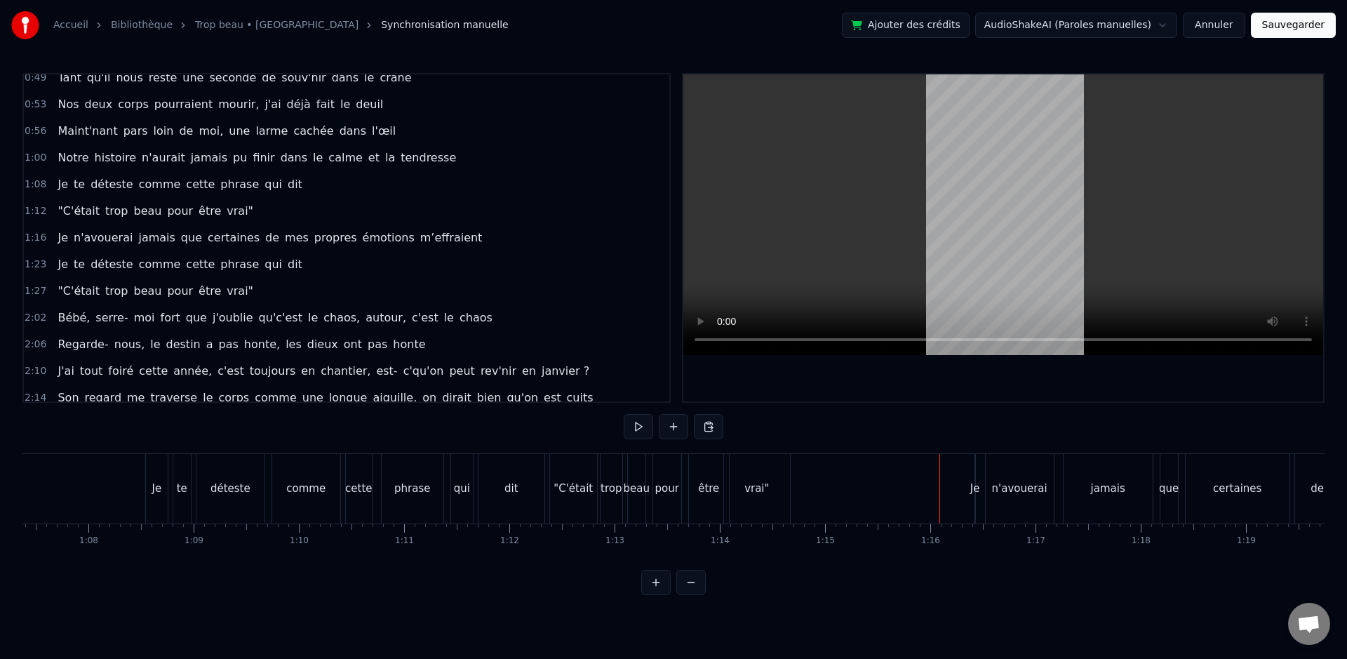
click at [976, 491] on div "Je" at bounding box center [975, 488] width 10 height 16
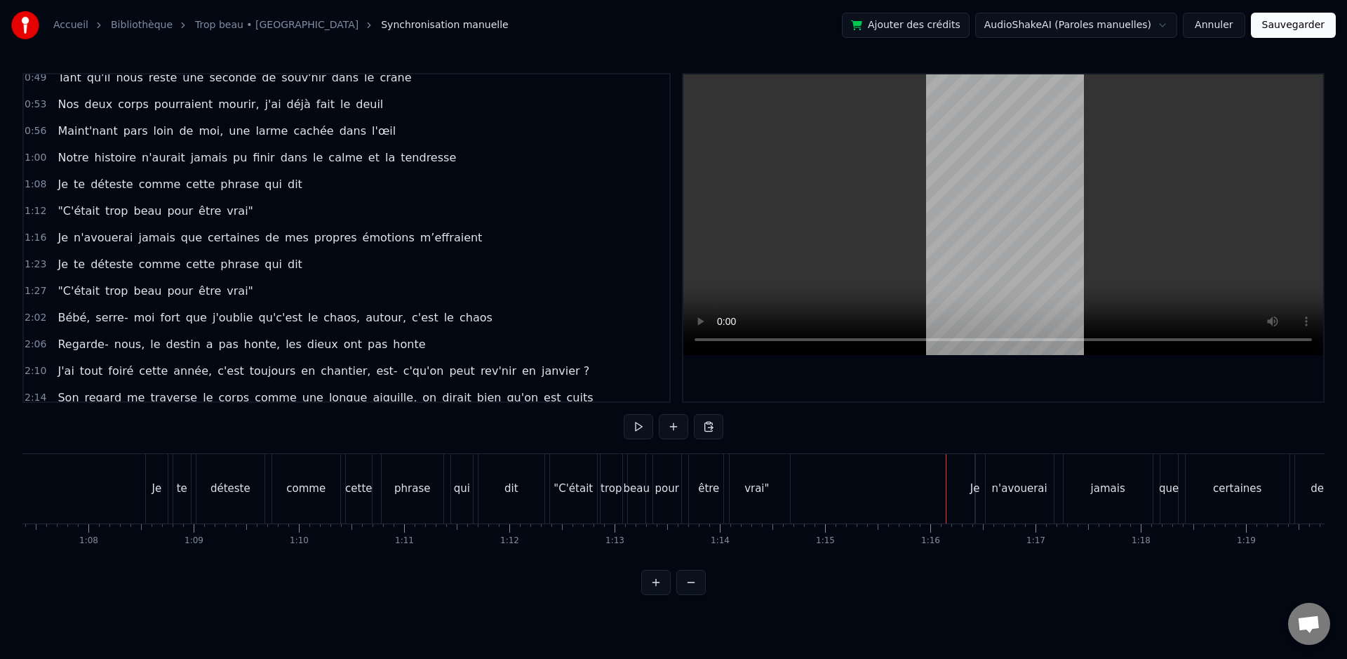
click at [63, 240] on span "Je" at bounding box center [62, 237] width 13 height 16
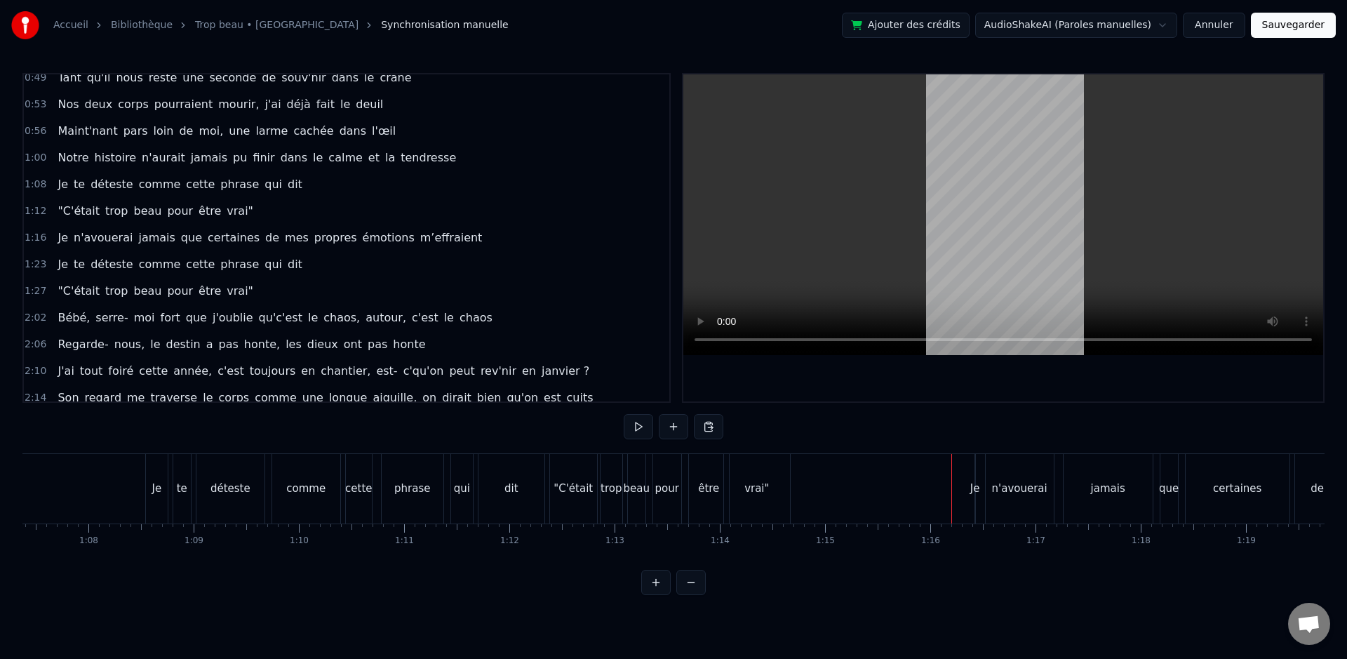
click at [980, 493] on div "Je n'avouerai jamais que certaines de mes propres émotions m’effraient" at bounding box center [1295, 488] width 642 height 69
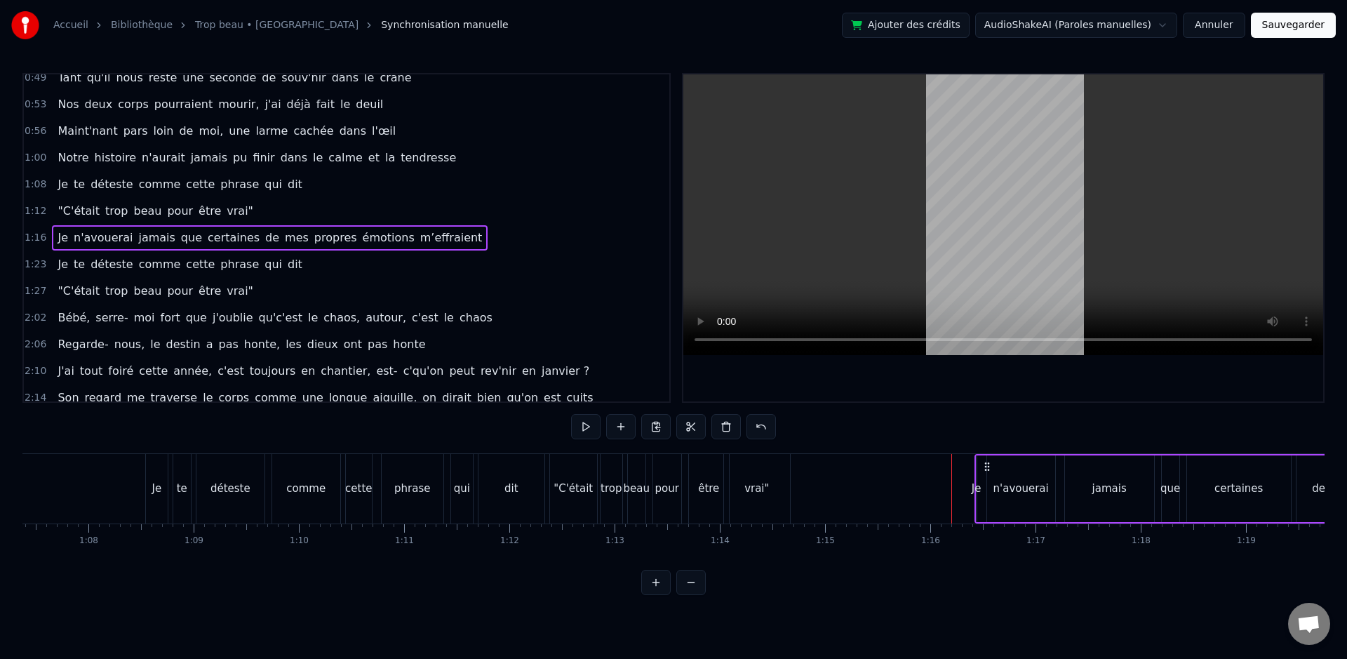
click at [976, 492] on div "Je" at bounding box center [976, 488] width 10 height 16
click at [980, 492] on icon at bounding box center [980, 488] width 6 height 11
click at [985, 490] on div "Je n'avouerai jamais que certaines de mes propres émotions m’effraient" at bounding box center [1295, 488] width 642 height 69
click at [975, 489] on div "Je" at bounding box center [976, 488] width 10 height 16
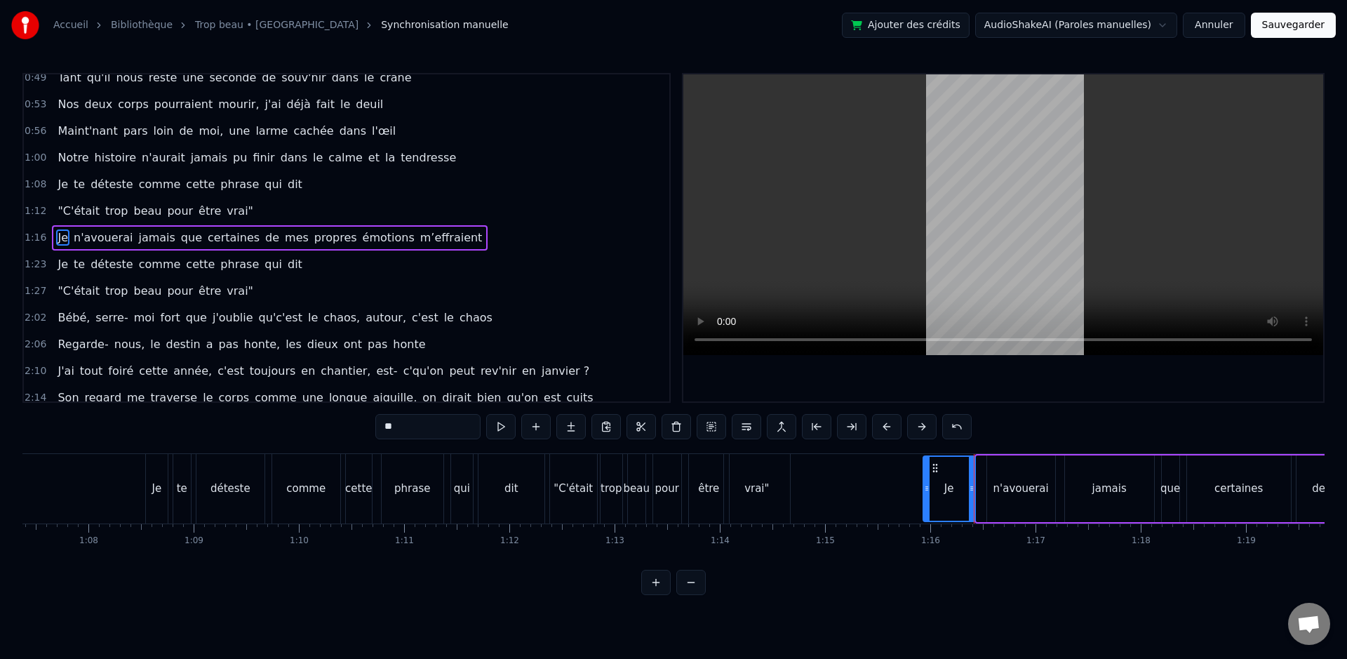
drag, startPoint x: 978, startPoint y: 495, endPoint x: 950, endPoint y: 494, distance: 28.1
click at [924, 496] on div at bounding box center [927, 489] width 6 height 64
click at [976, 494] on div "Je n'avouerai jamais que certaines de mes propres émotions m’effraient" at bounding box center [1269, 488] width 696 height 69
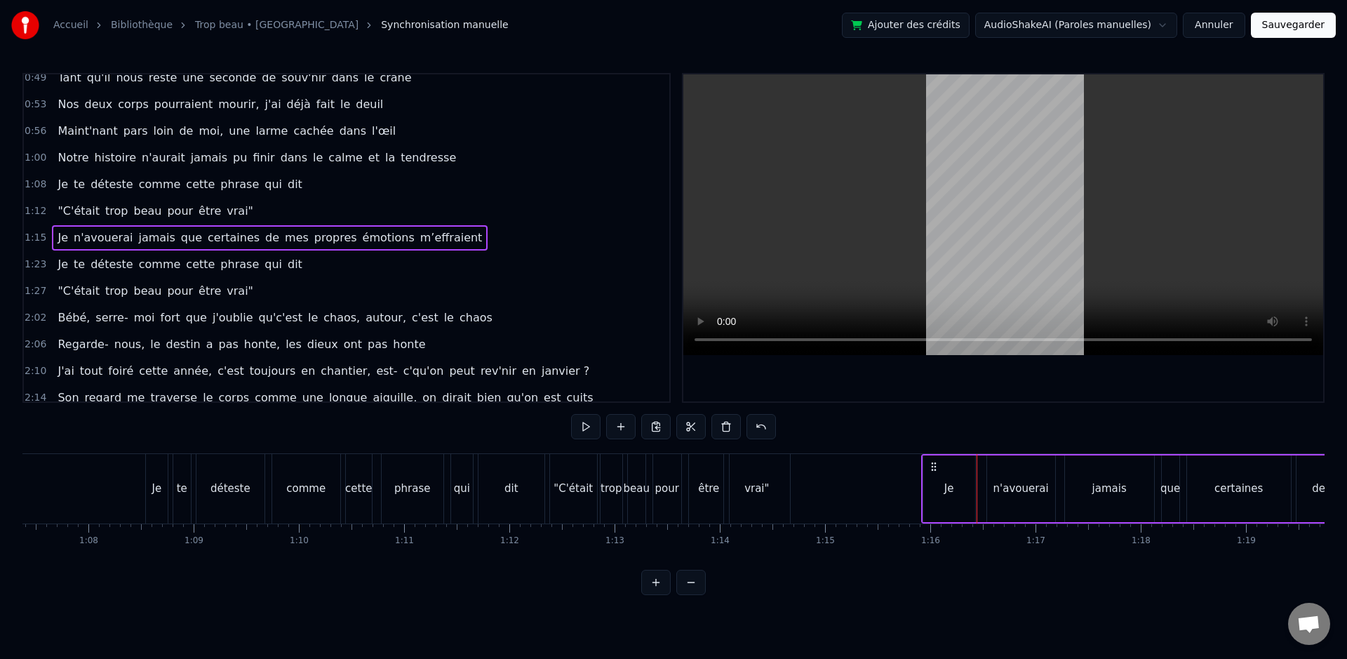
click at [958, 487] on div "Je" at bounding box center [949, 488] width 52 height 67
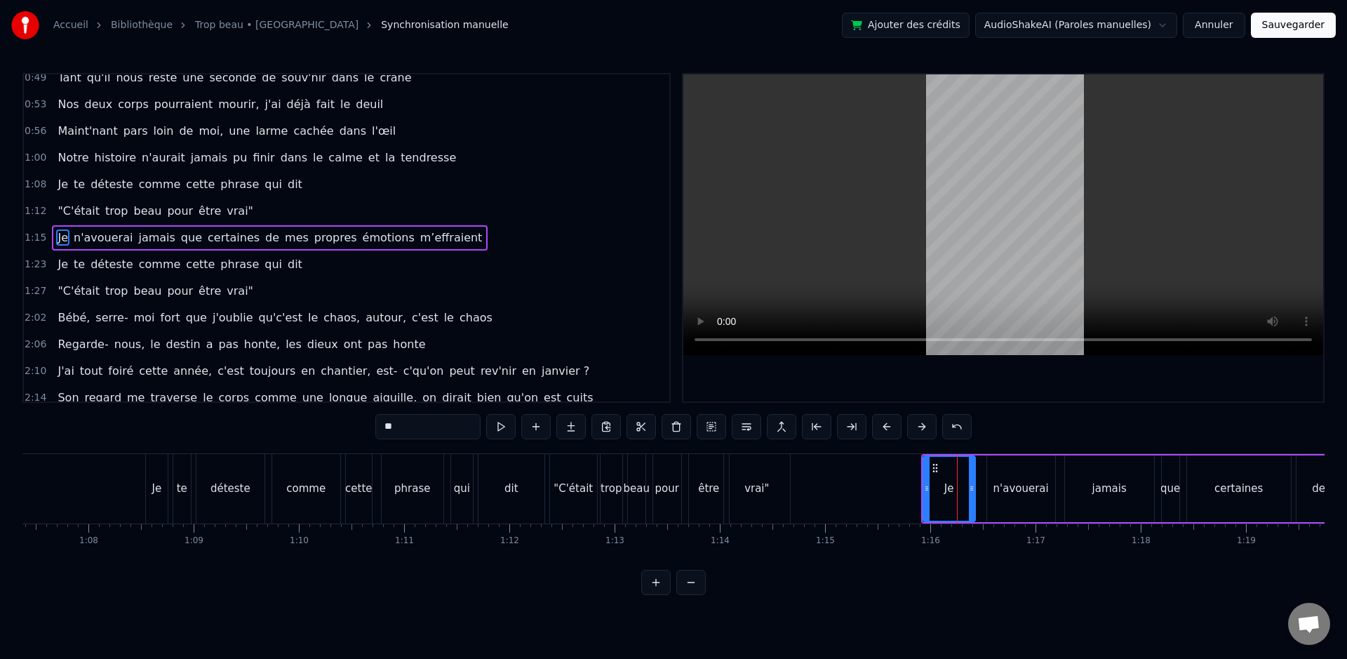
drag, startPoint x: 947, startPoint y: 492, endPoint x: 959, endPoint y: 495, distance: 12.9
click at [959, 495] on div "Je" at bounding box center [949, 489] width 50 height 64
drag, startPoint x: 933, startPoint y: 466, endPoint x: 940, endPoint y: 468, distance: 7.3
click at [940, 468] on icon at bounding box center [938, 467] width 11 height 11
click at [947, 469] on icon at bounding box center [941, 467] width 11 height 11
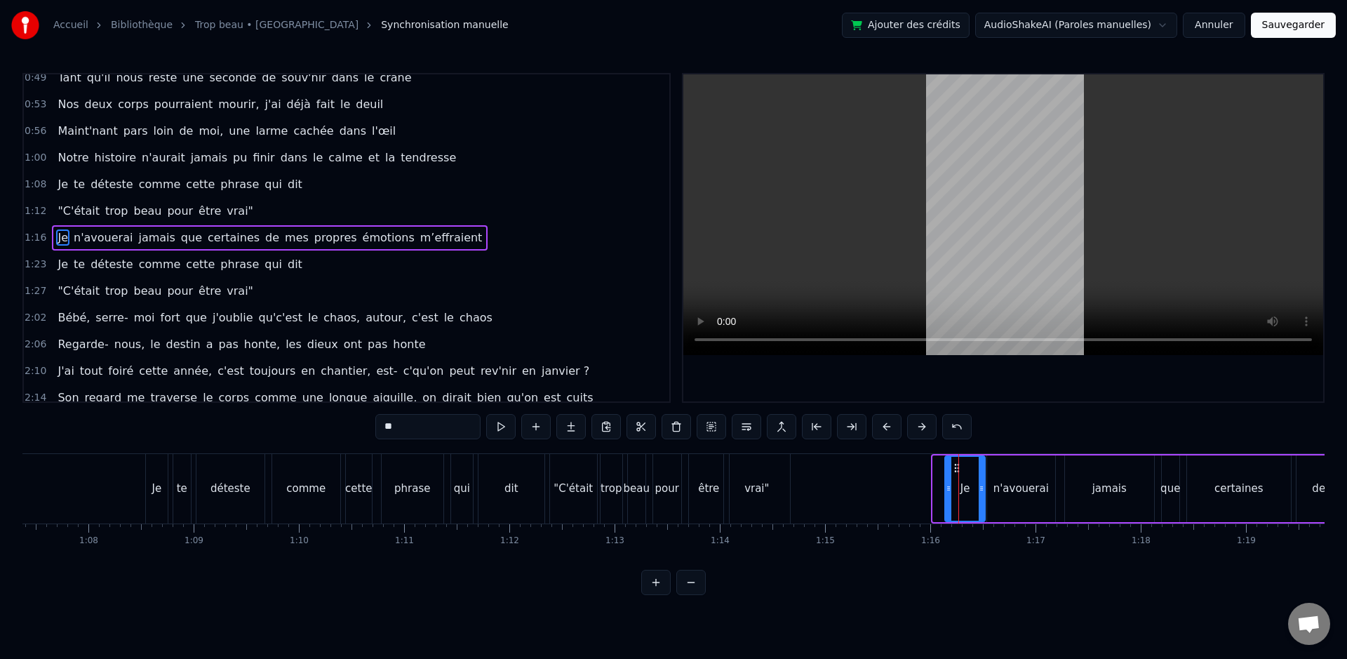
click at [945, 489] on icon at bounding box center [948, 488] width 6 height 11
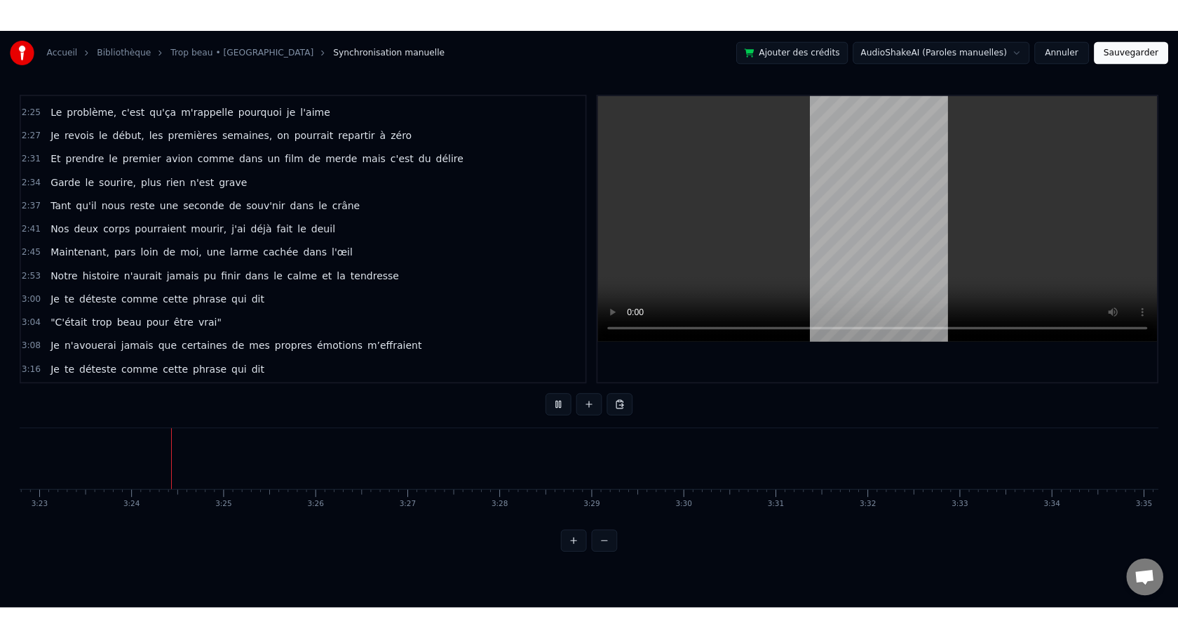
scroll to position [659, 0]
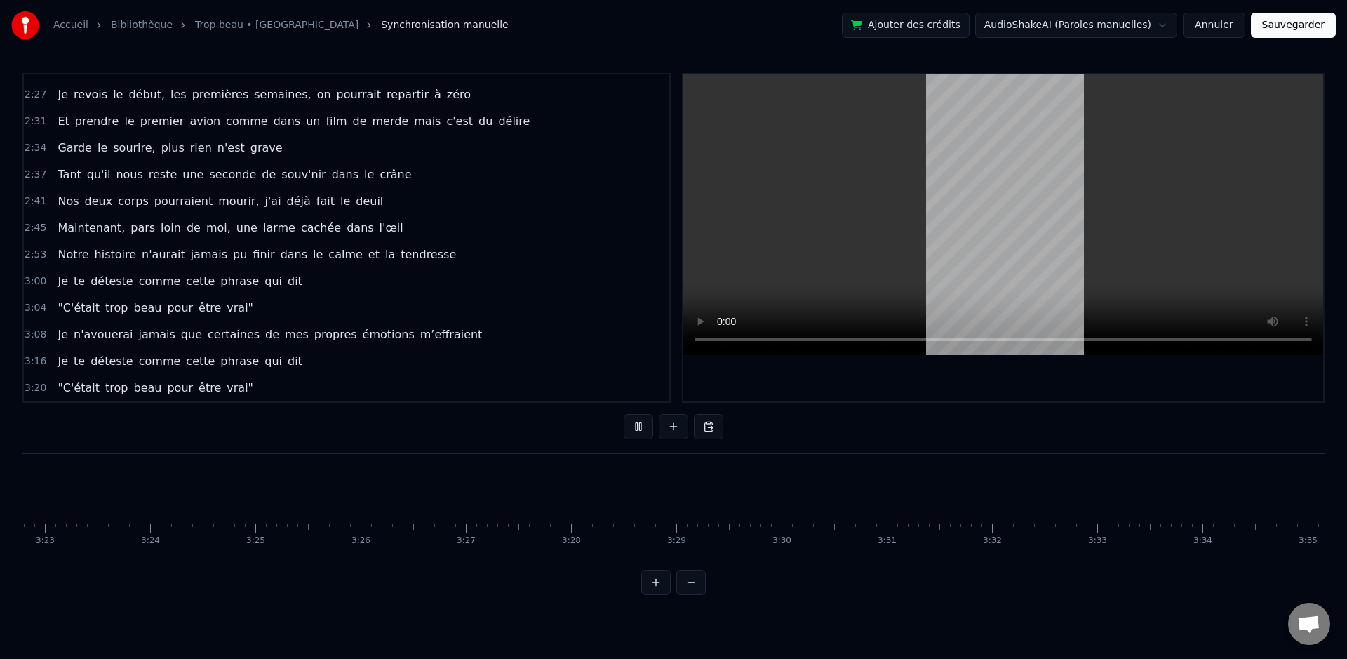
click at [1280, 30] on button "Sauvegarder" at bounding box center [1292, 25] width 85 height 25
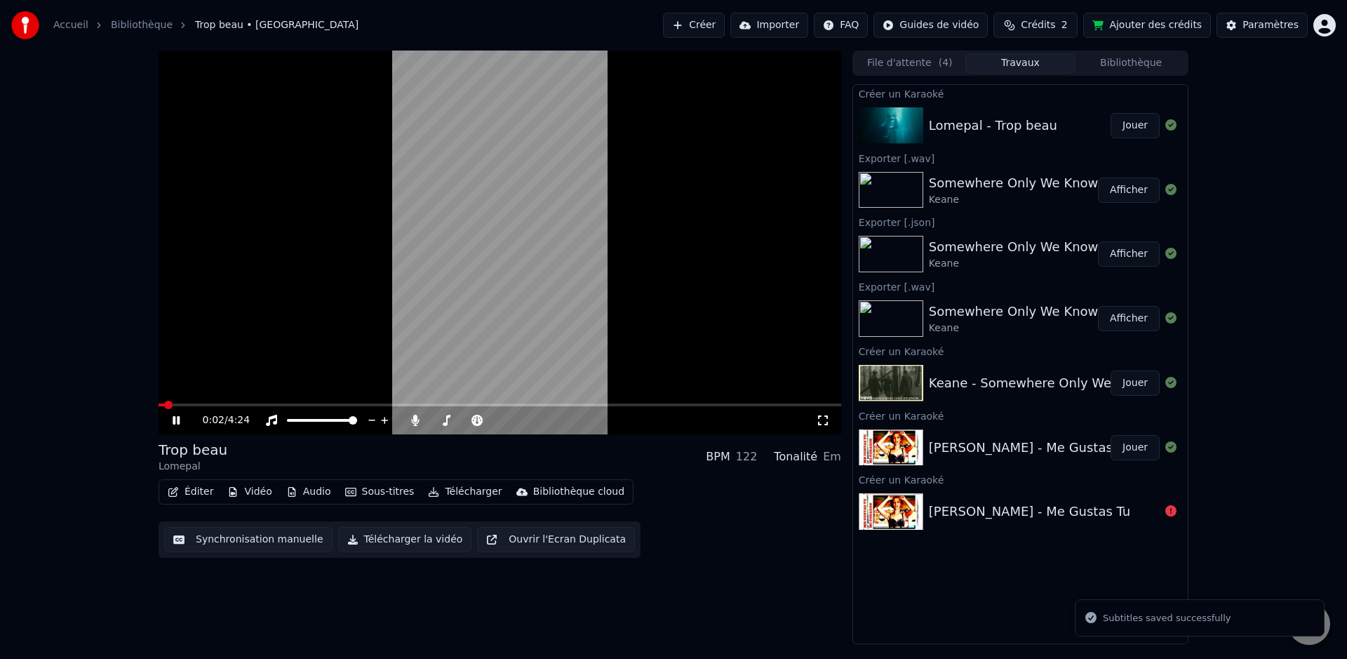
click at [446, 494] on button "Télécharger" at bounding box center [464, 492] width 85 height 20
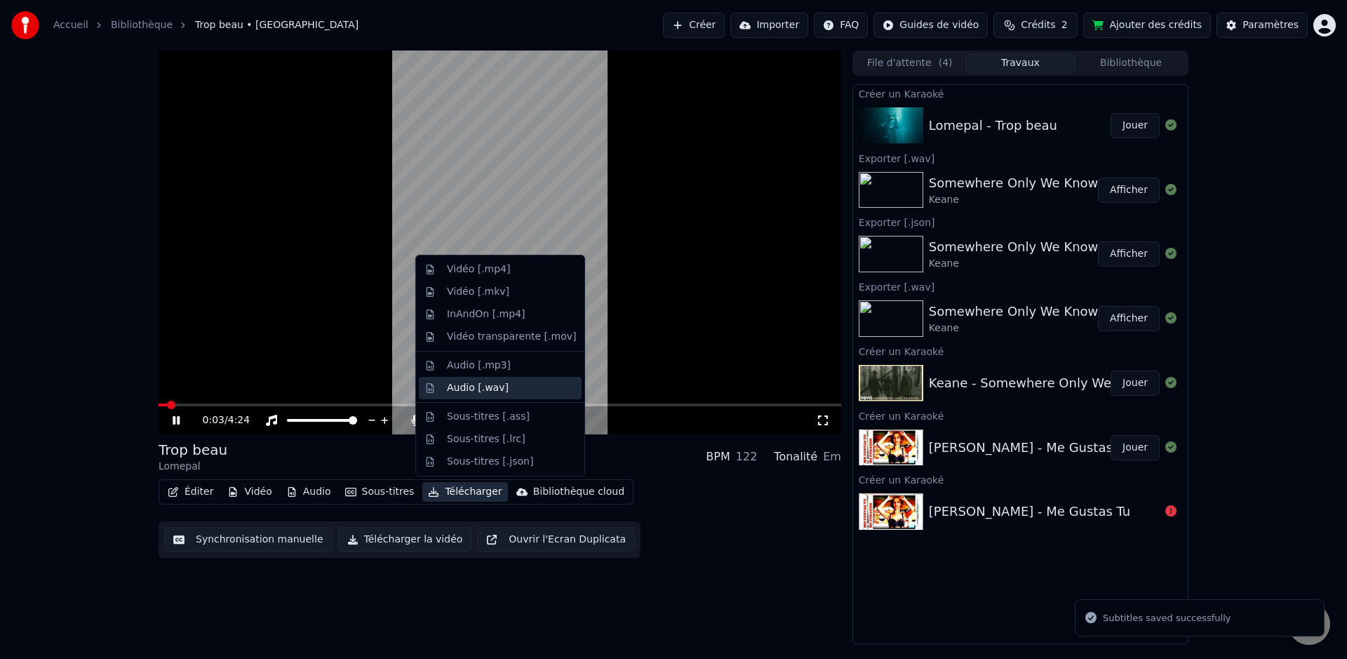
click at [483, 387] on div "Audio [.wav]" at bounding box center [478, 388] width 62 height 14
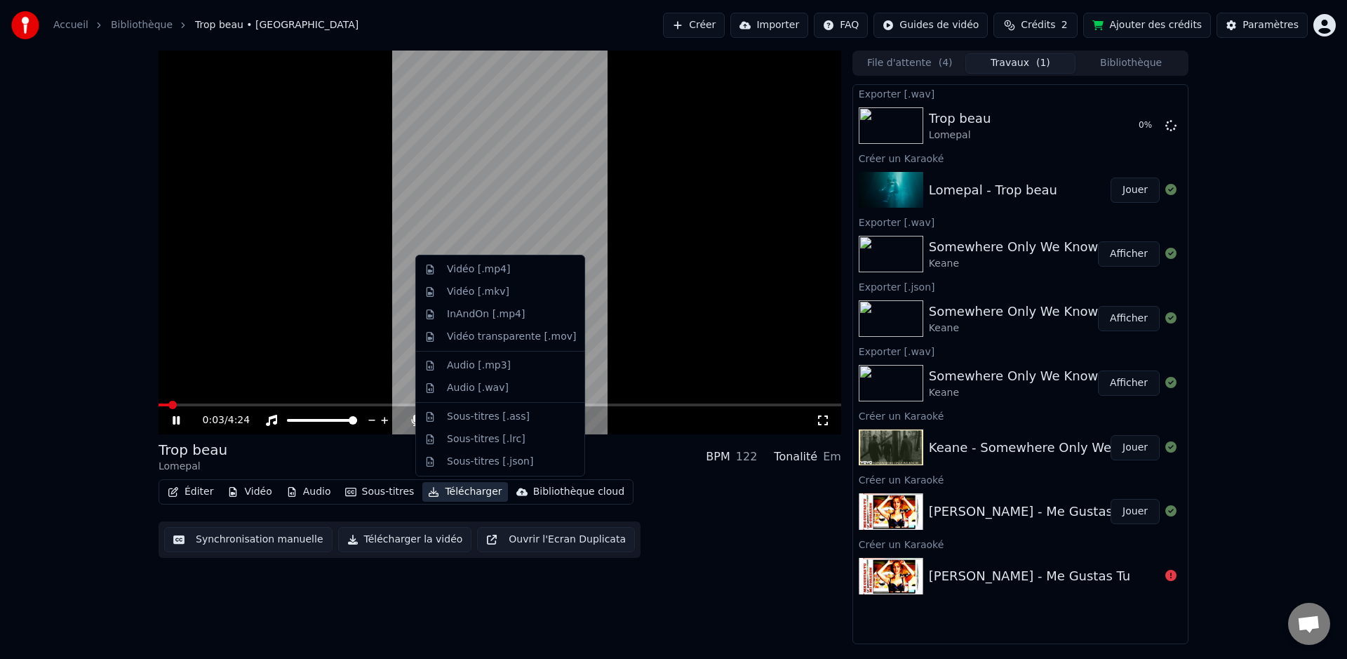
click at [470, 488] on button "Télécharger" at bounding box center [464, 492] width 85 height 20
click at [499, 467] on div "Sous-titres [.json]" at bounding box center [490, 461] width 86 height 14
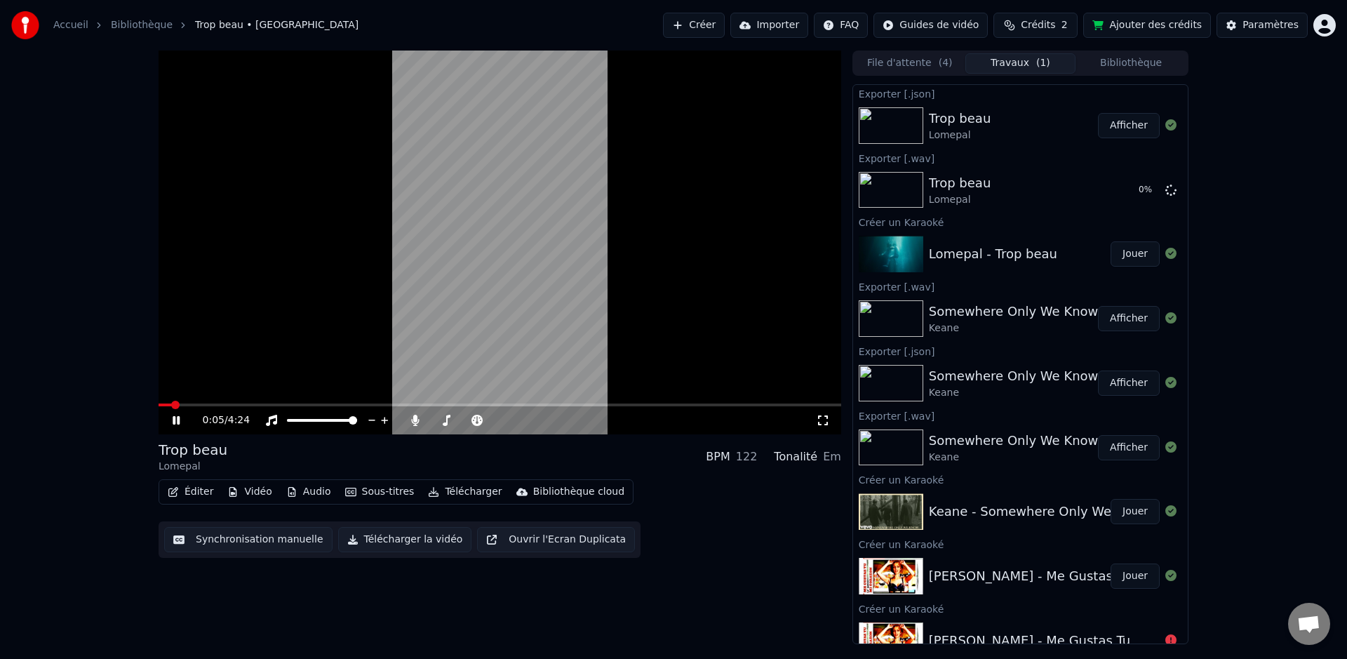
click at [464, 240] on video at bounding box center [499, 242] width 682 height 384
